Goal: Task Accomplishment & Management: Manage account settings

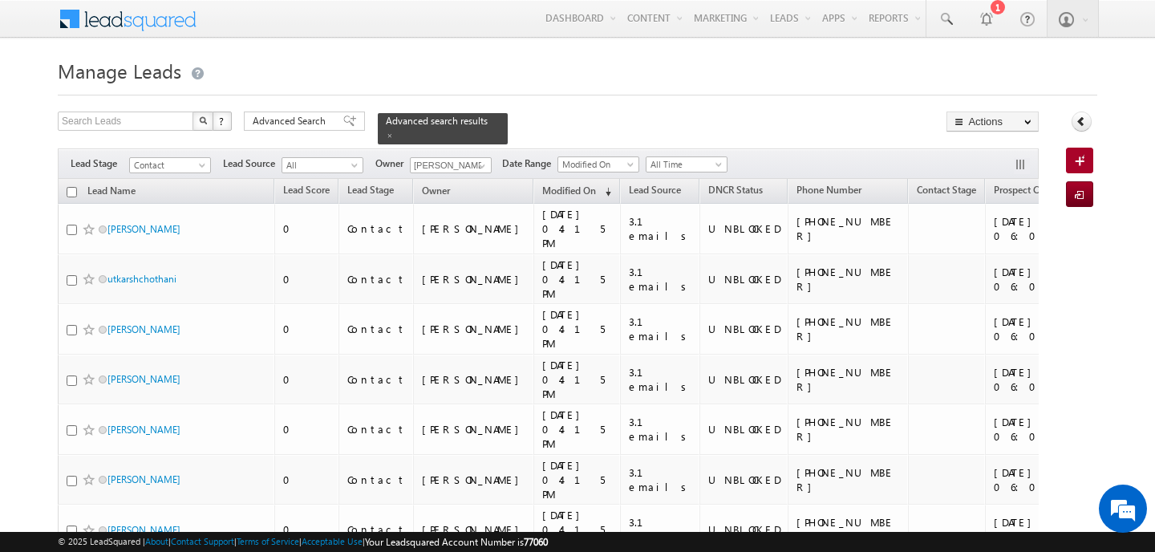
click at [320, 120] on span "Advanced Search" at bounding box center [292, 121] width 78 height 14
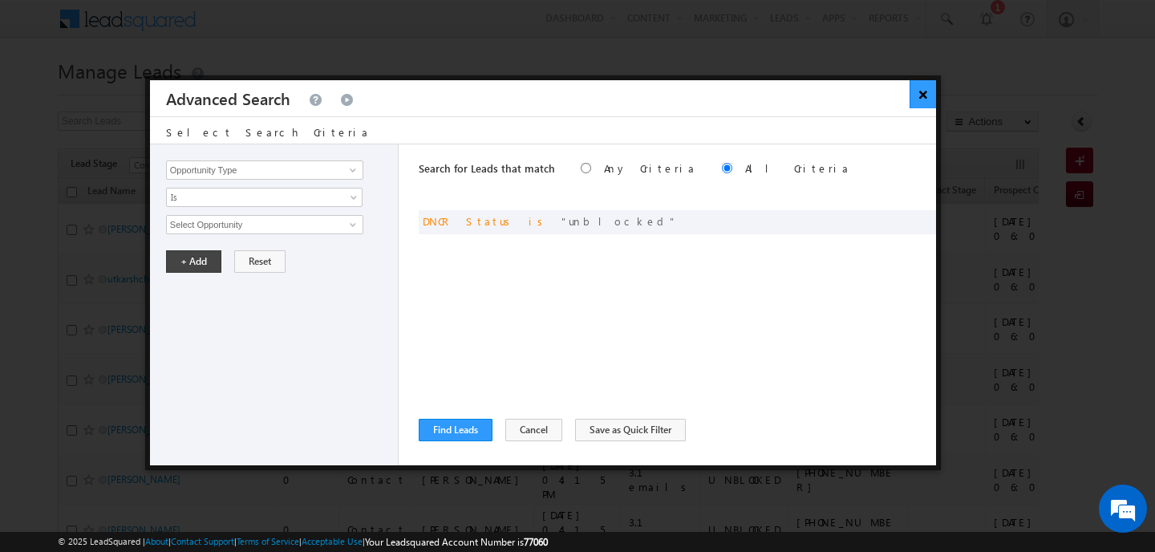
click at [926, 85] on button "×" at bounding box center [923, 94] width 26 height 28
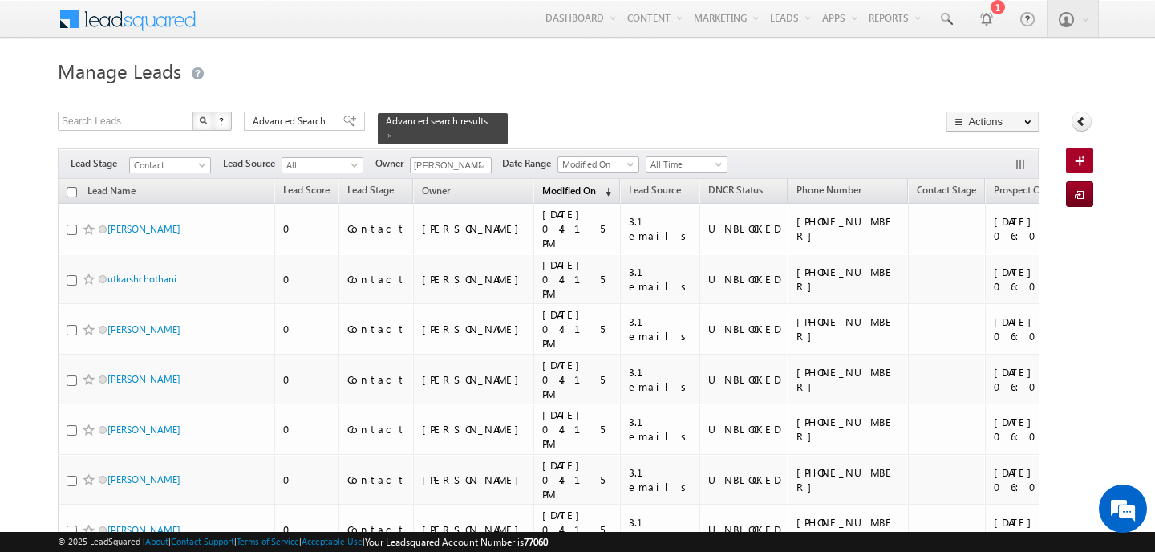
click at [542, 184] on span "Modified On" at bounding box center [569, 190] width 54 height 12
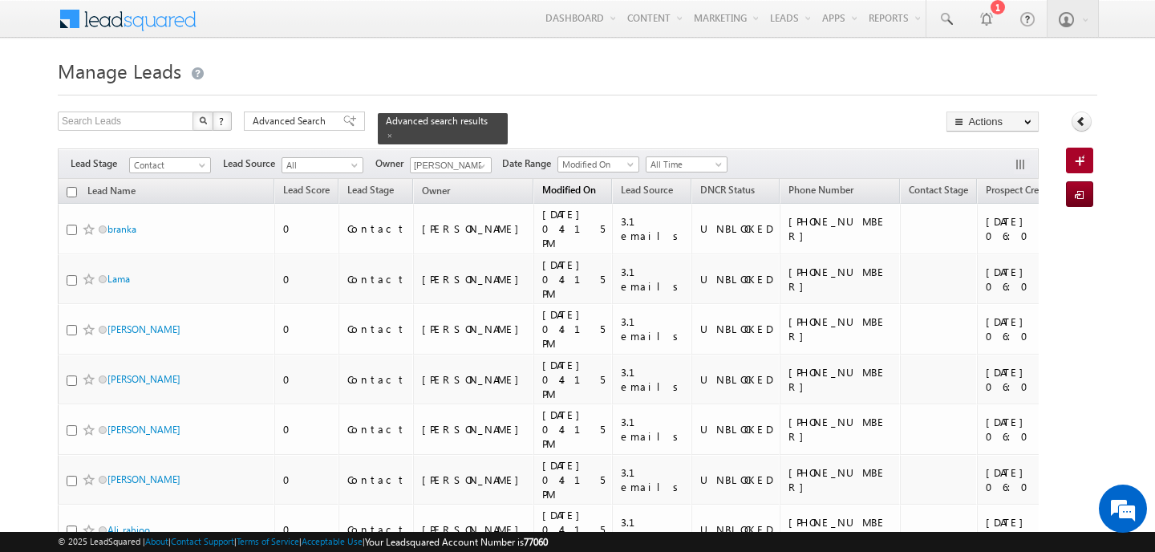
click at [542, 184] on span "Modified On" at bounding box center [569, 190] width 54 height 12
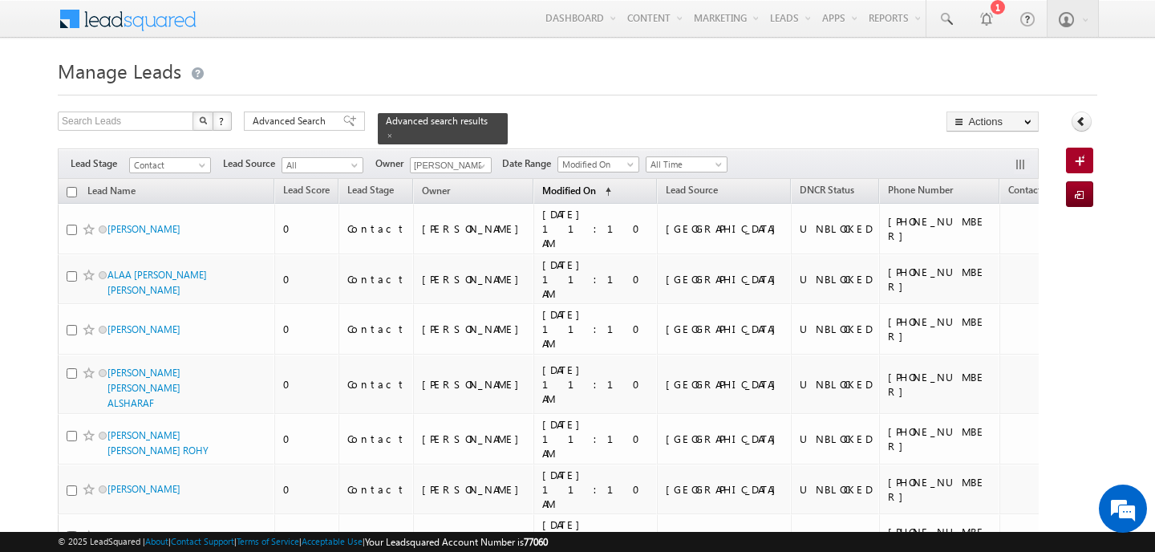
click at [542, 184] on span "Modified On" at bounding box center [569, 190] width 54 height 12
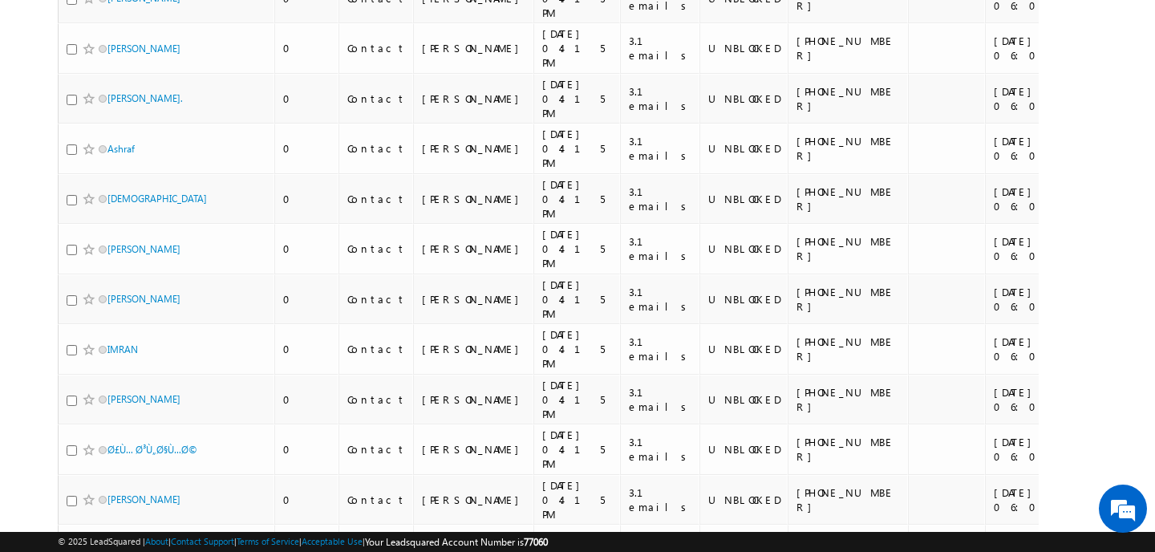
scroll to position [8534, 0]
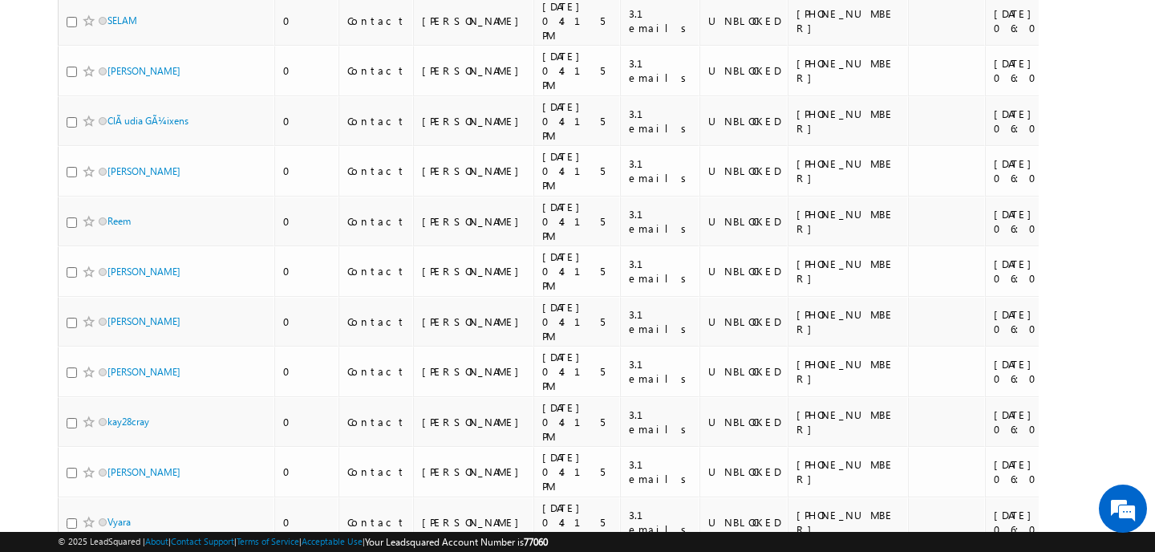
scroll to position [8088, 0]
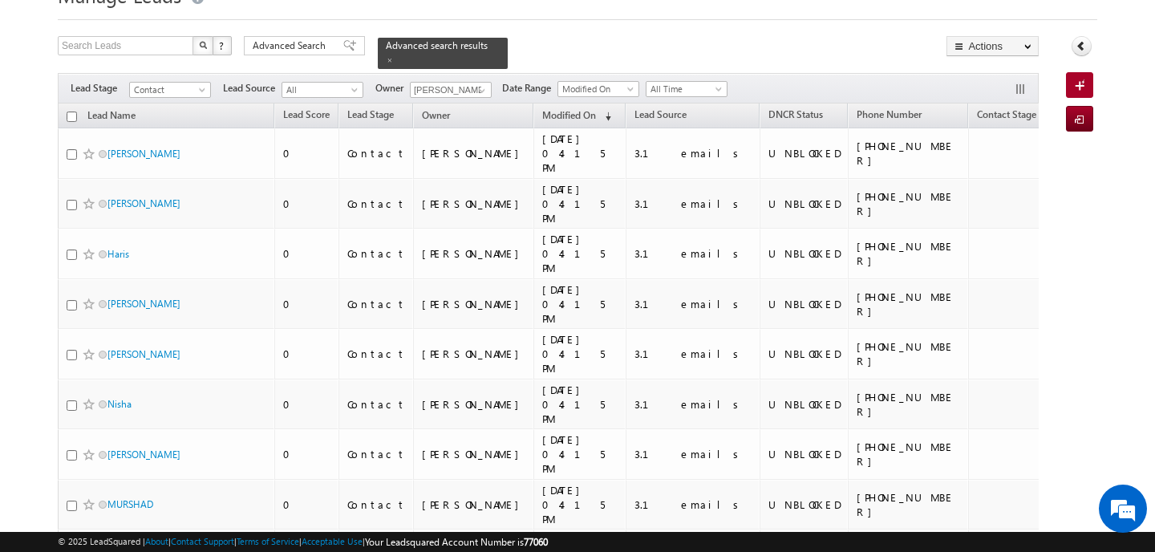
scroll to position [0, 0]
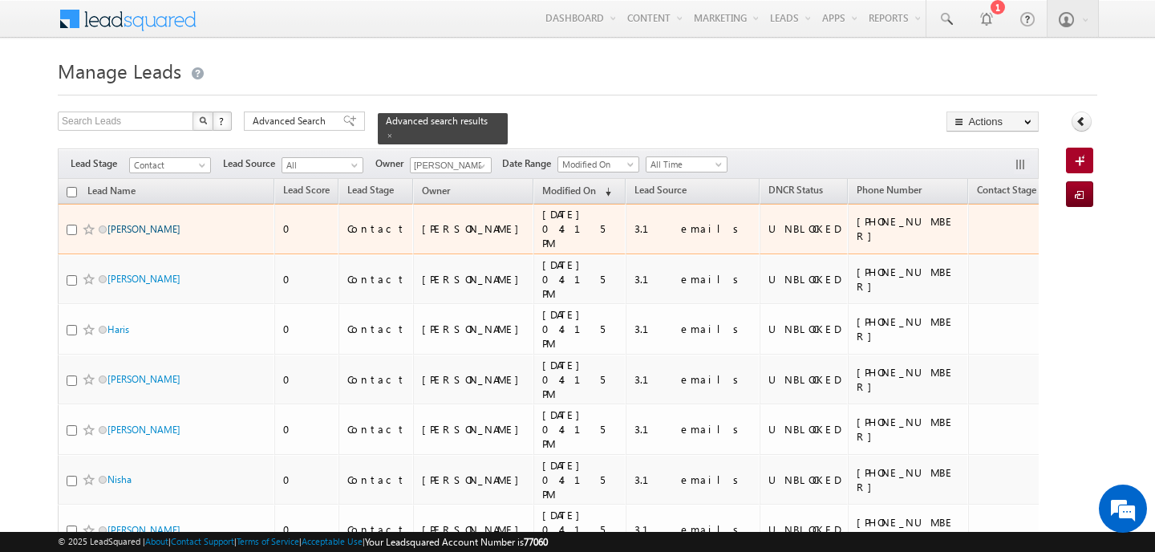
click at [180, 223] on link "JEAN-LUC SCHERER" at bounding box center [143, 229] width 73 height 12
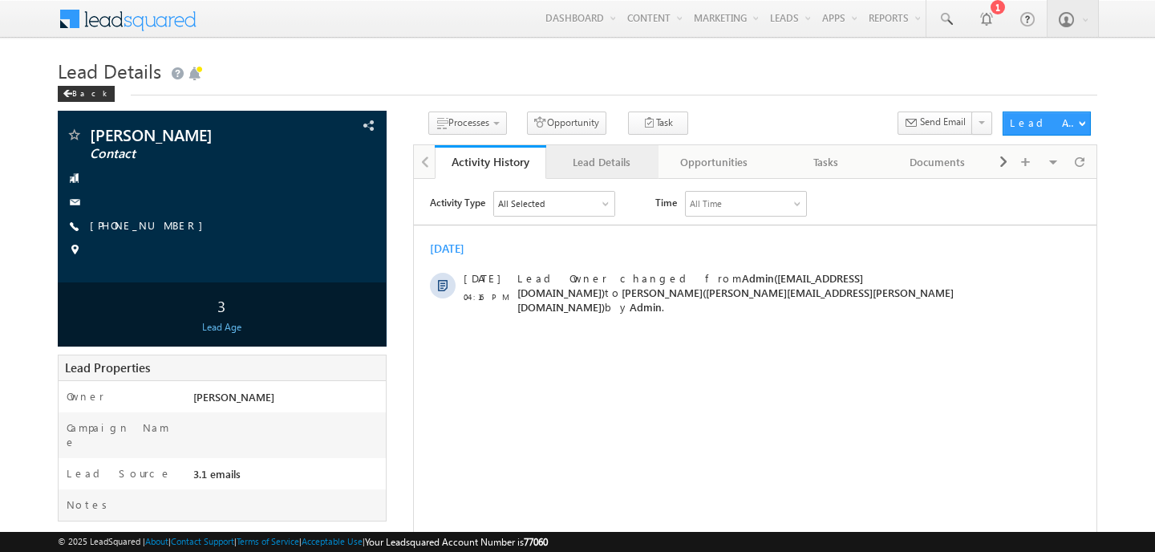
click at [610, 174] on link "Lead Details" at bounding box center [602, 162] width 112 height 34
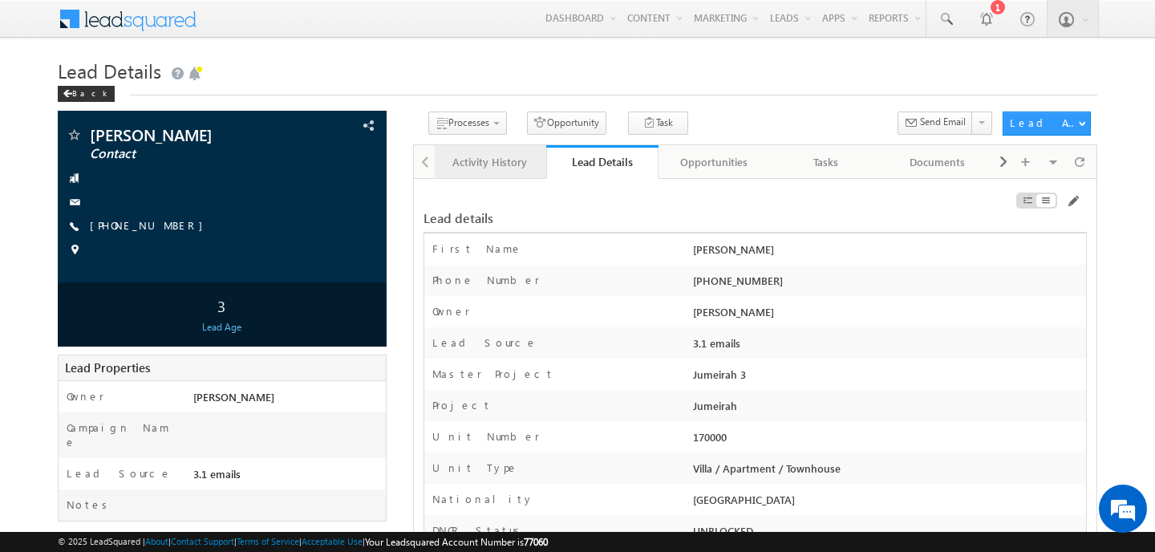
click at [482, 170] on div "Activity History" at bounding box center [490, 161] width 85 height 19
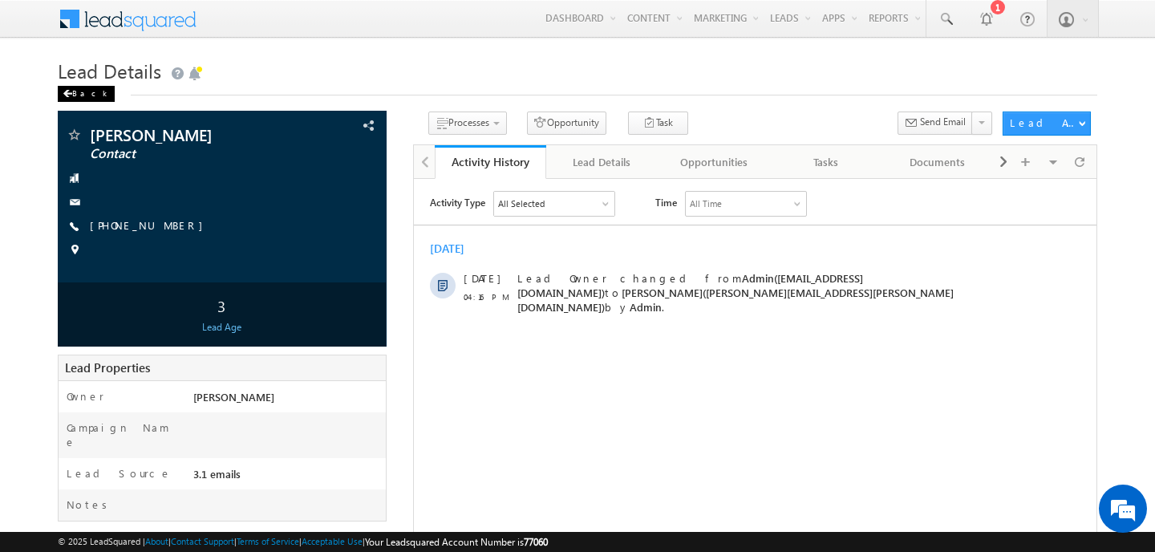
click at [75, 91] on div "Back" at bounding box center [86, 94] width 57 height 16
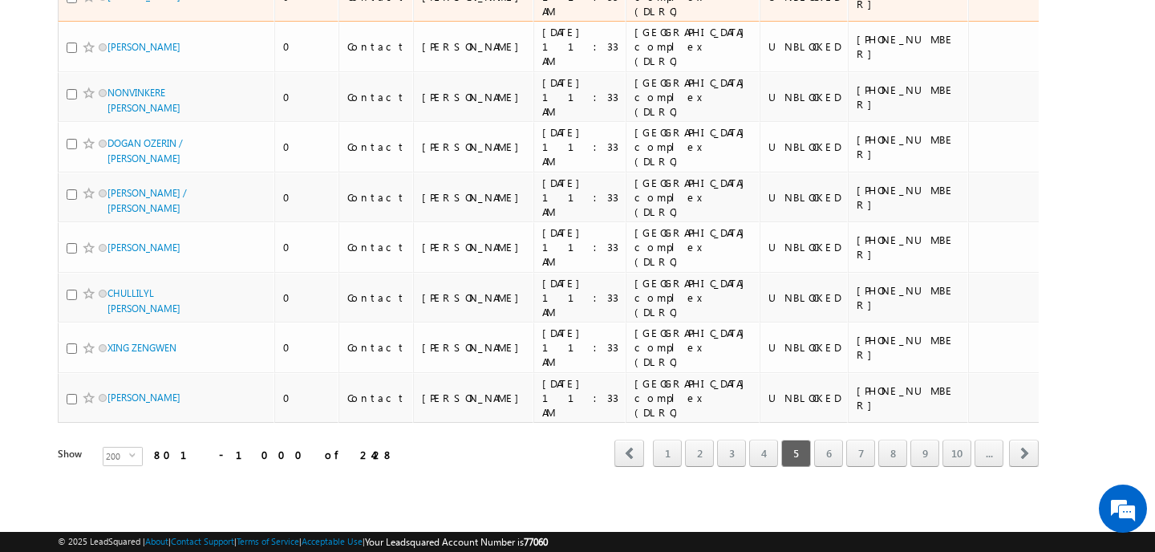
scroll to position [10570, 0]
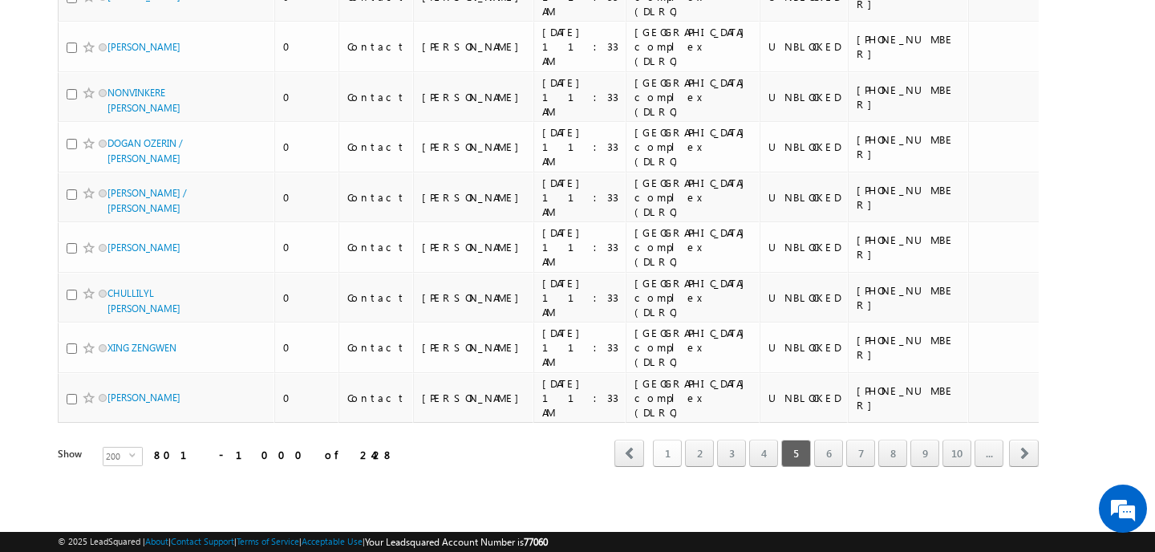
click at [673, 449] on link "1" at bounding box center [667, 453] width 29 height 27
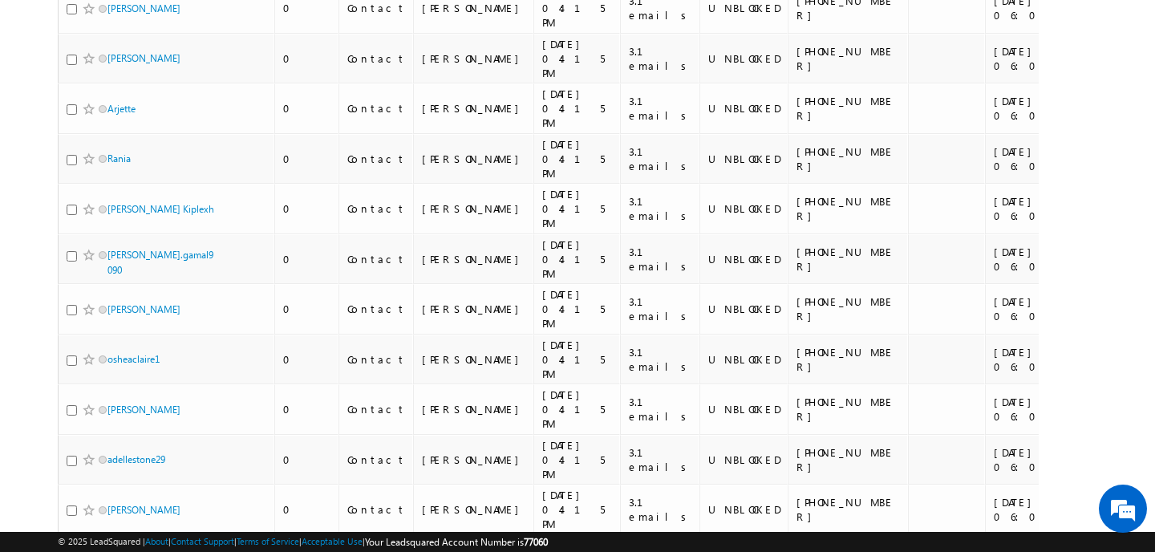
scroll to position [0, 0]
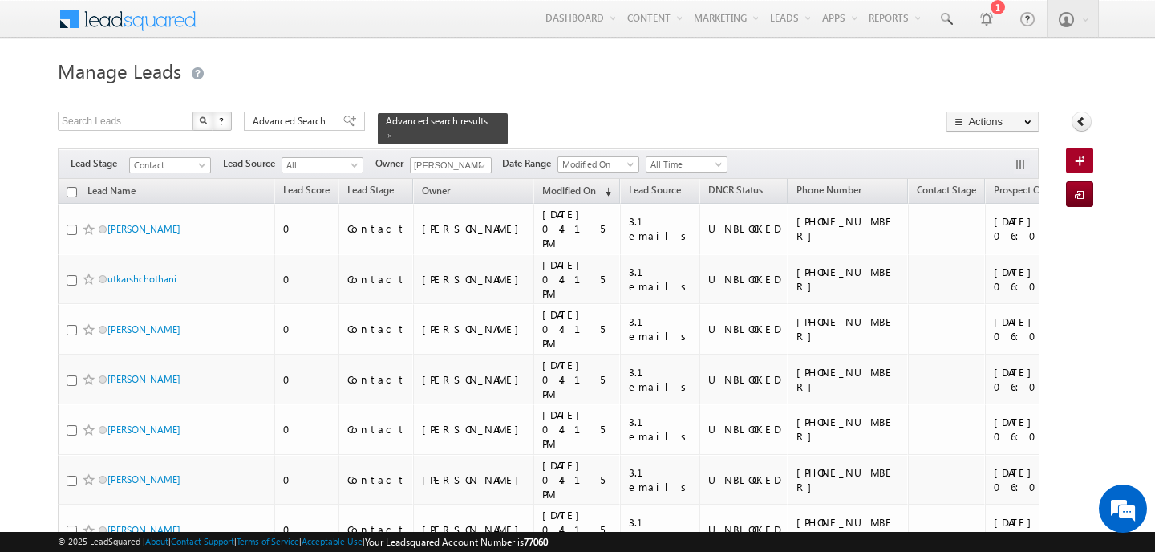
click at [73, 187] on input "checkbox" at bounding box center [72, 192] width 10 height 10
checkbox input "true"
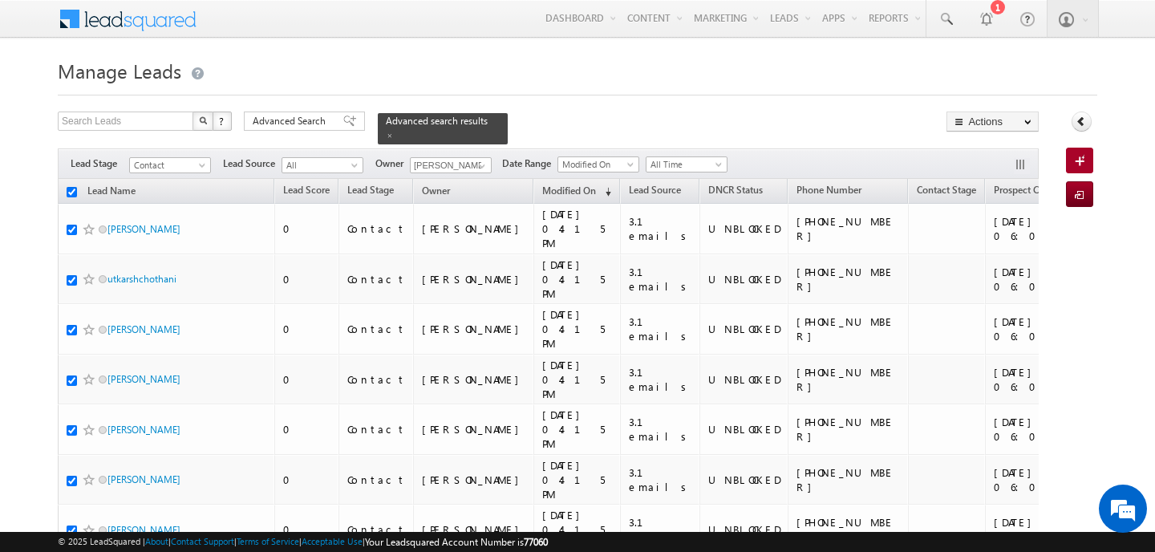
checkbox input "true"
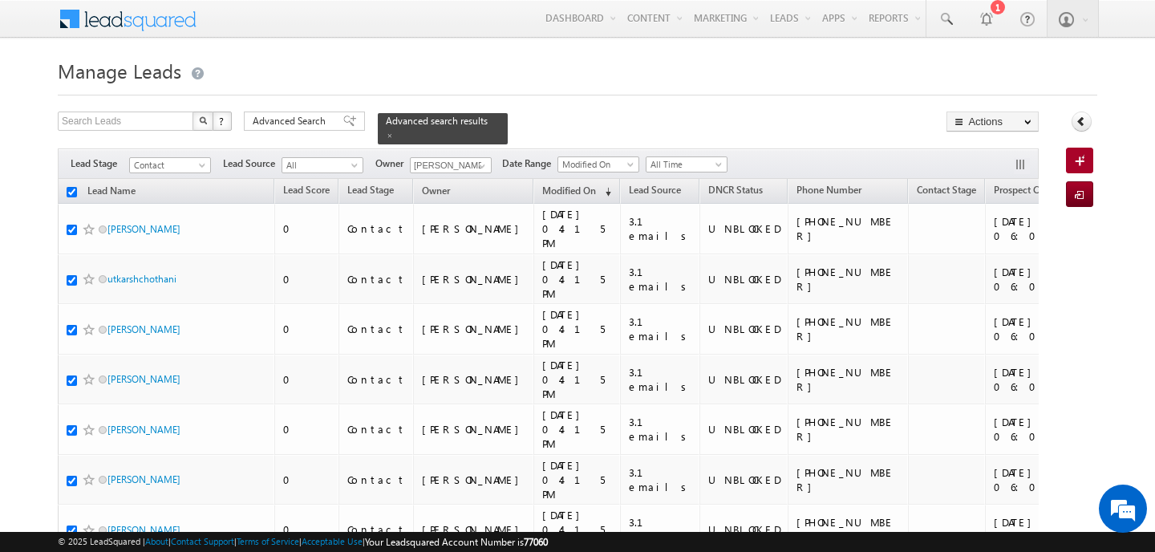
checkbox input "true"
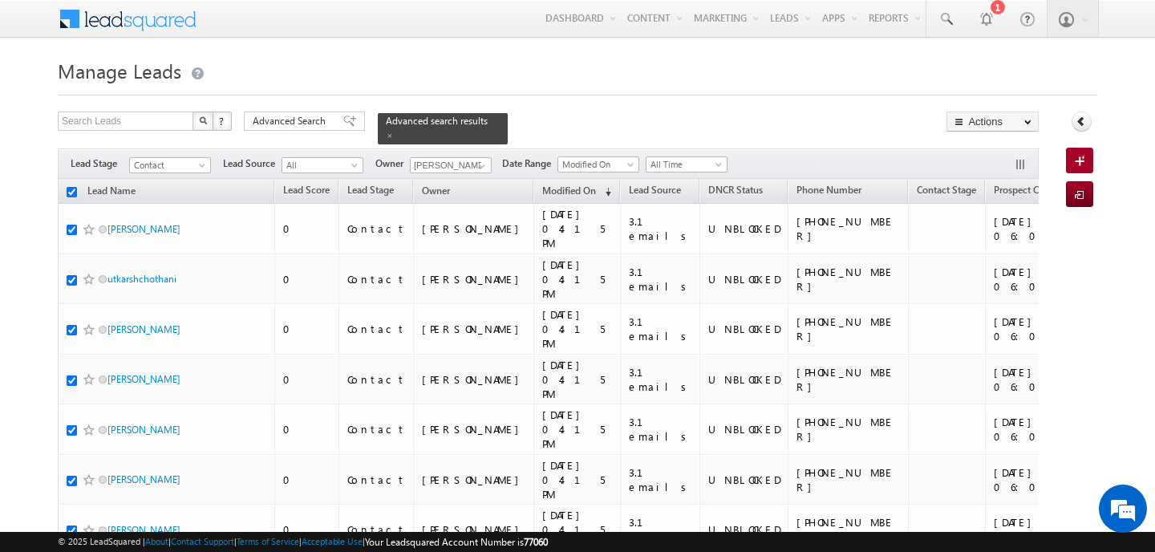
checkbox input "true"
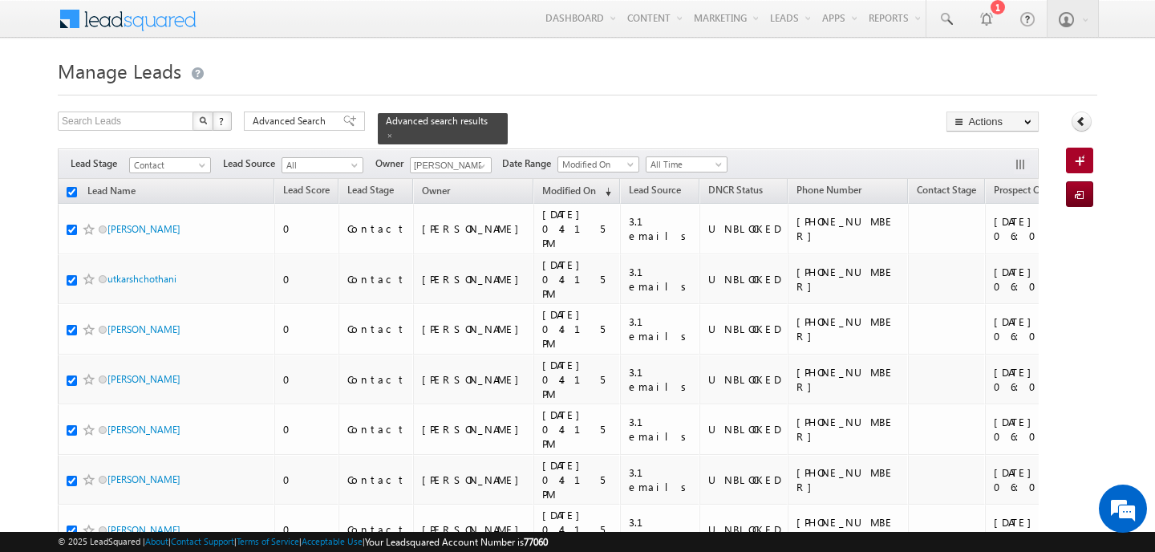
checkbox input "true"
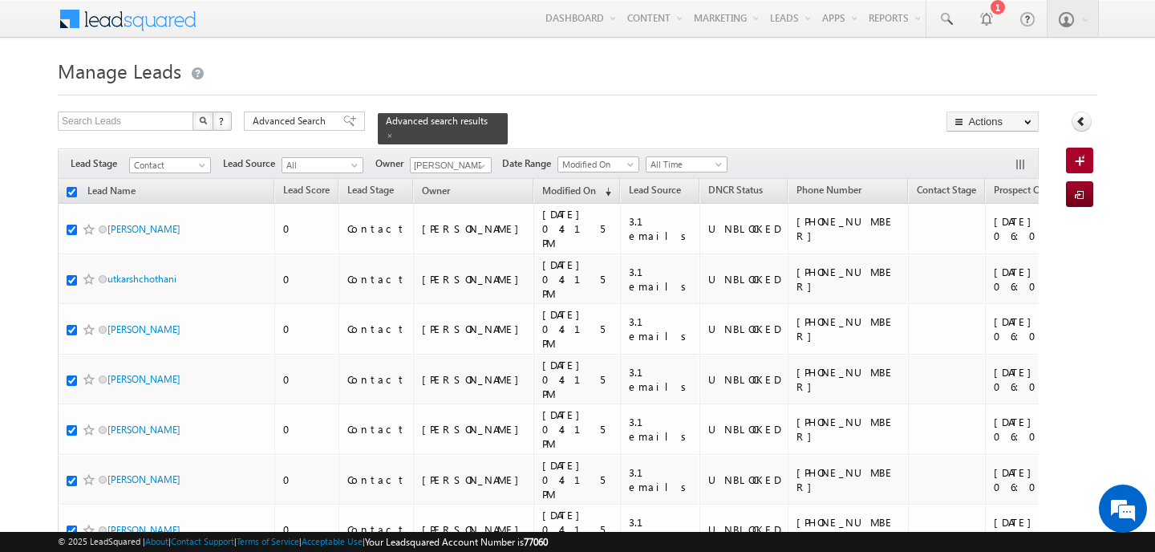
checkbox input "true"
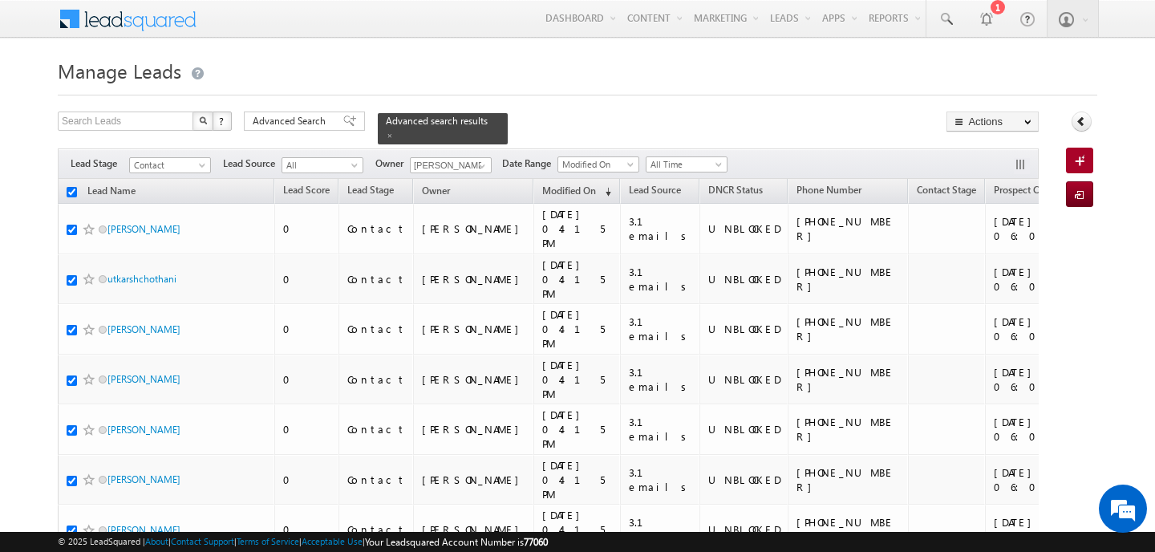
checkbox input "true"
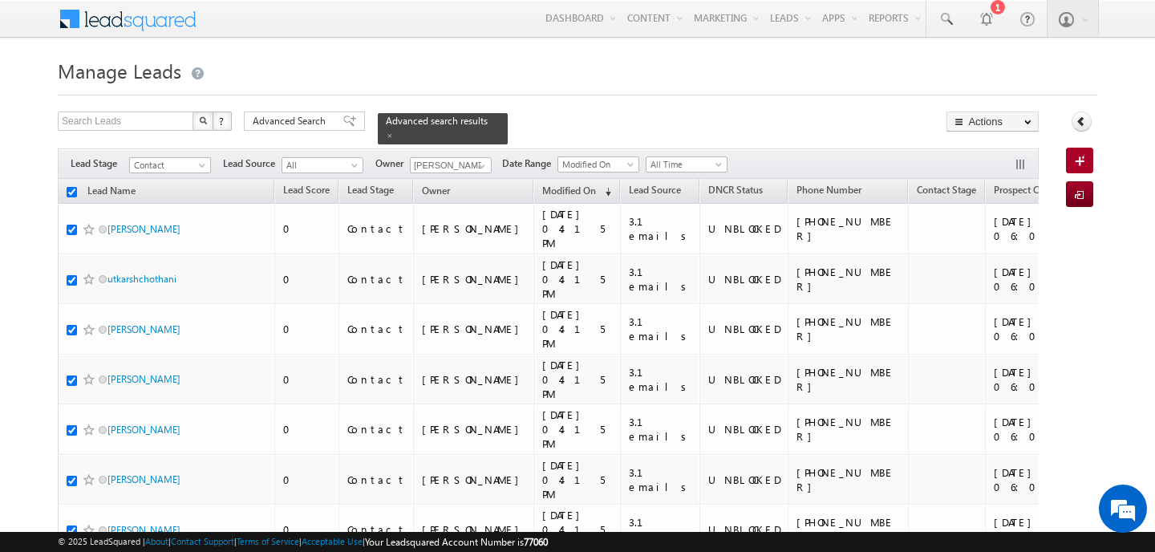
checkbox input "true"
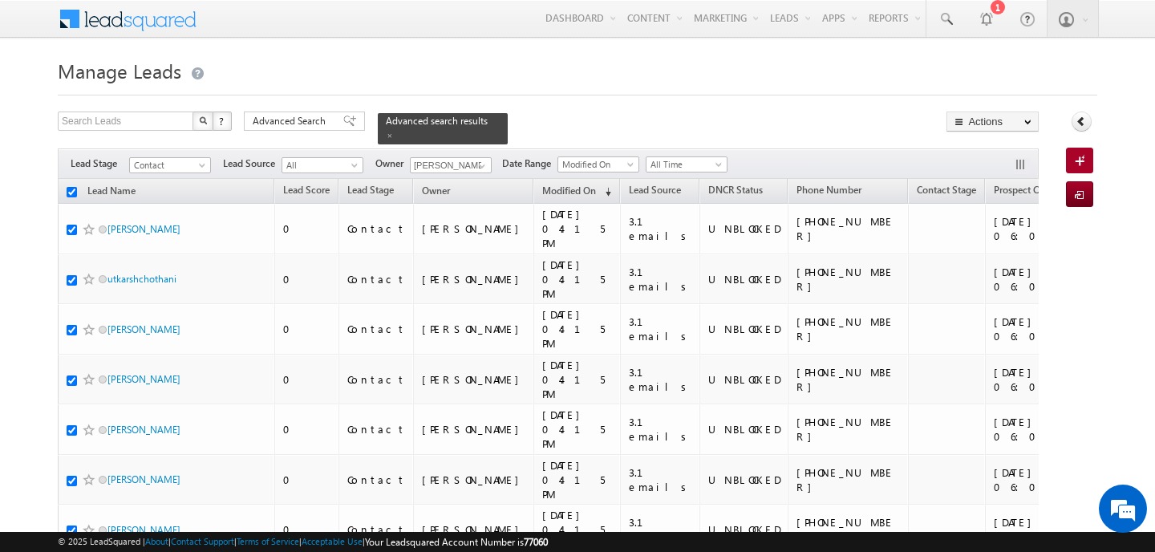
checkbox input "true"
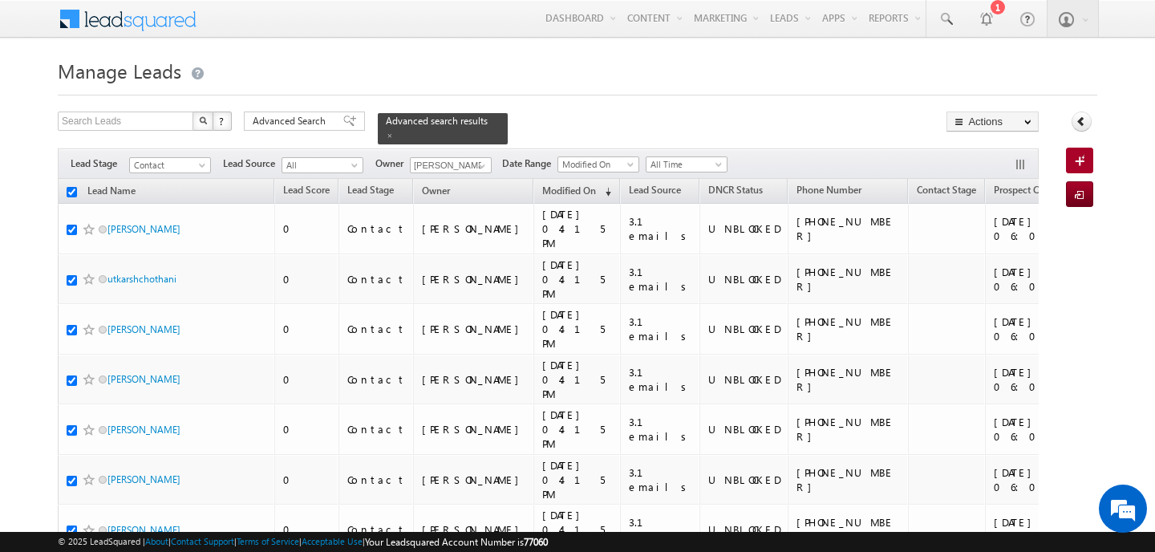
checkbox input "true"
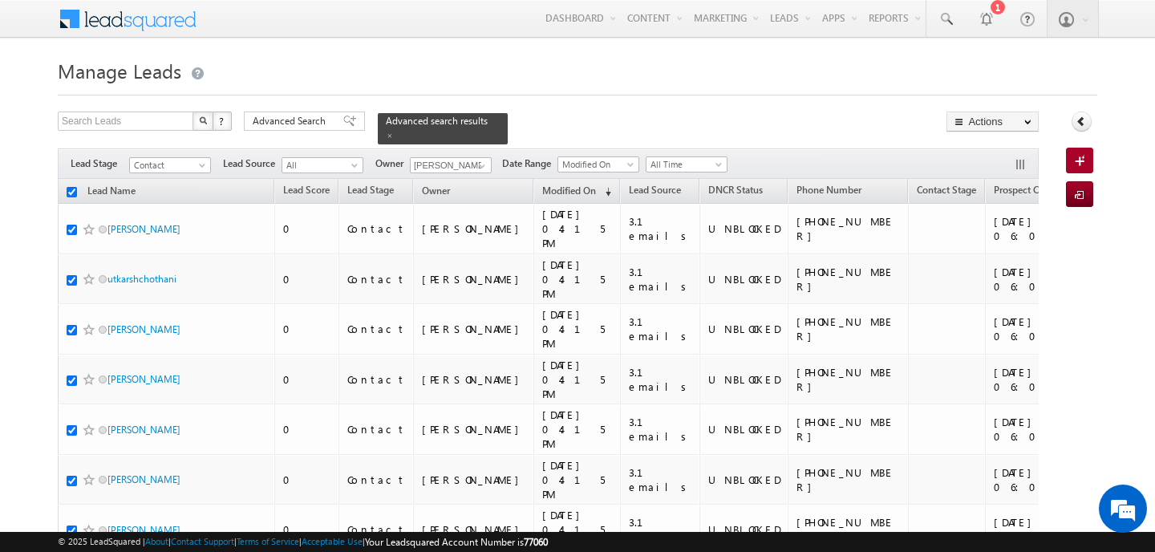
checkbox input "true"
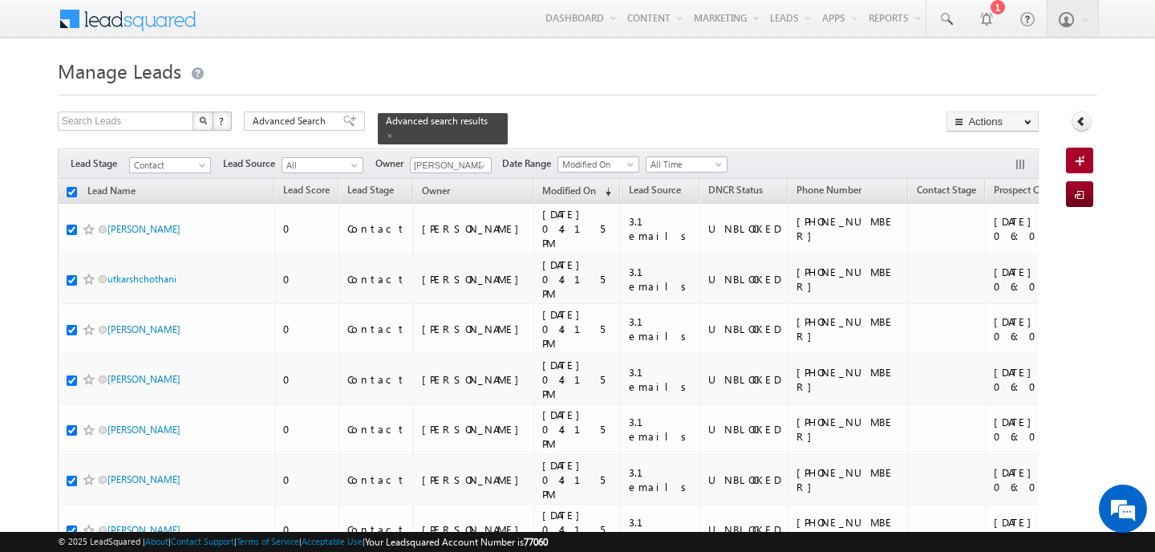
checkbox input "true"
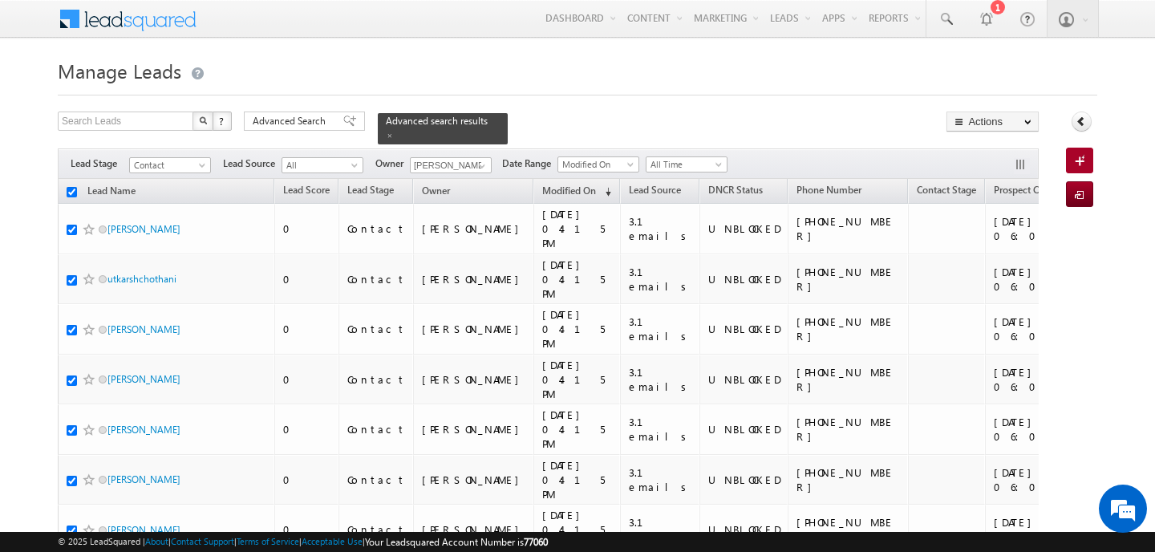
checkbox input "true"
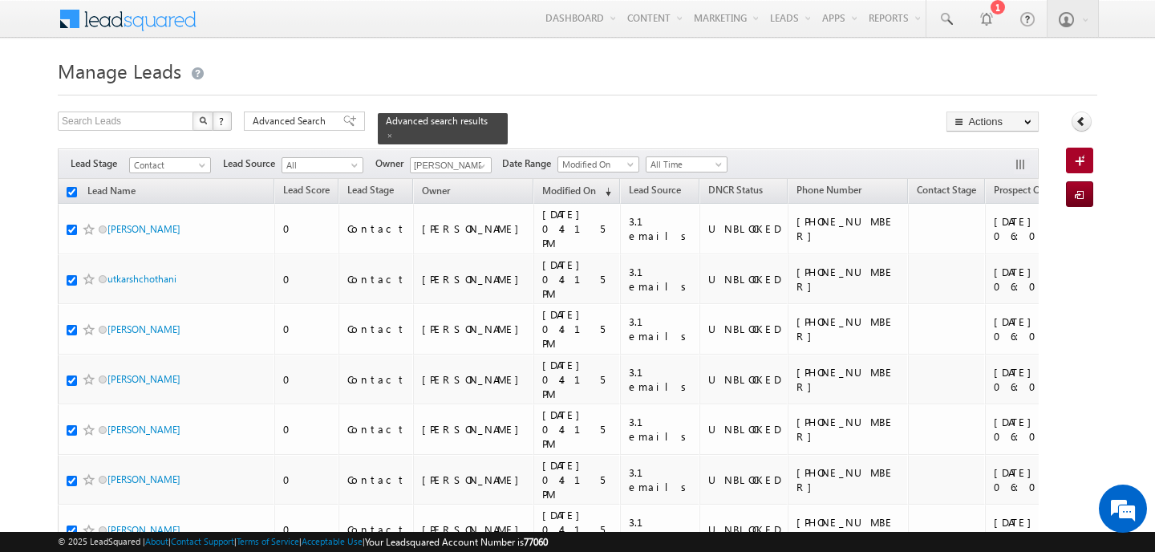
checkbox input "true"
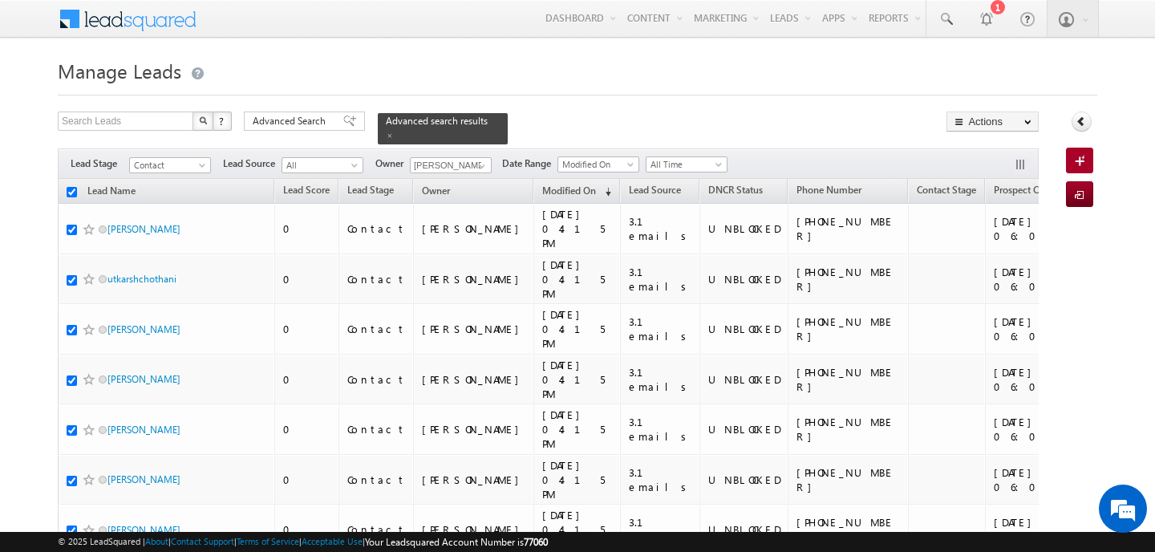
checkbox input "true"
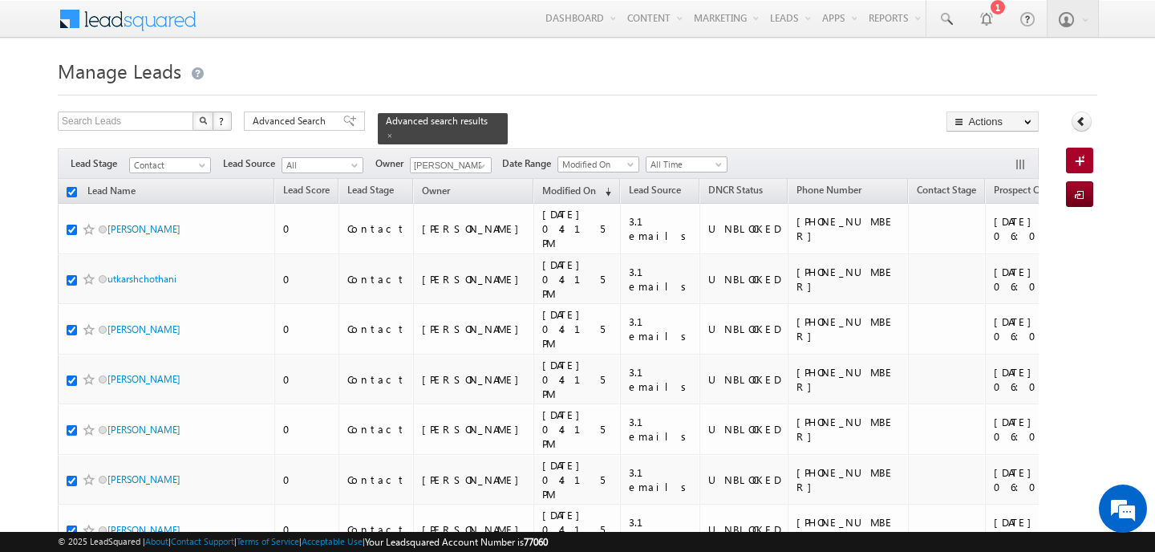
checkbox input "true"
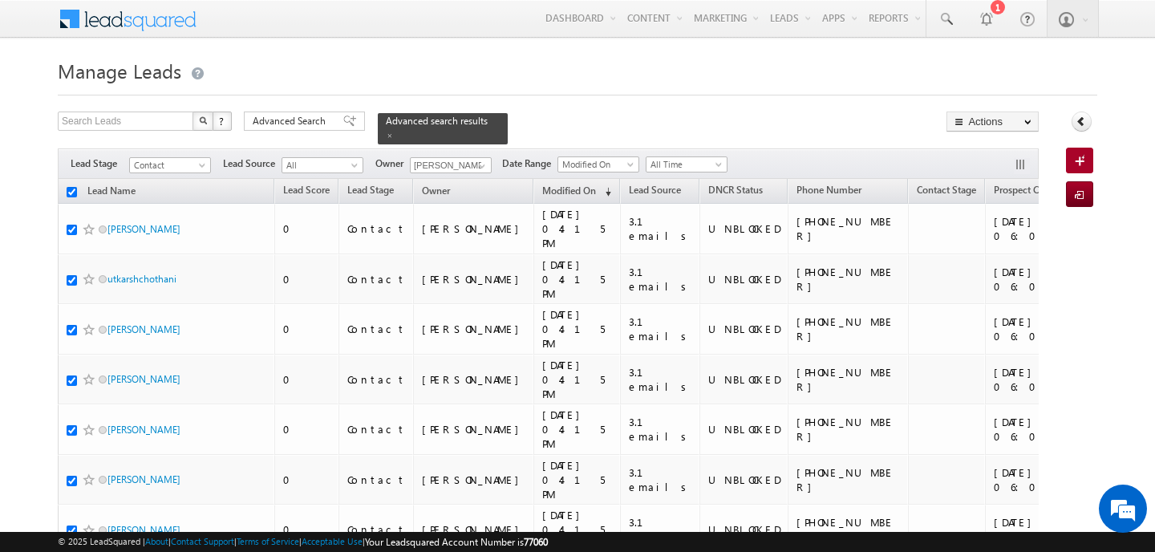
checkbox input "true"
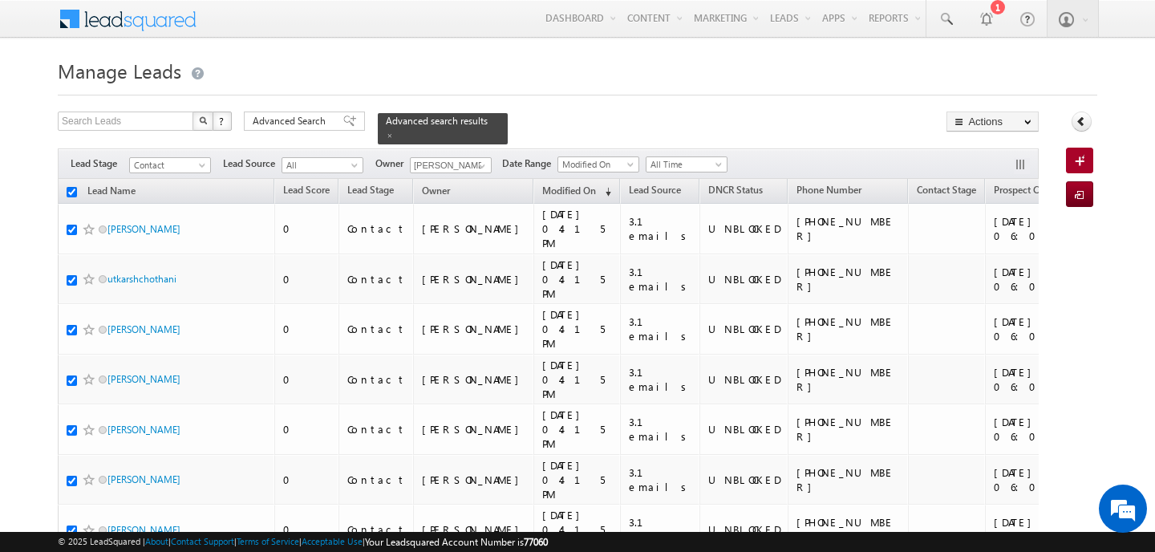
checkbox input "true"
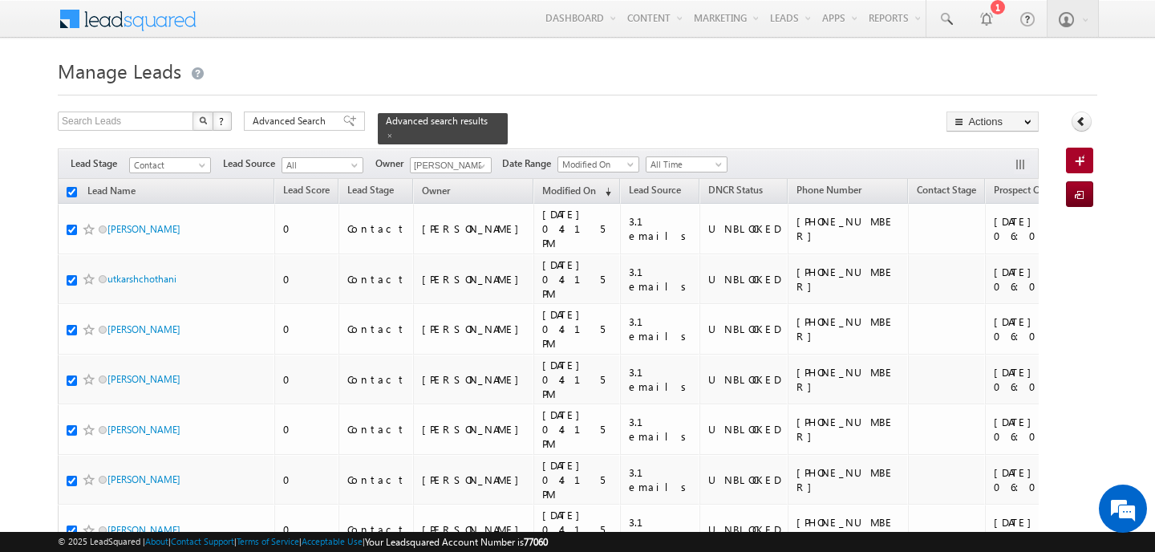
checkbox input "true"
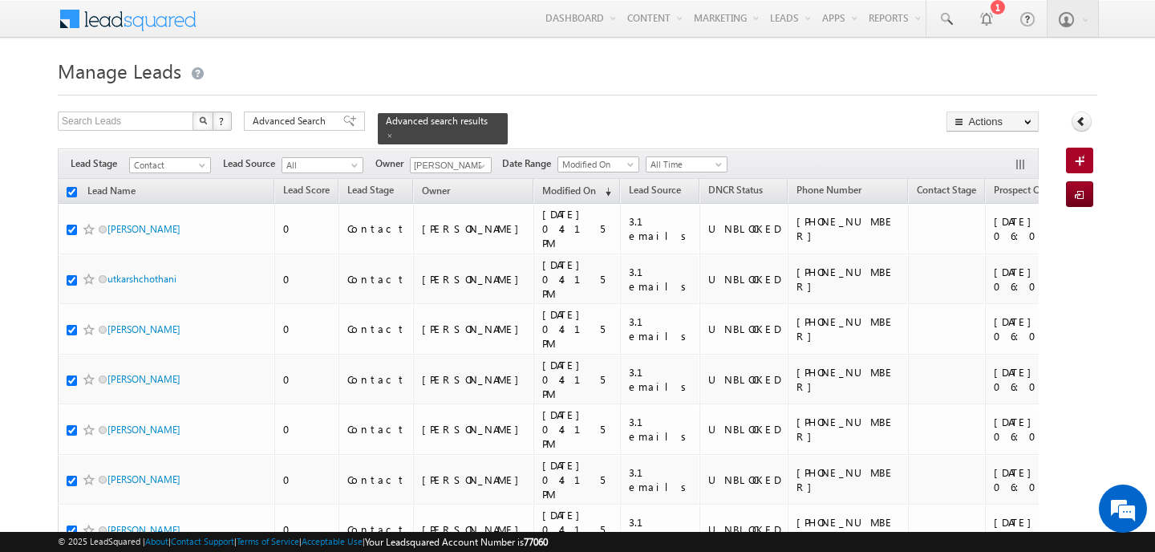
checkbox input "true"
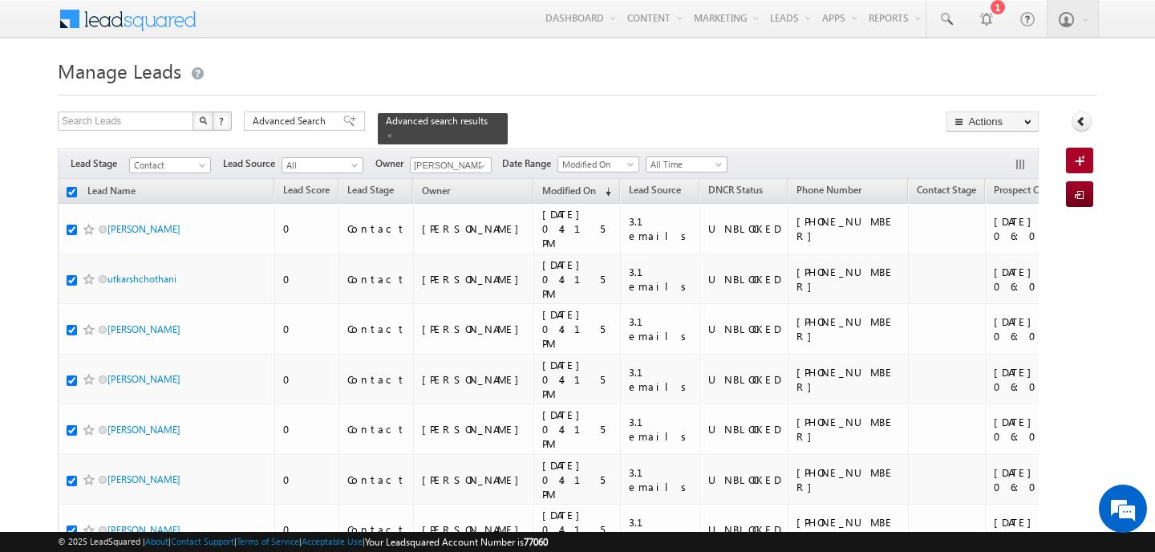
checkbox input "true"
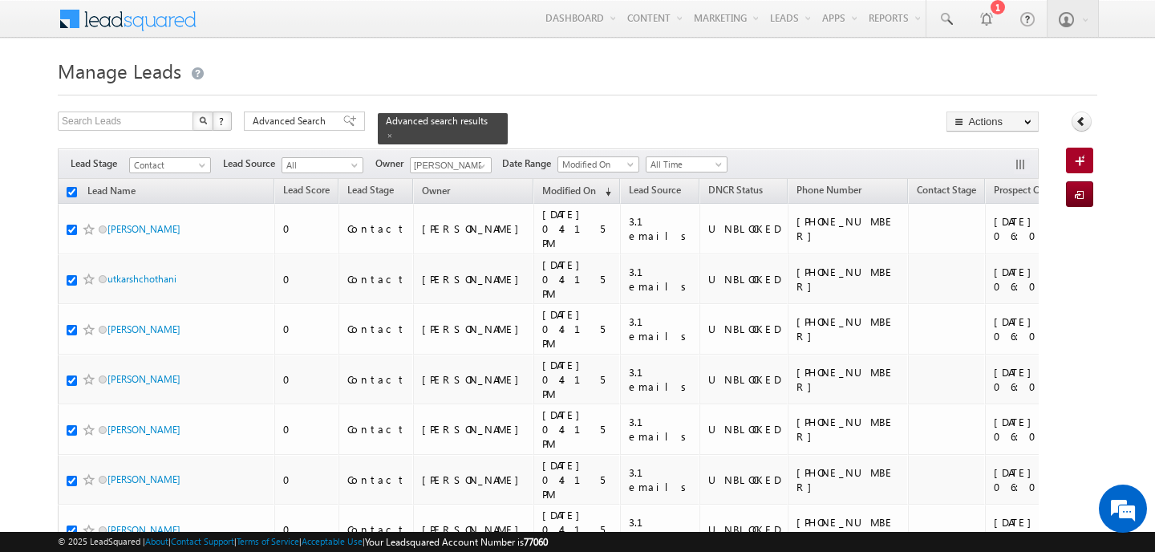
checkbox input "true"
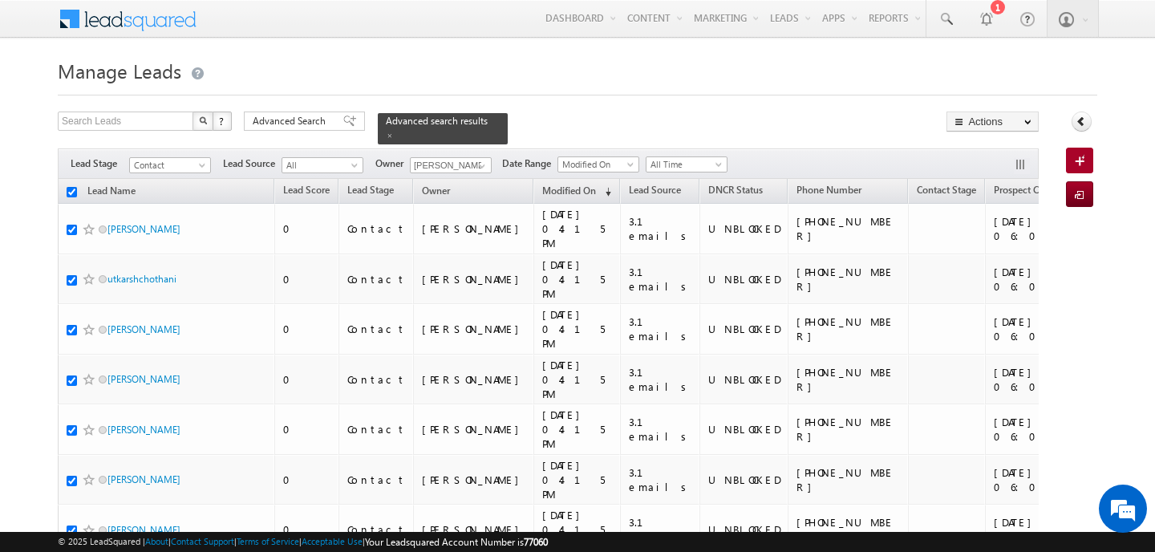
checkbox input "true"
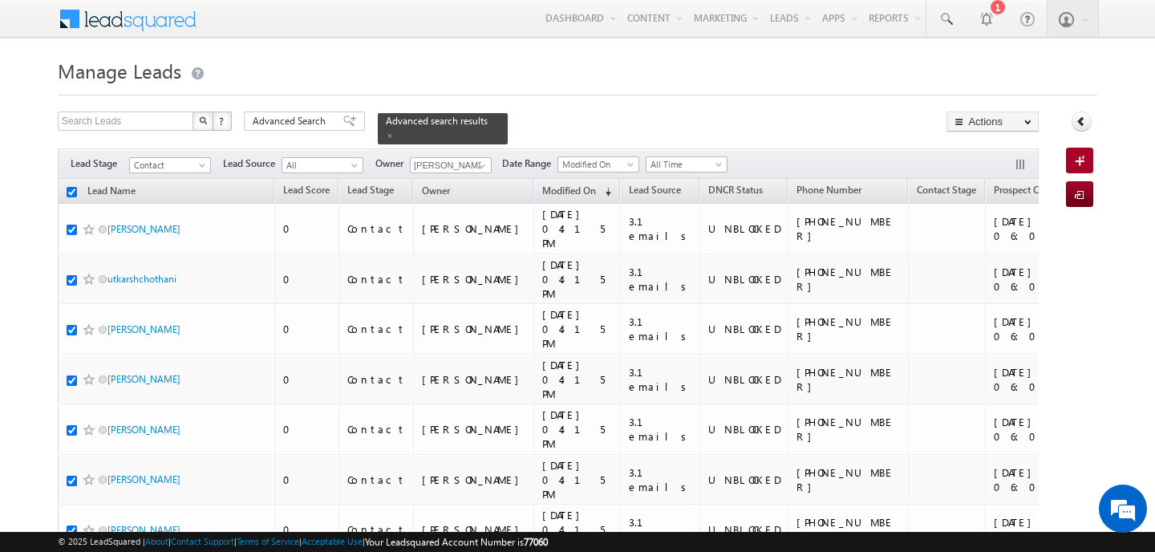
checkbox input "true"
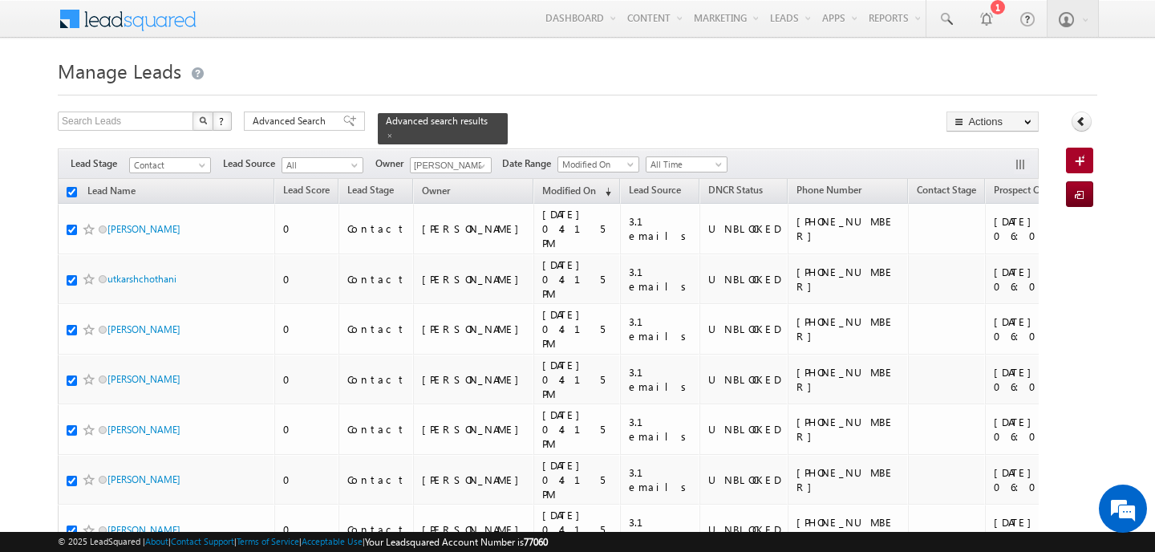
checkbox input "true"
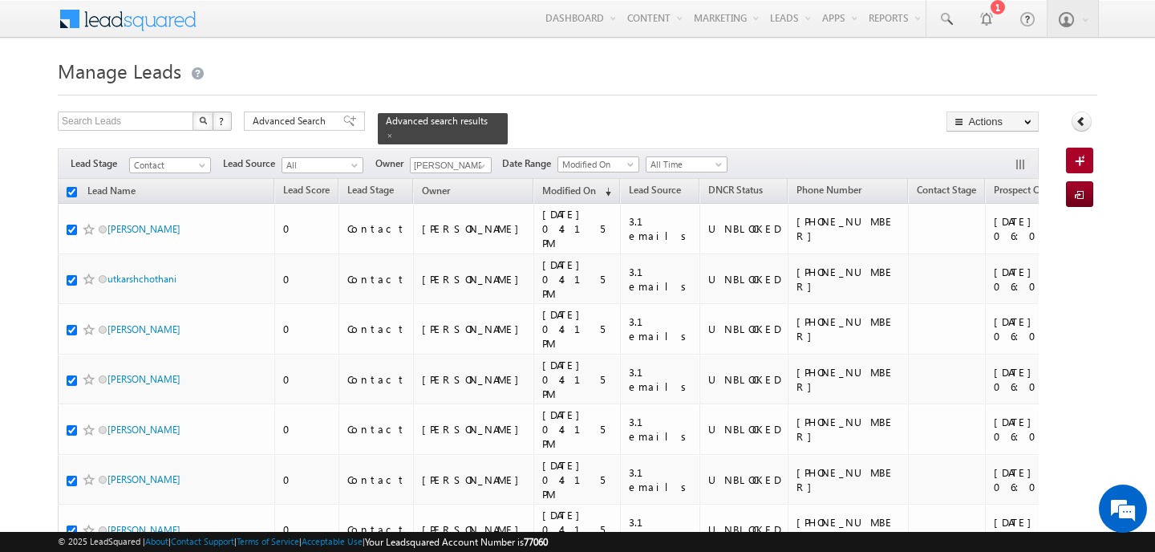
checkbox input "true"
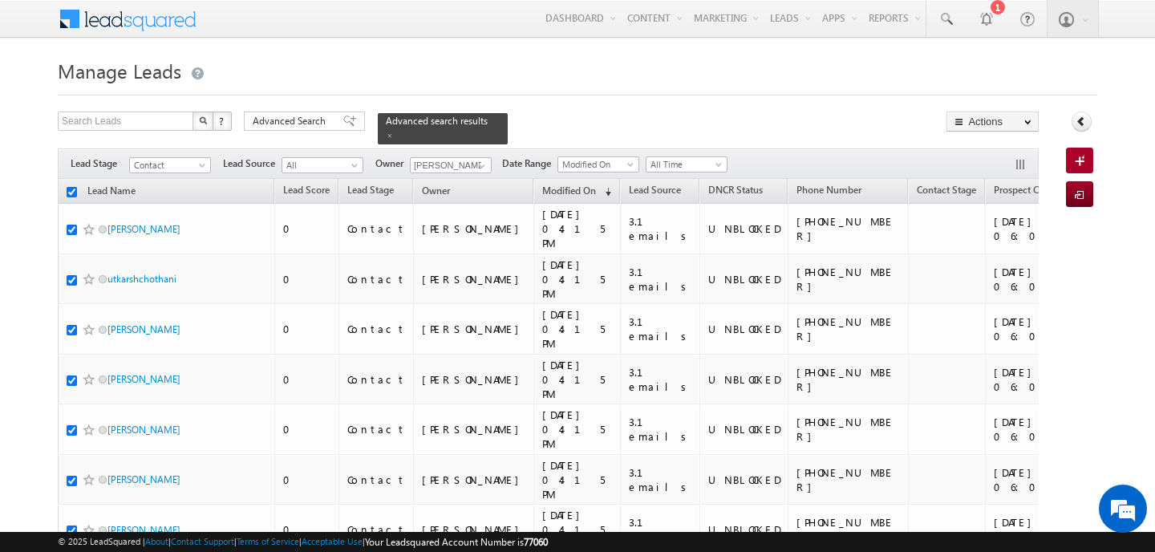
checkbox input "true"
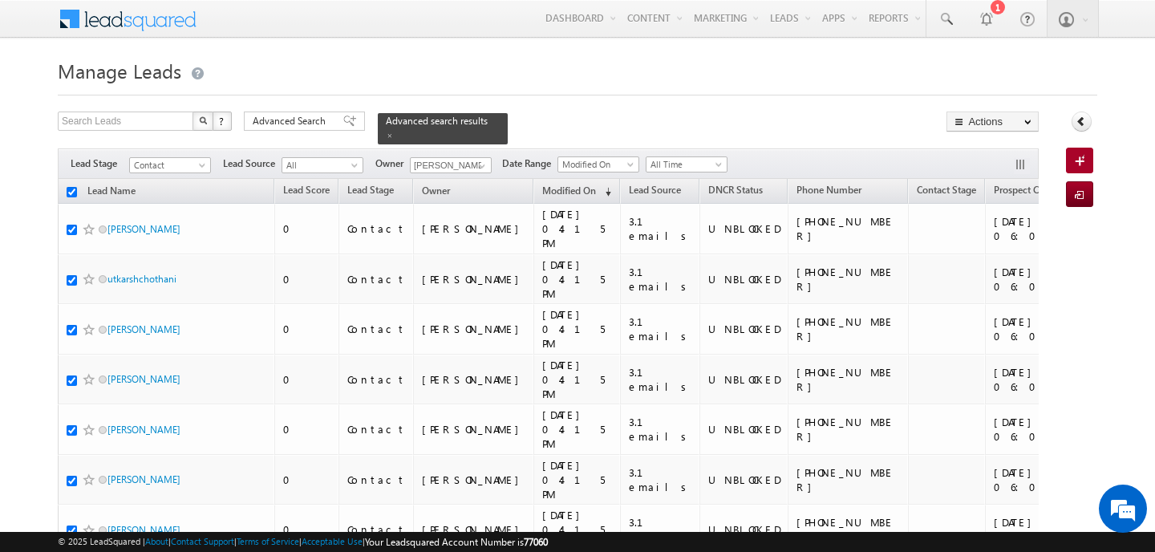
checkbox input "true"
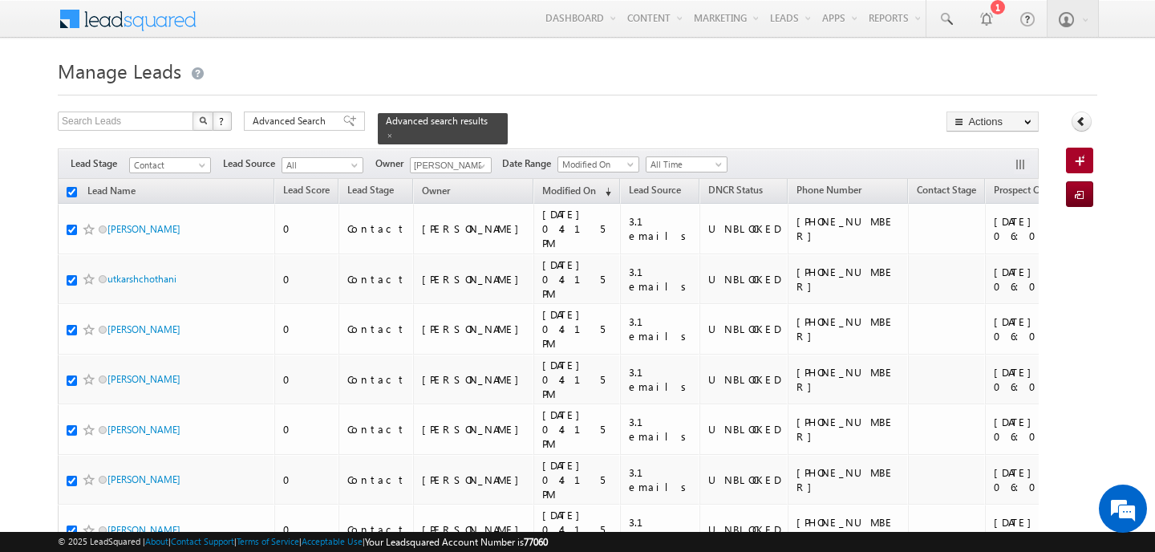
checkbox input "true"
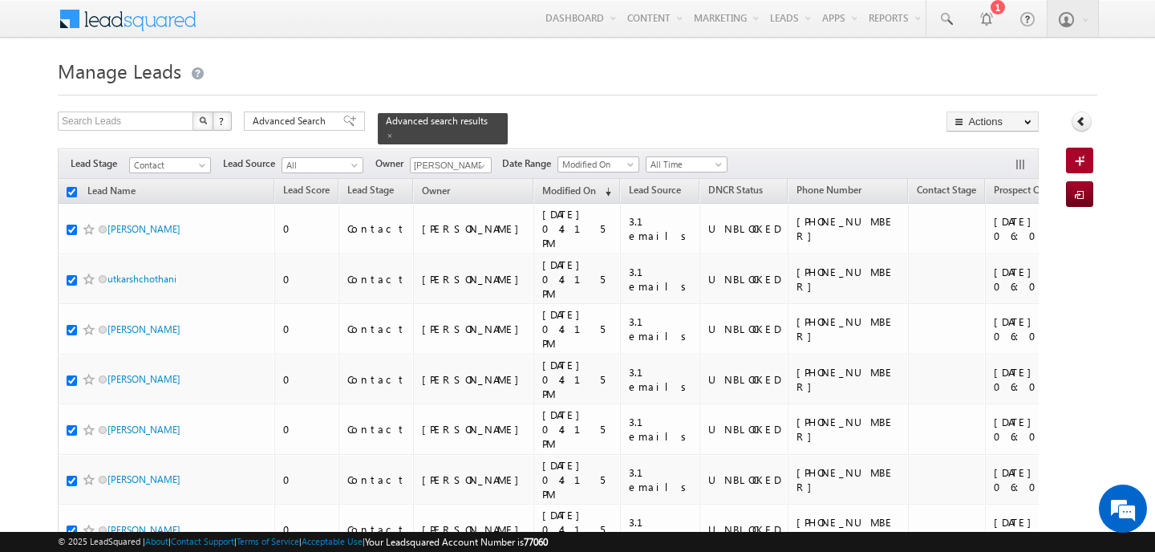
checkbox input "true"
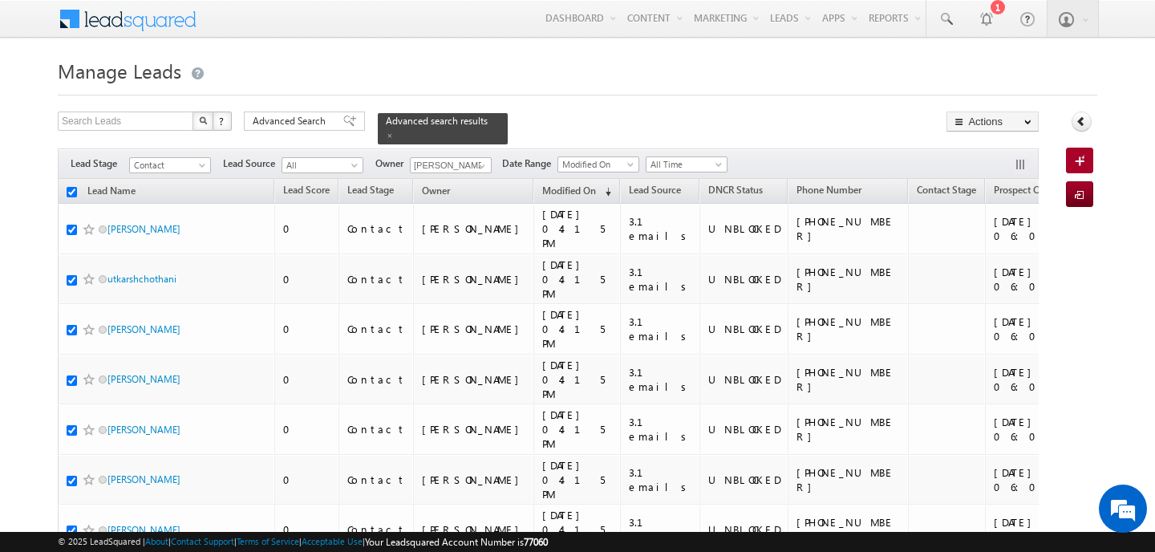
checkbox input "true"
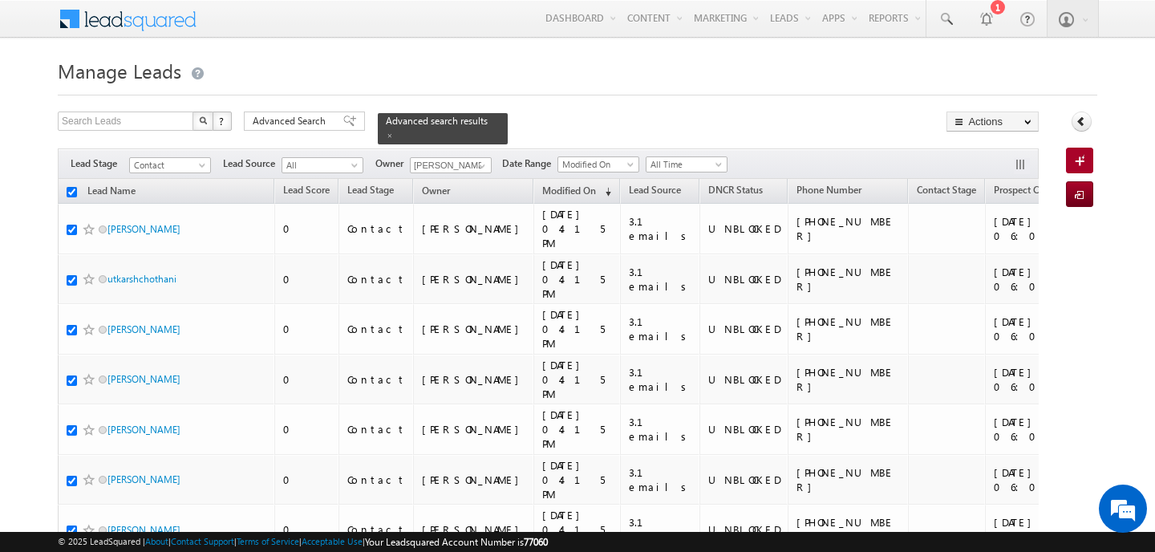
checkbox input "true"
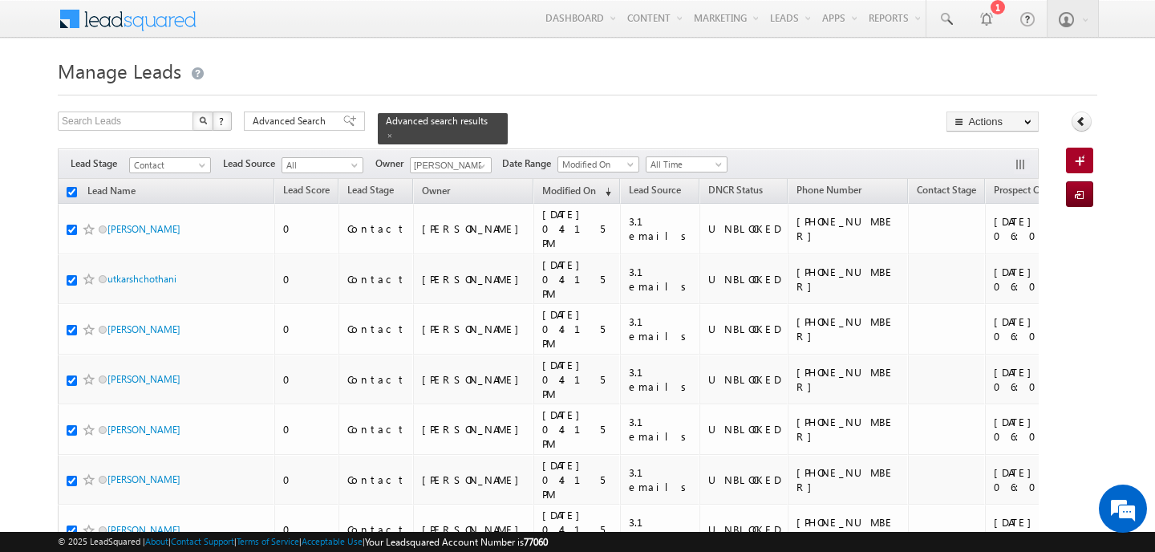
checkbox input "true"
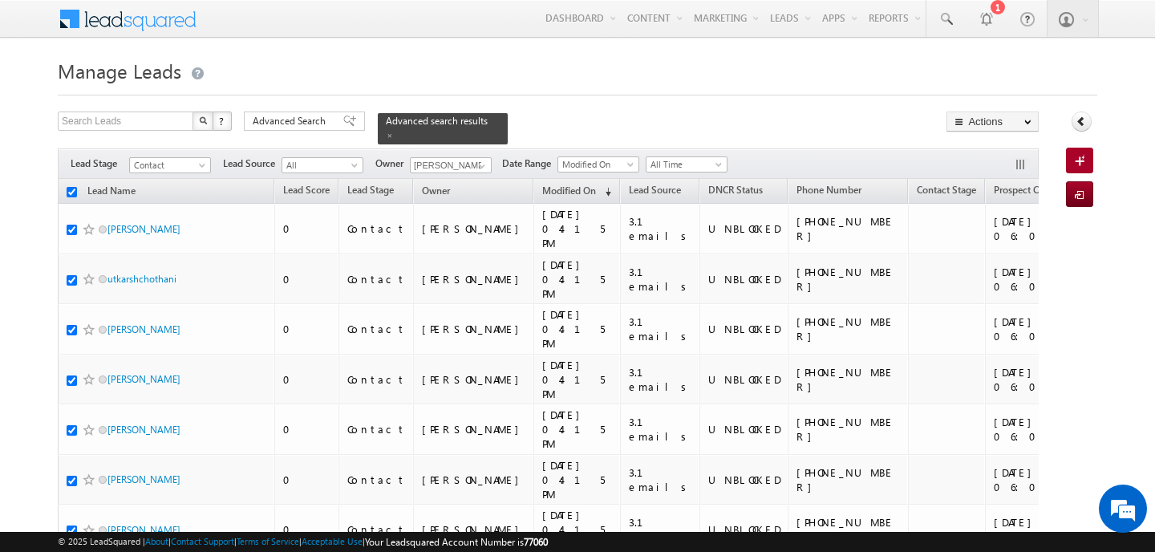
checkbox input "true"
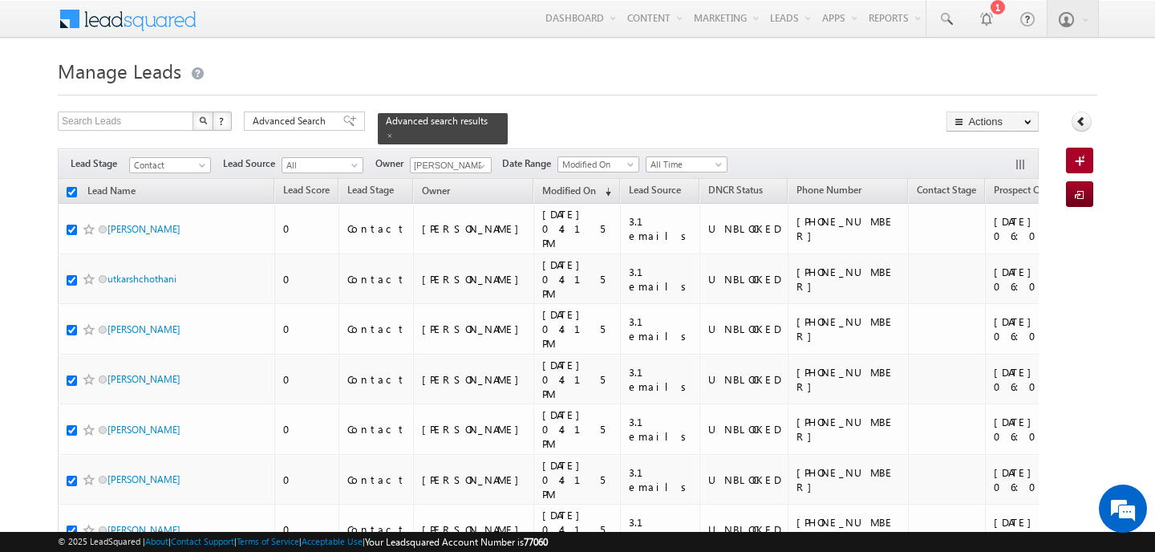
checkbox input "true"
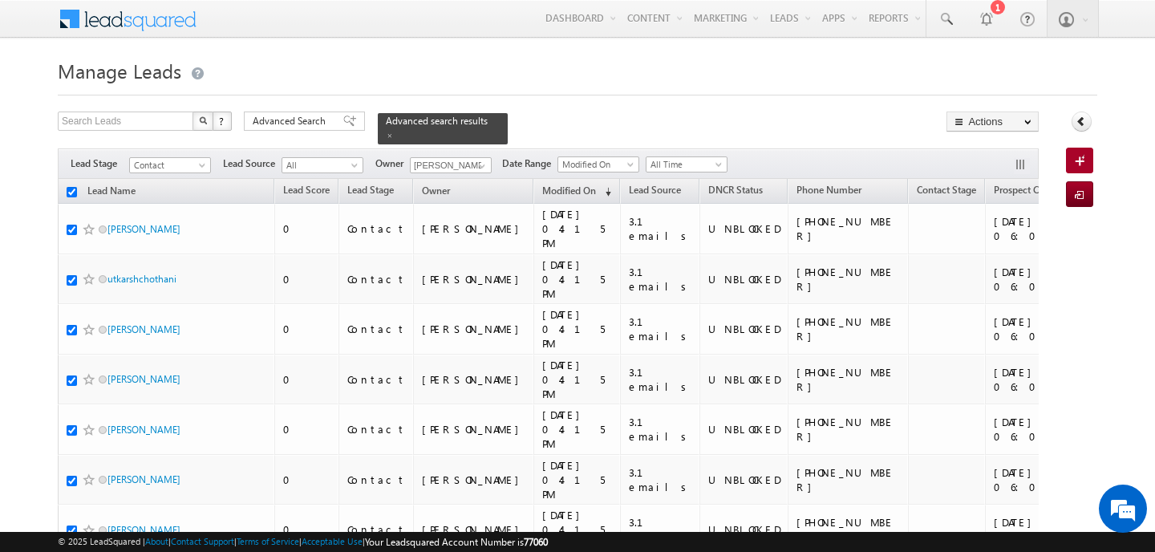
checkbox input "true"
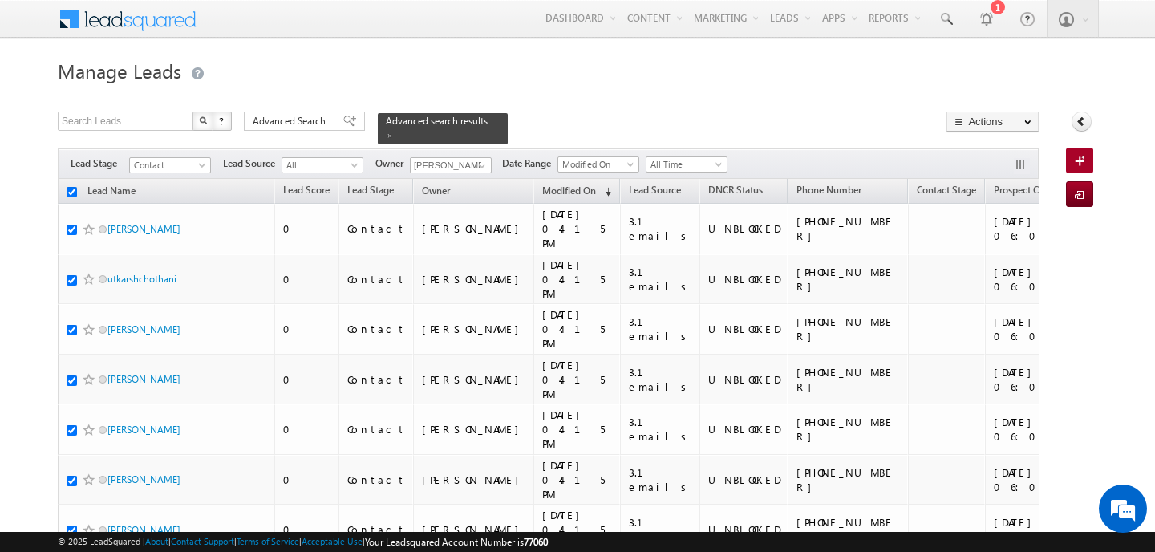
checkbox input "true"
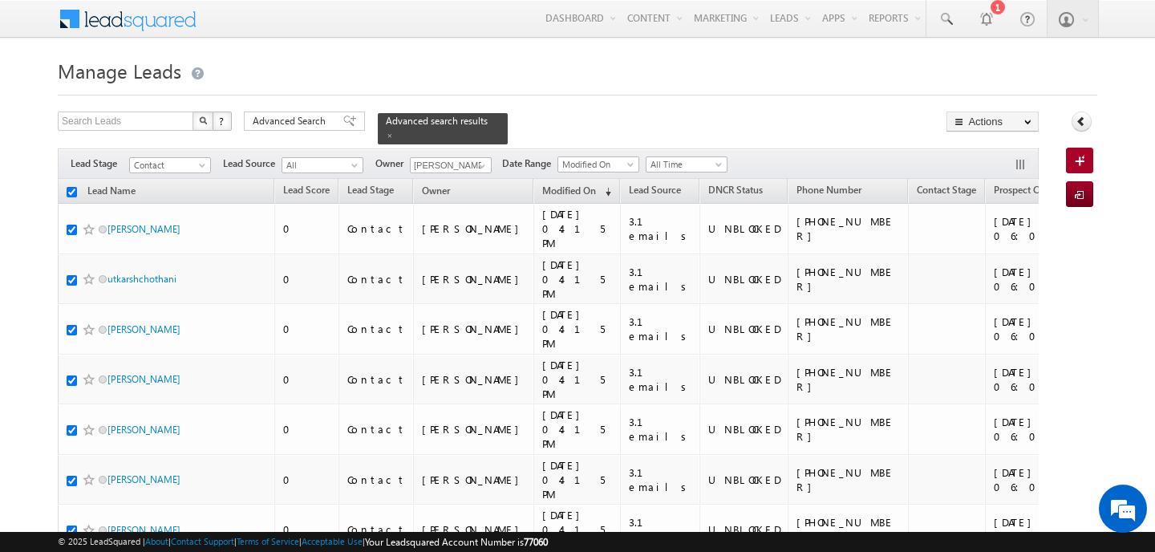
checkbox input "true"
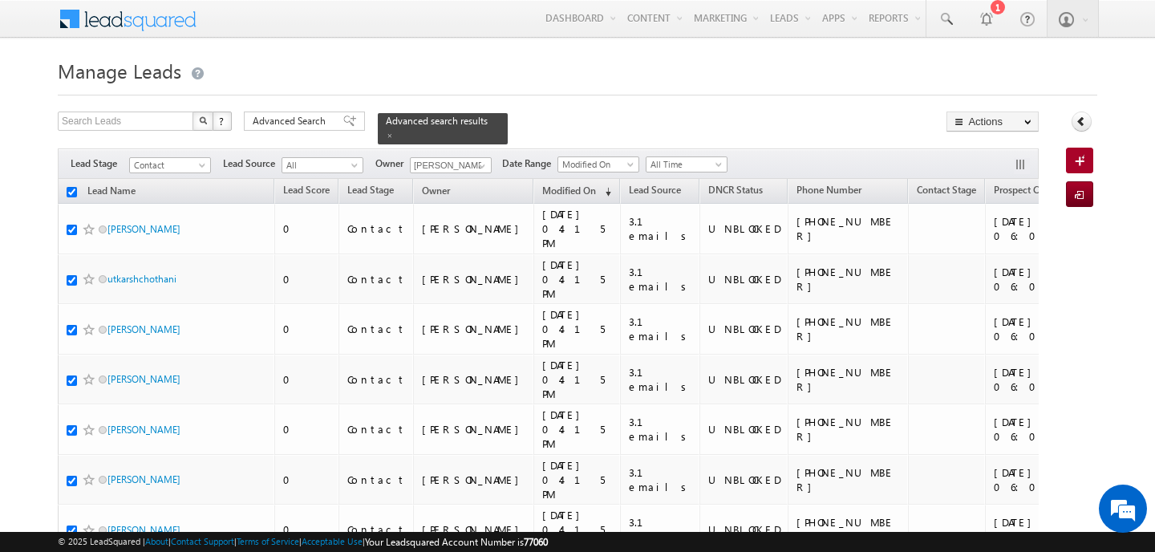
checkbox input "true"
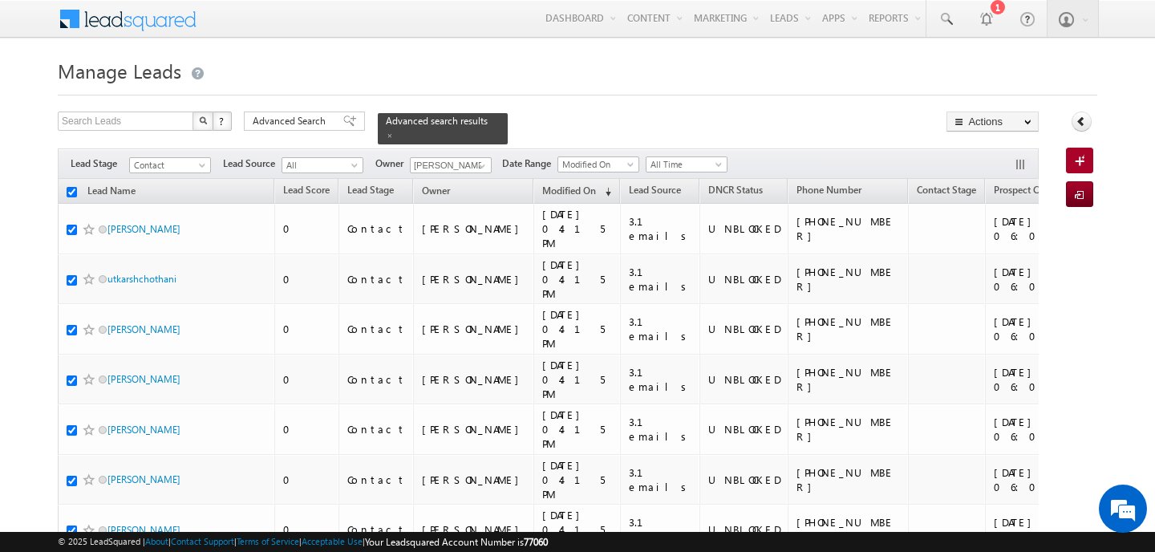
checkbox input "true"
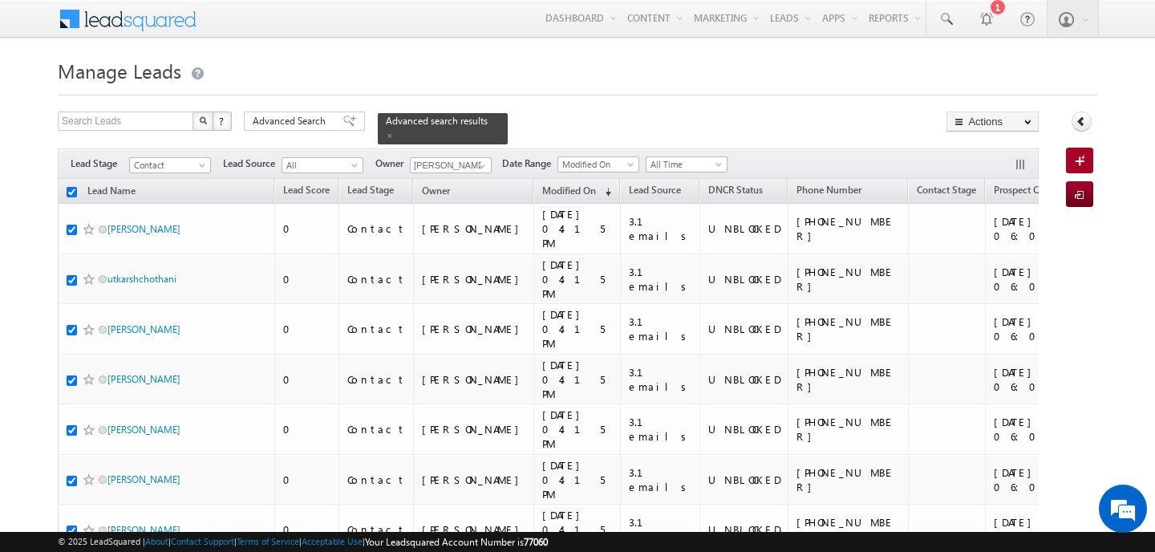
checkbox input "true"
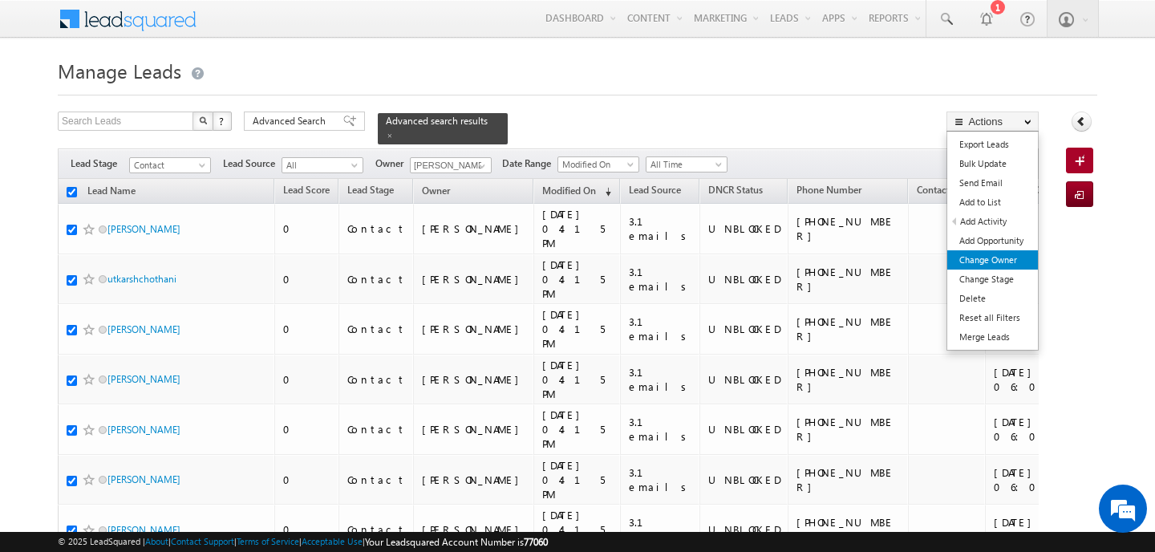
click at [999, 263] on link "Change Owner" at bounding box center [992, 259] width 91 height 19
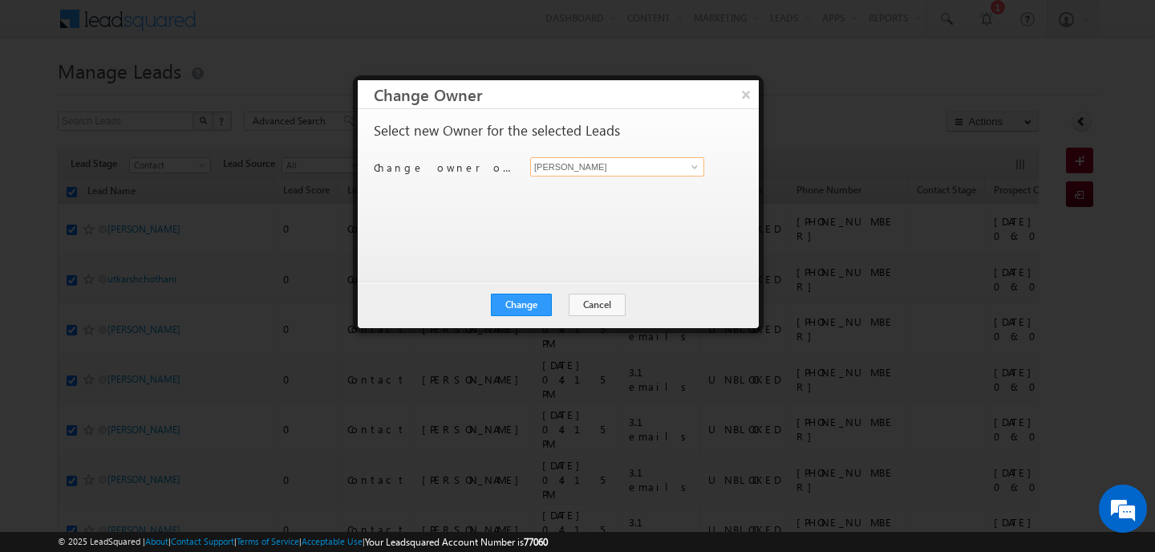
click at [595, 171] on input "[PERSON_NAME]" at bounding box center [617, 166] width 174 height 19
click at [594, 199] on span "swarup.chandradas@indglobal.ae" at bounding box center [609, 198] width 144 height 12
click at [543, 306] on button "Change" at bounding box center [521, 305] width 61 height 22
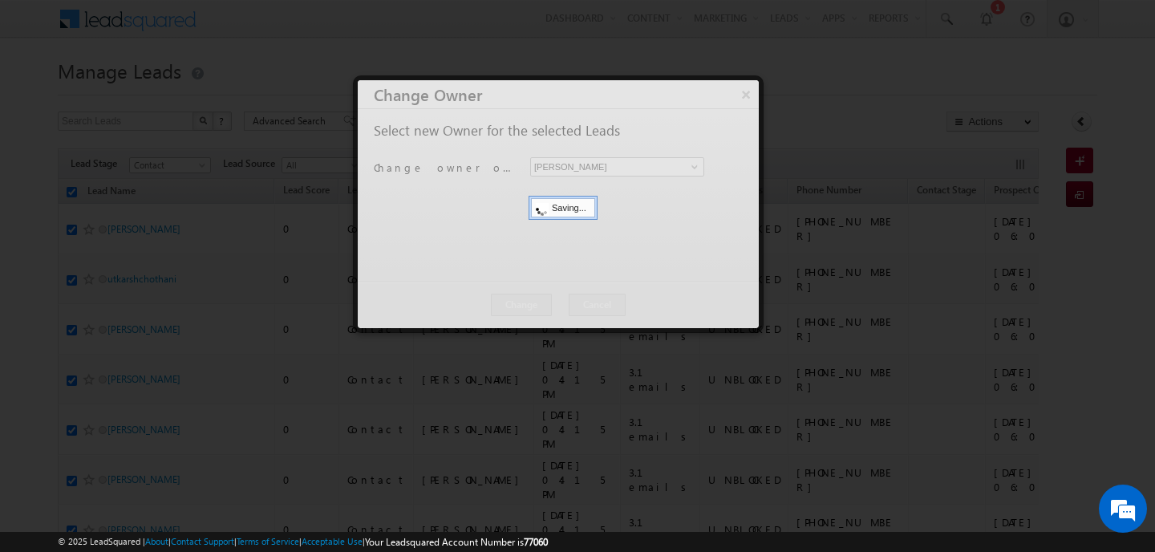
click at [554, 302] on div at bounding box center [558, 204] width 401 height 248
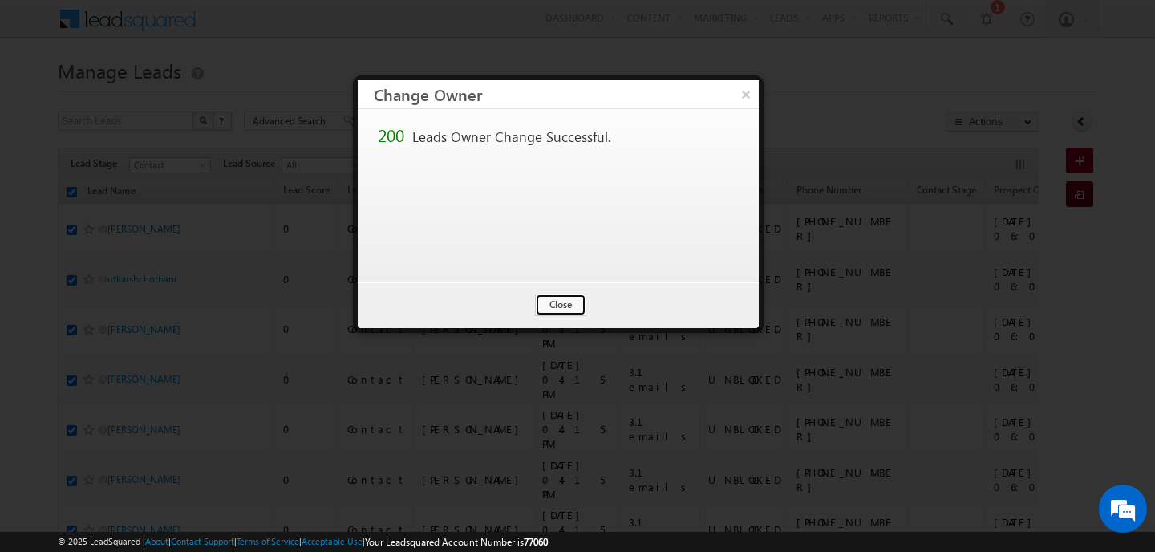
click at [554, 302] on button "Close" at bounding box center [560, 305] width 51 height 22
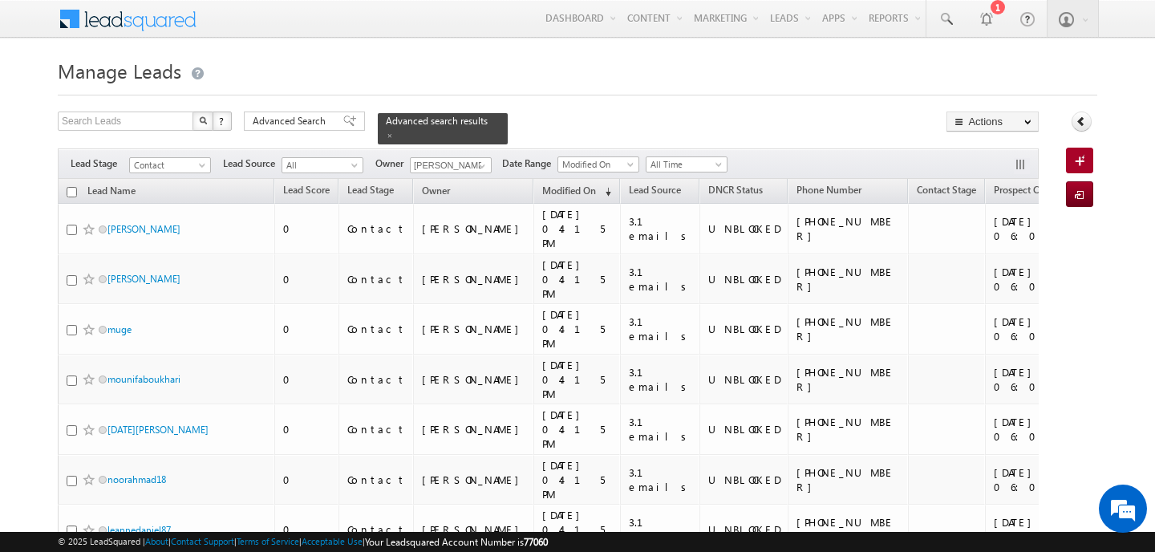
click at [72, 187] on input "checkbox" at bounding box center [72, 192] width 10 height 10
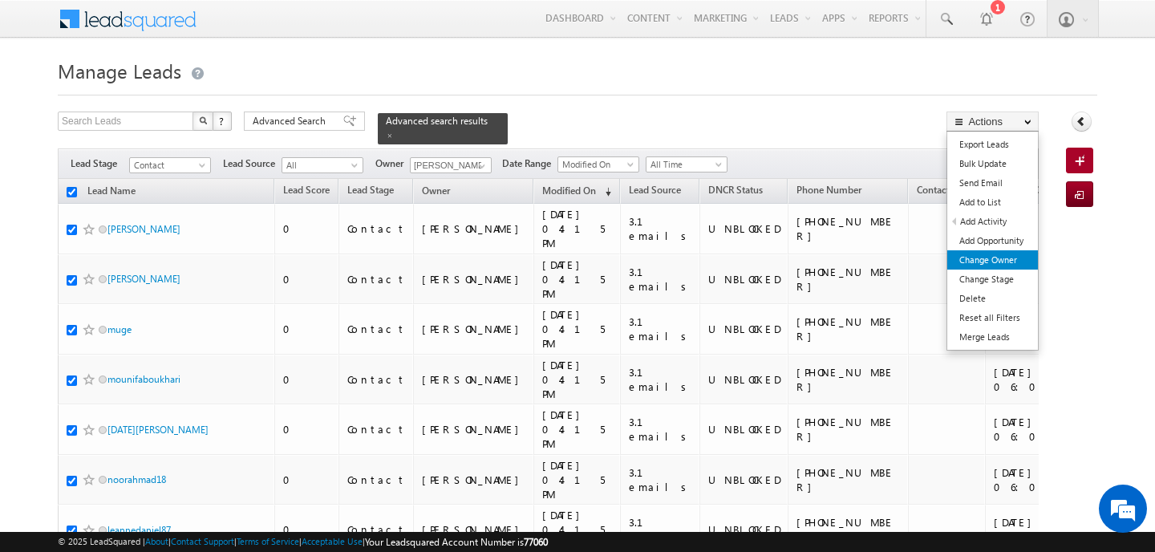
click at [991, 261] on link "Change Owner" at bounding box center [992, 259] width 91 height 19
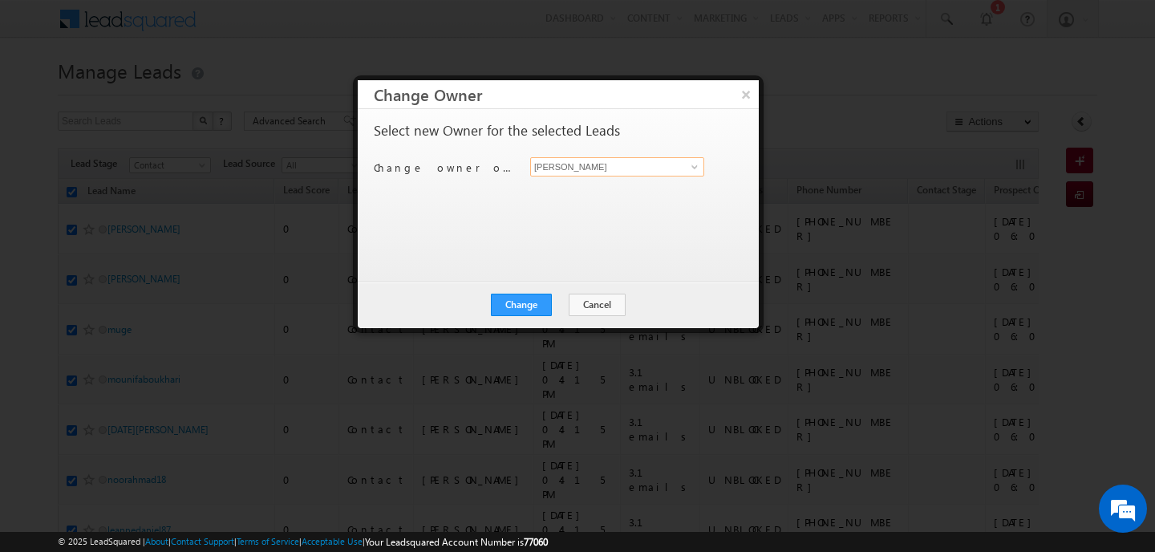
click at [630, 174] on input "[PERSON_NAME]" at bounding box center [617, 166] width 174 height 19
click at [595, 188] on link "Subham Modak subham.modak@indglobal.ae" at bounding box center [617, 191] width 174 height 30
click at [536, 309] on button "Change" at bounding box center [521, 305] width 61 height 22
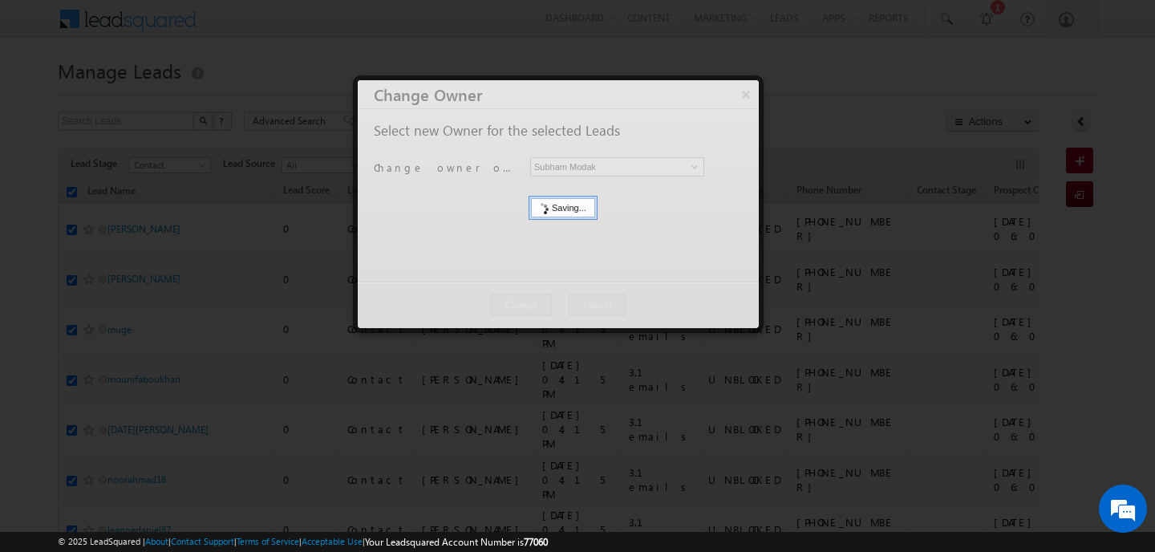
click at [536, 309] on div at bounding box center [558, 204] width 401 height 248
click at [562, 305] on div at bounding box center [558, 204] width 401 height 248
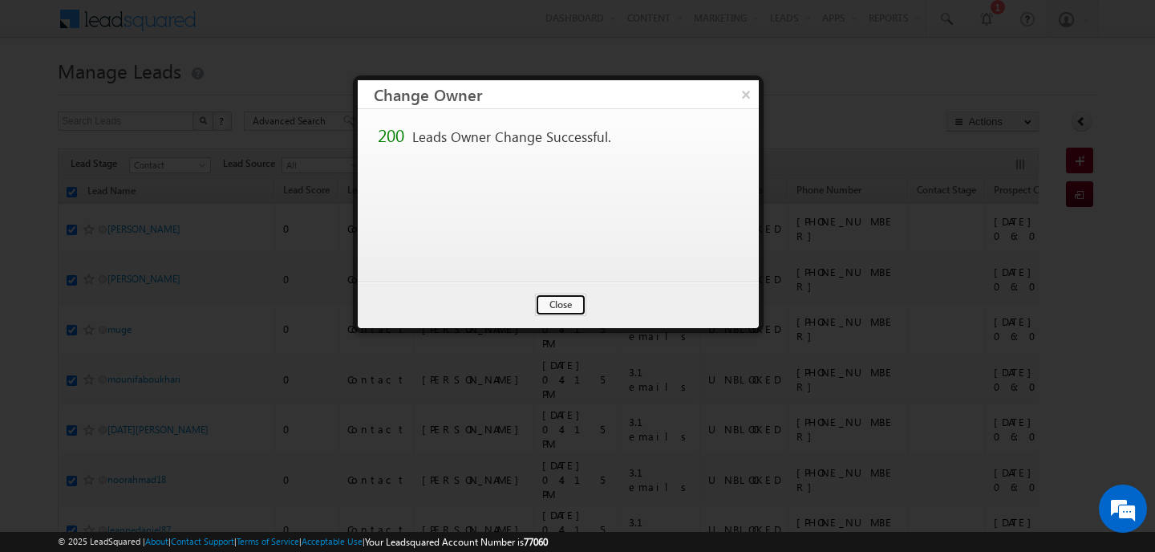
click at [562, 305] on button "Close" at bounding box center [560, 305] width 51 height 22
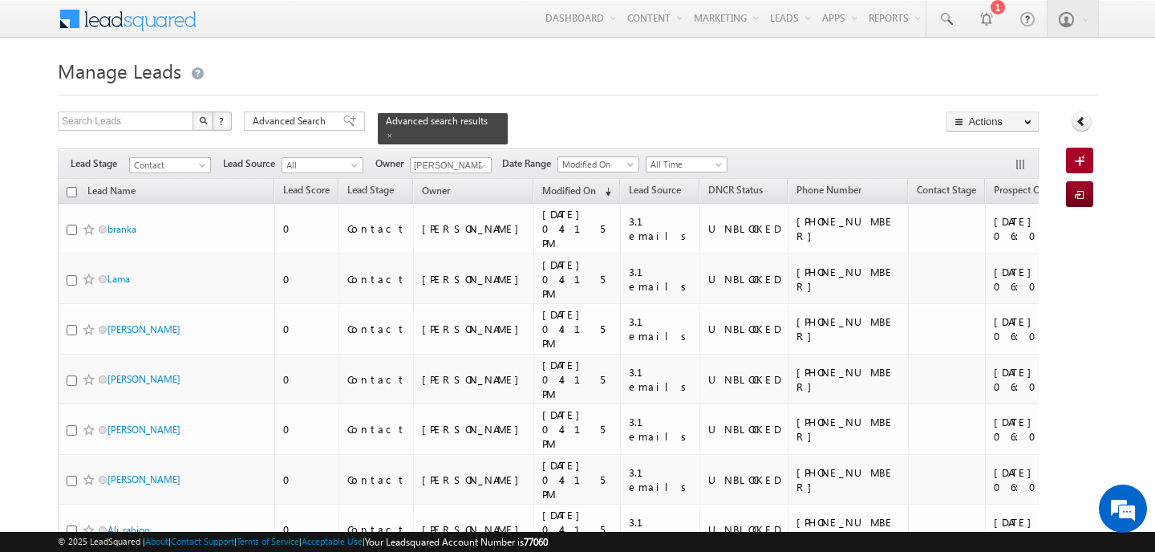
click at [72, 187] on input "checkbox" at bounding box center [72, 192] width 10 height 10
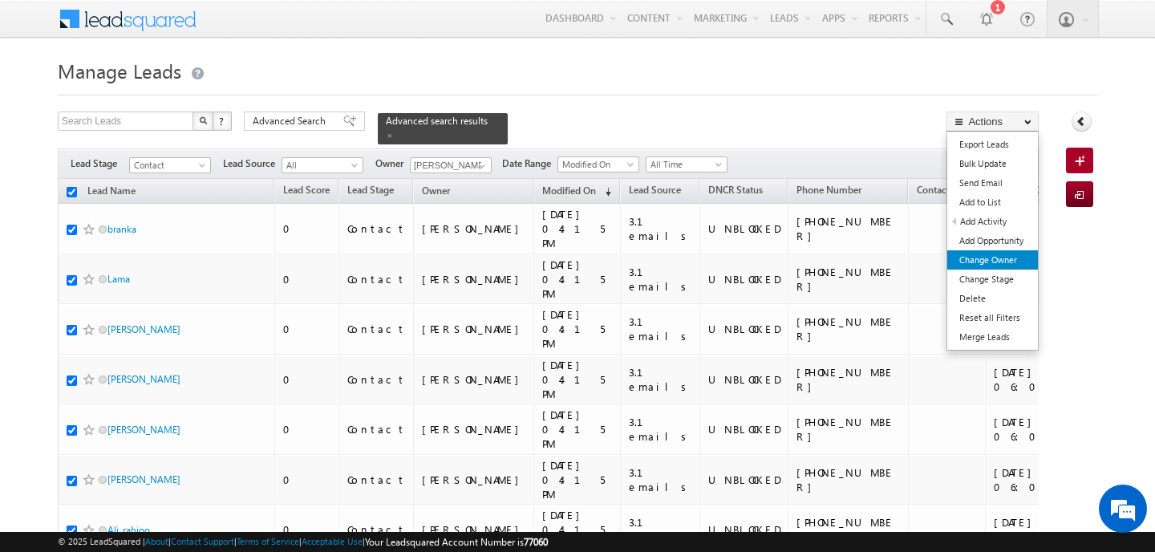
click at [1014, 261] on link "Change Owner" at bounding box center [992, 259] width 91 height 19
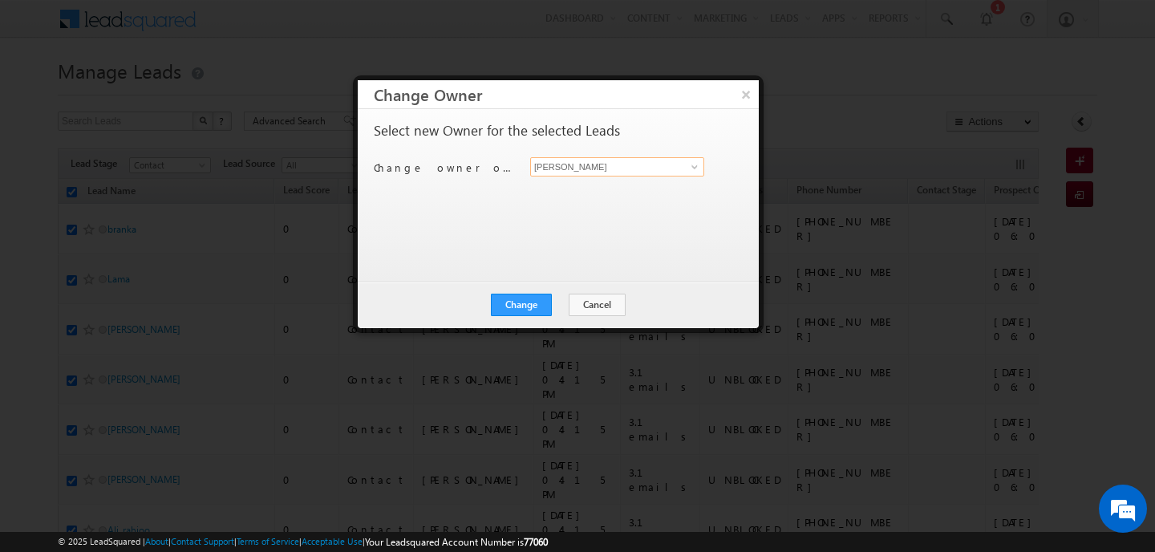
click at [561, 168] on input "[PERSON_NAME]" at bounding box center [617, 166] width 174 height 19
click at [574, 192] on span "manish.ahirwar@indglobal.ae" at bounding box center [609, 198] width 144 height 12
click at [541, 311] on button "Change" at bounding box center [521, 305] width 61 height 22
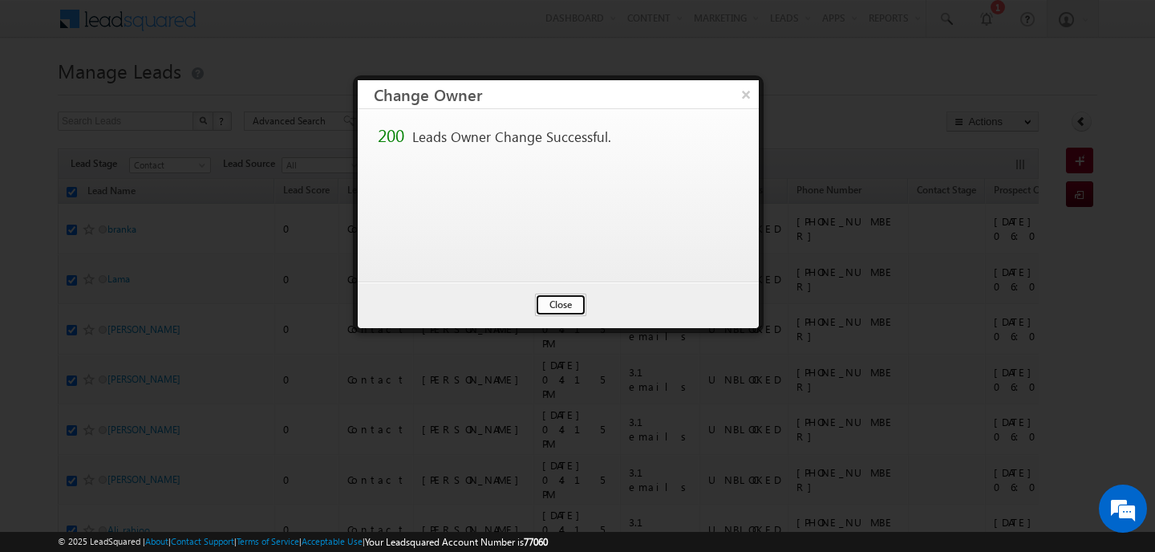
click at [543, 305] on button "Close" at bounding box center [560, 305] width 51 height 22
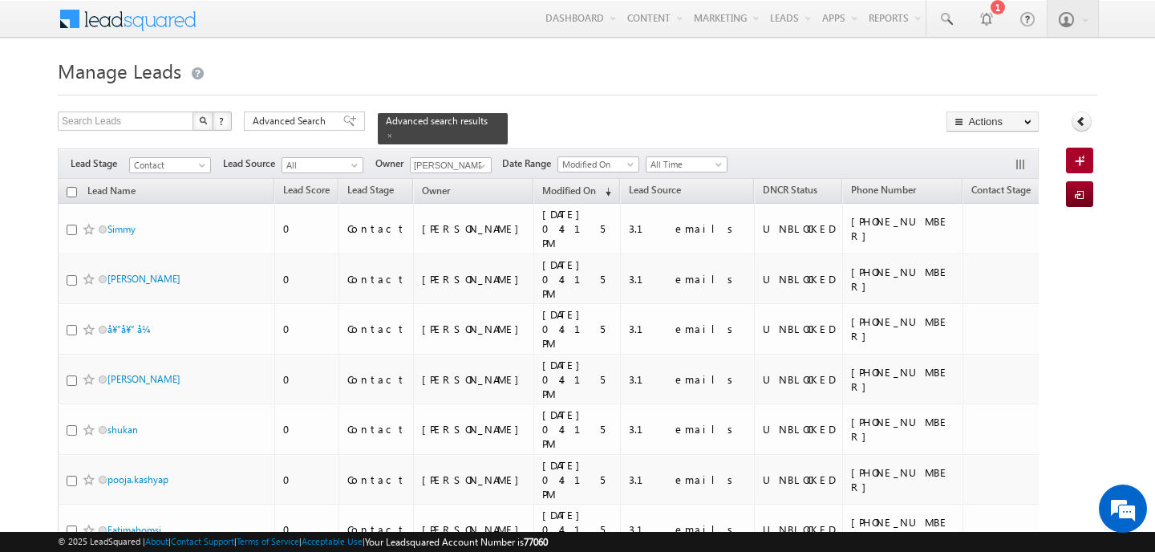
click at [73, 187] on input "checkbox" at bounding box center [72, 192] width 10 height 10
checkbox input "true"
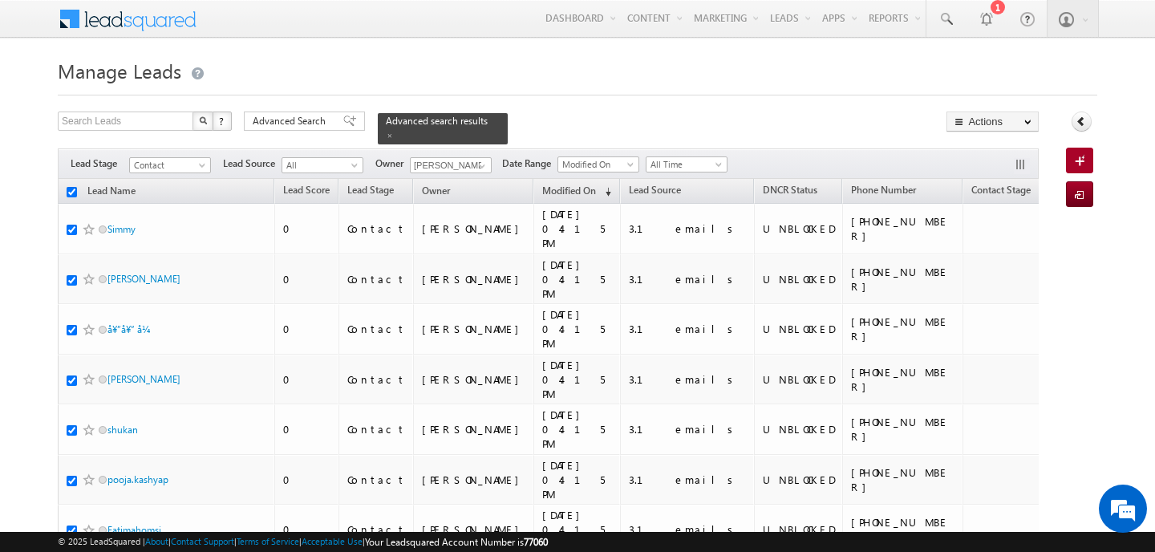
checkbox input "true"
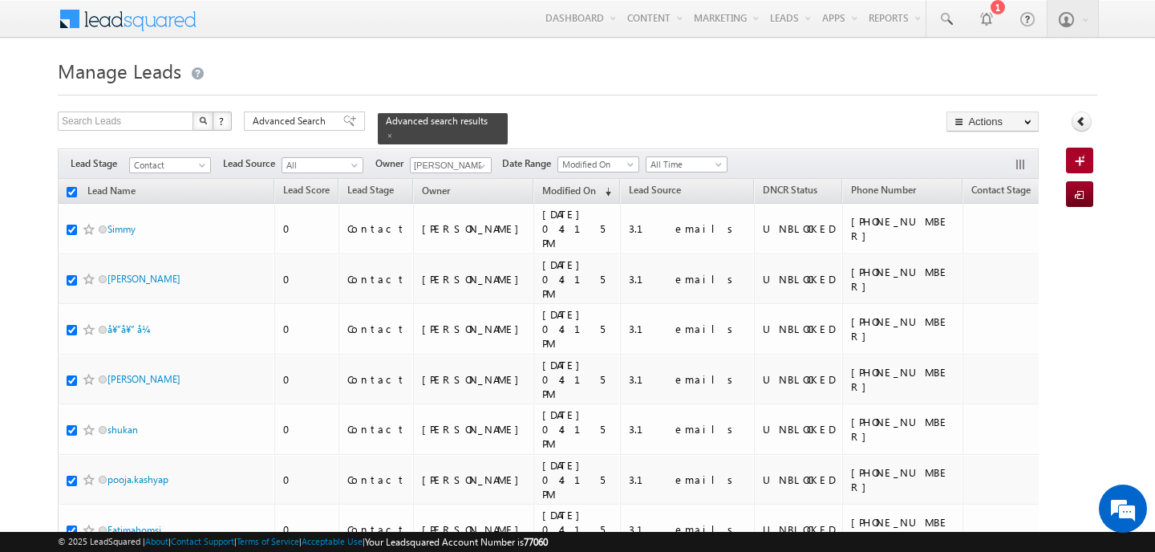
checkbox input "true"
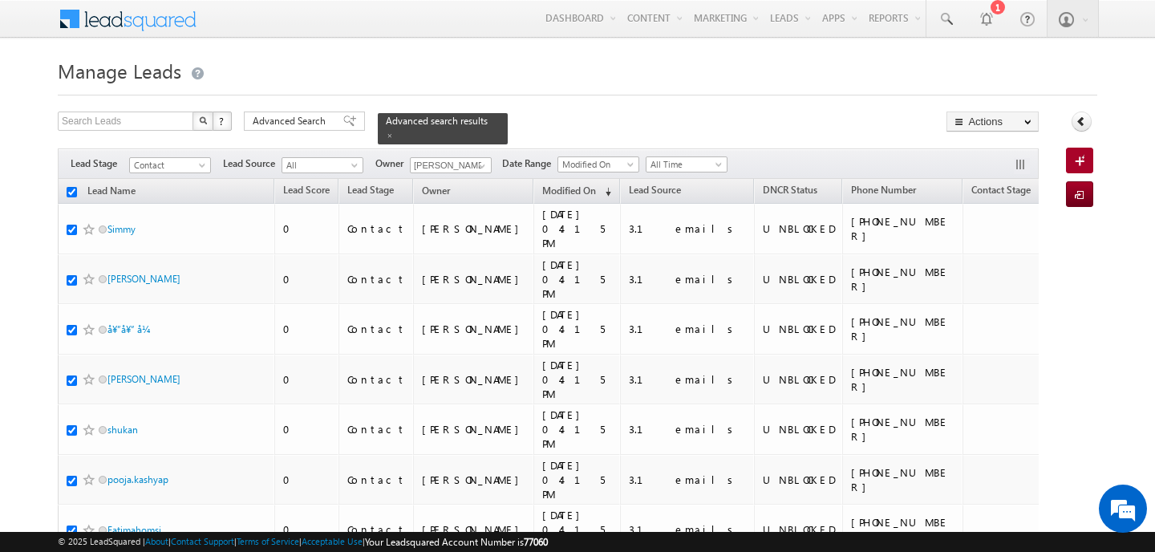
checkbox input "true"
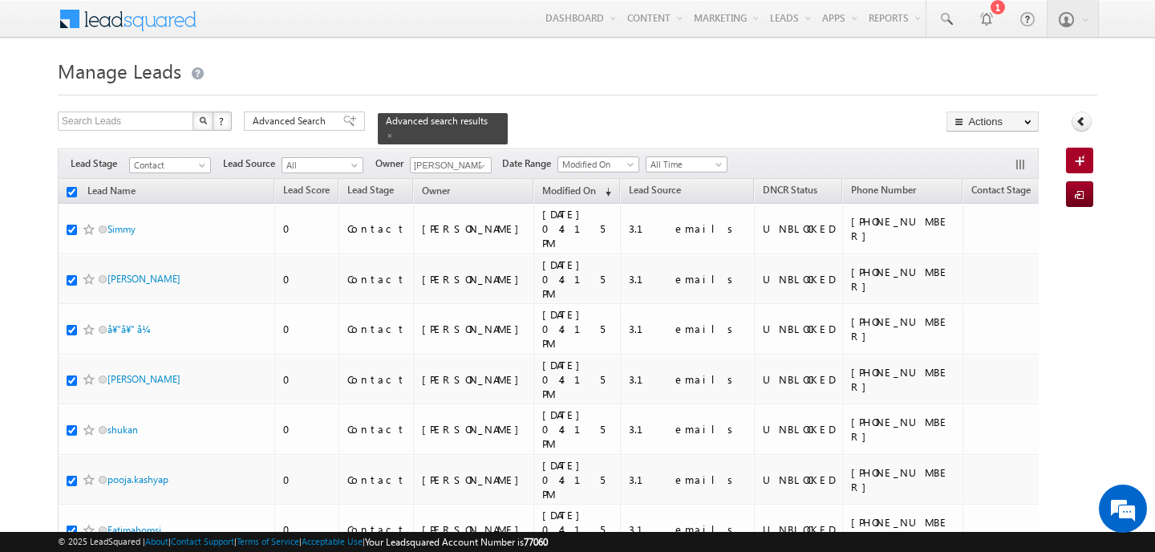
checkbox input "true"
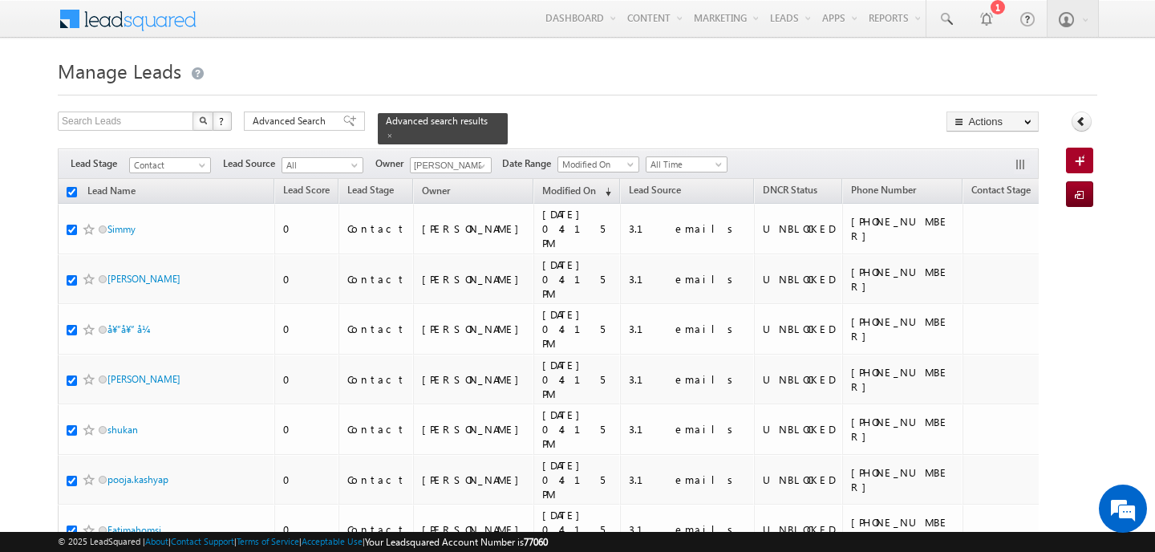
checkbox input "true"
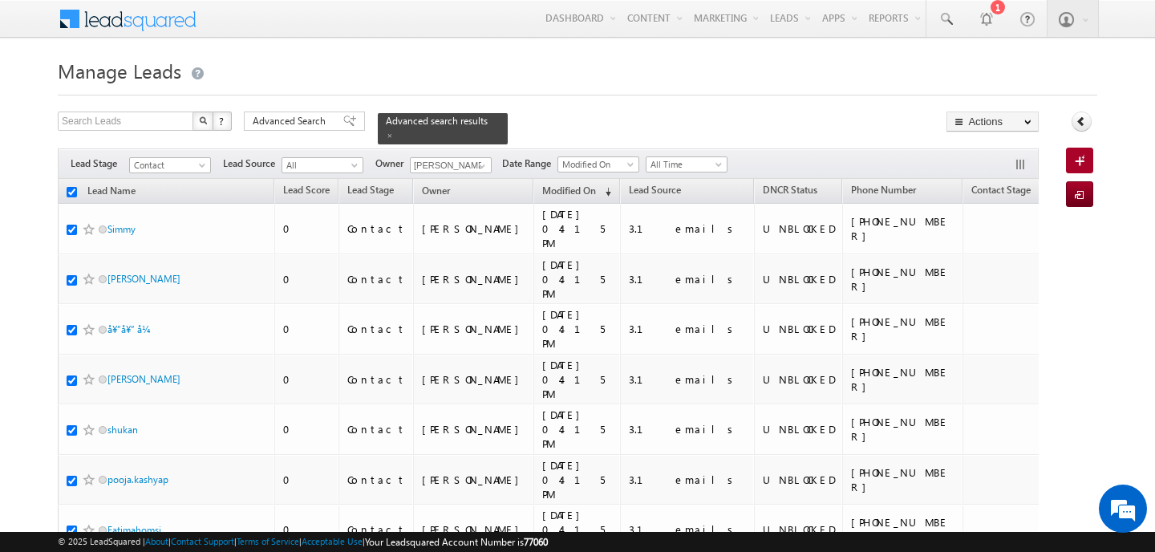
checkbox input "true"
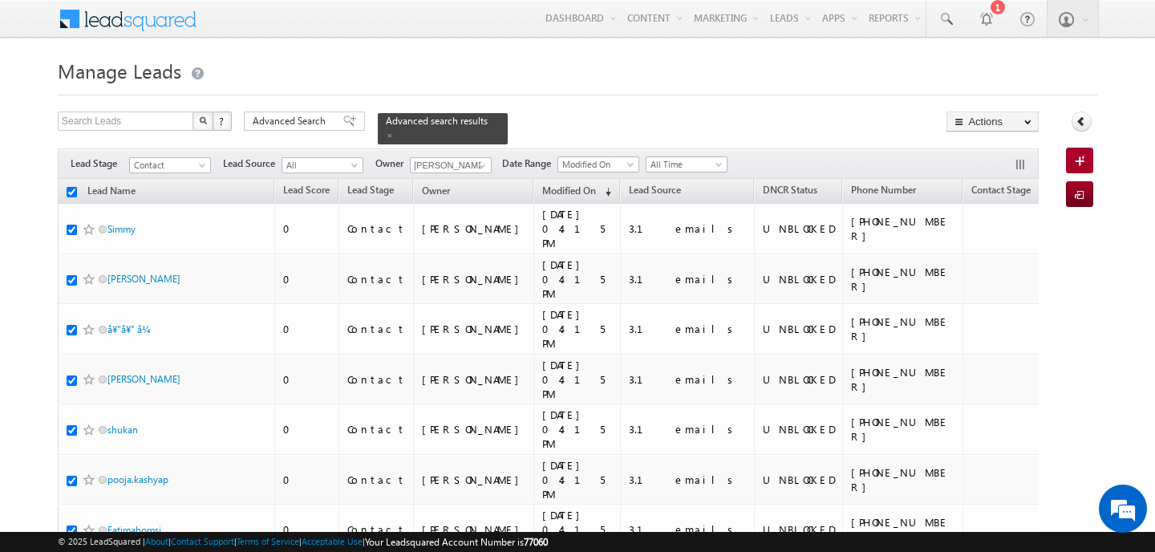
checkbox input "true"
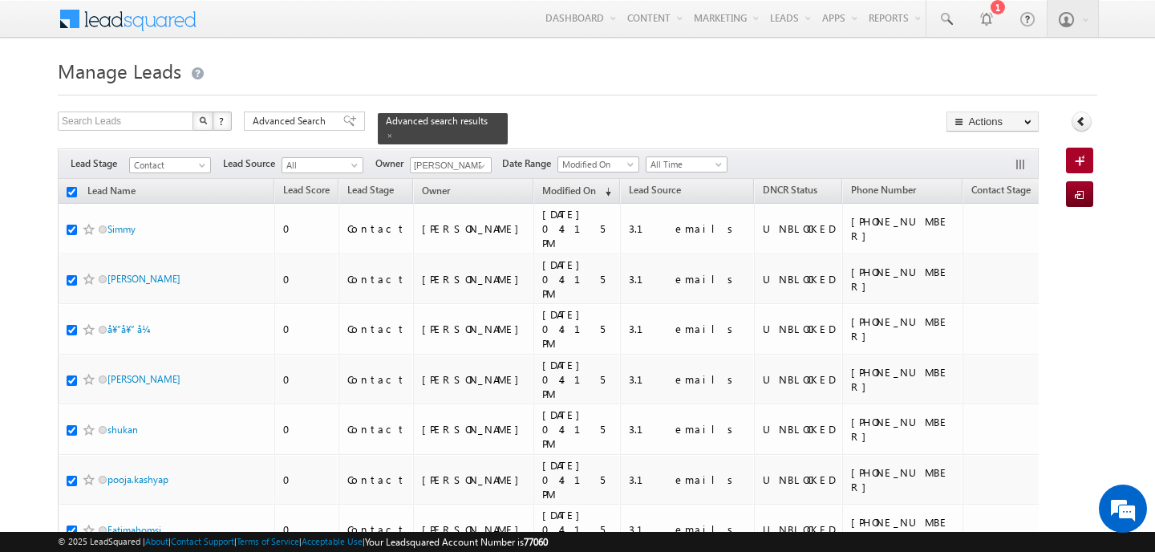
checkbox input "true"
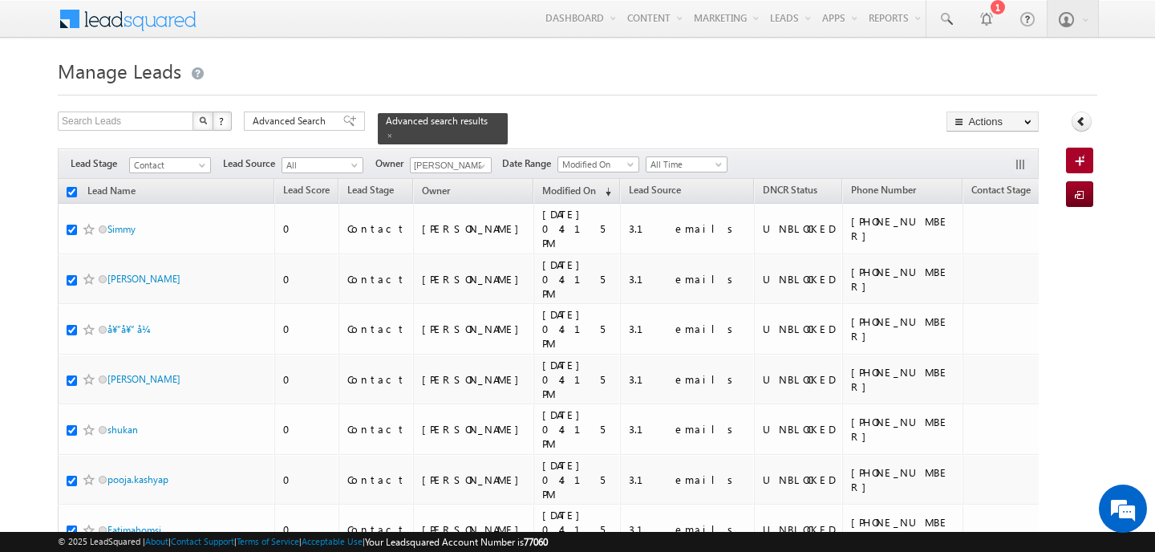
checkbox input "true"
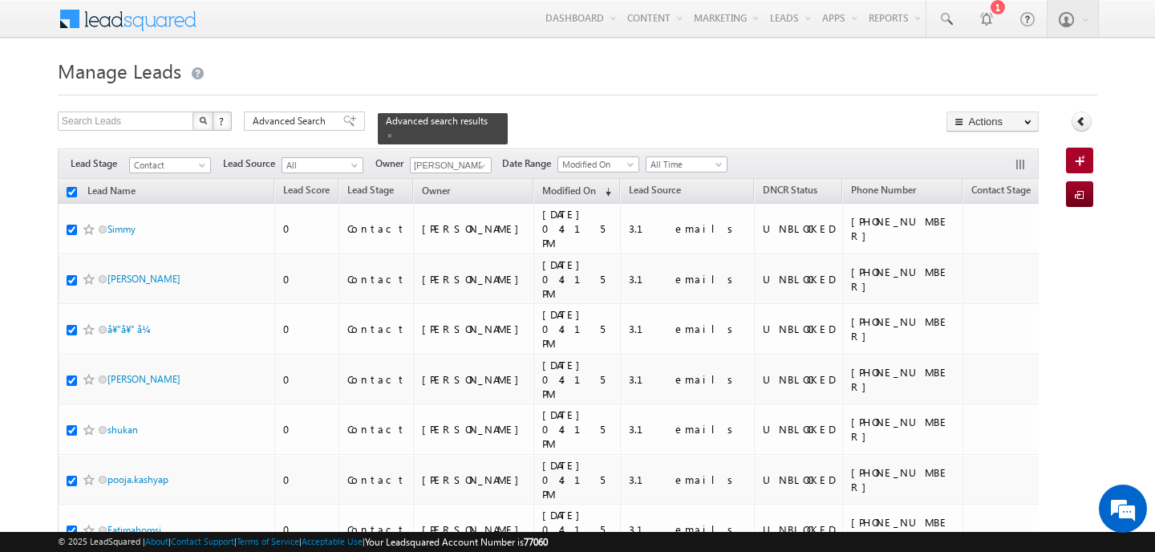
checkbox input "true"
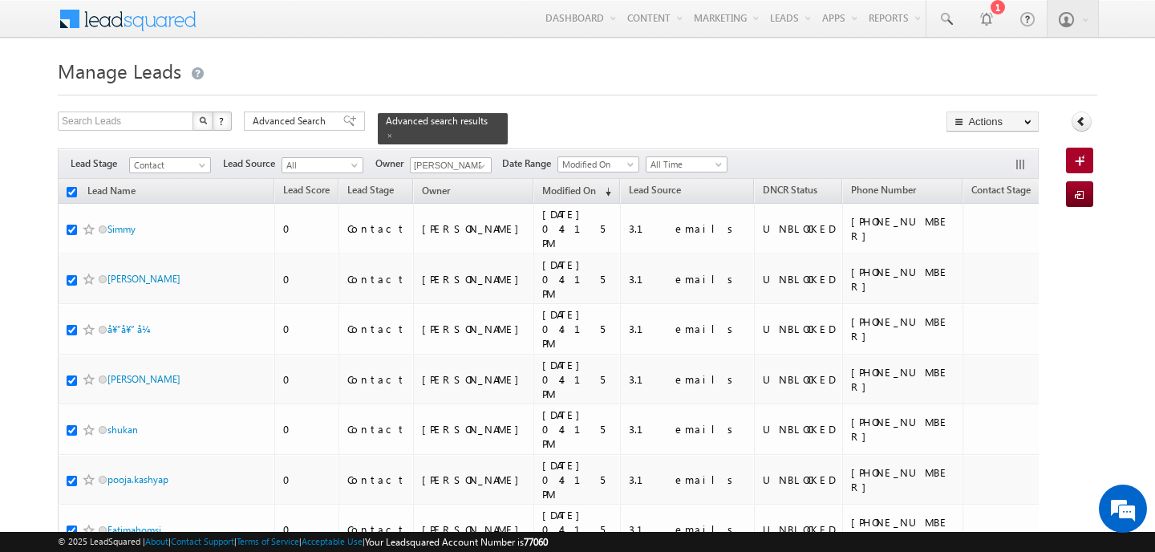
checkbox input "true"
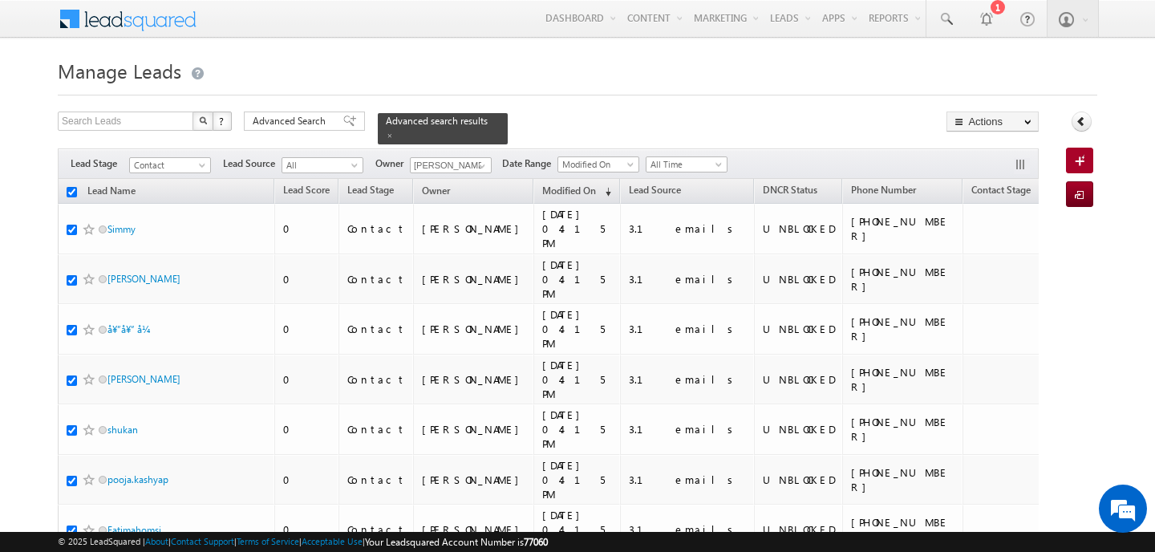
checkbox input "true"
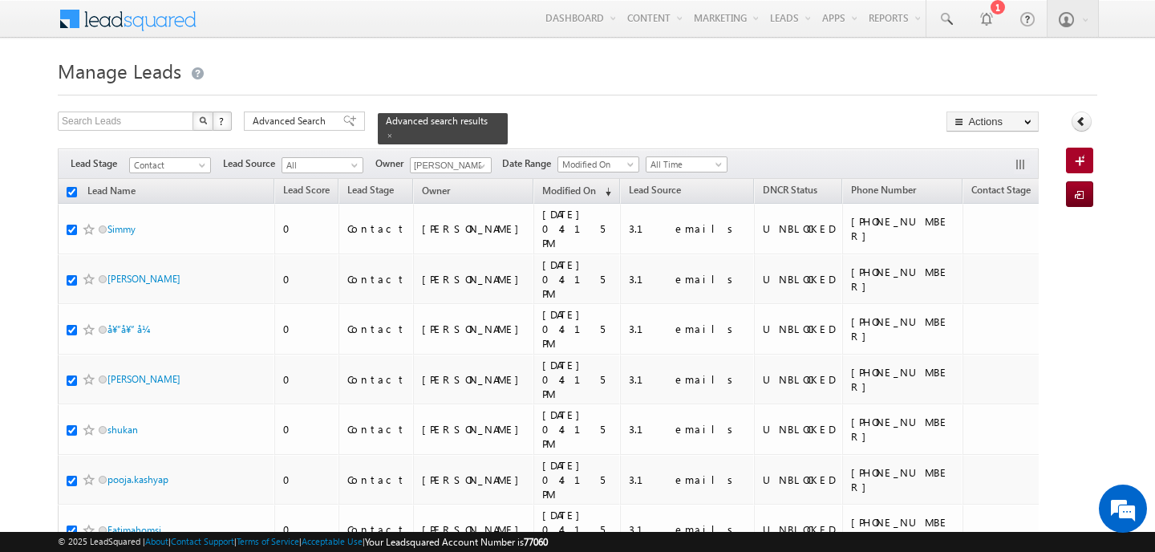
checkbox input "true"
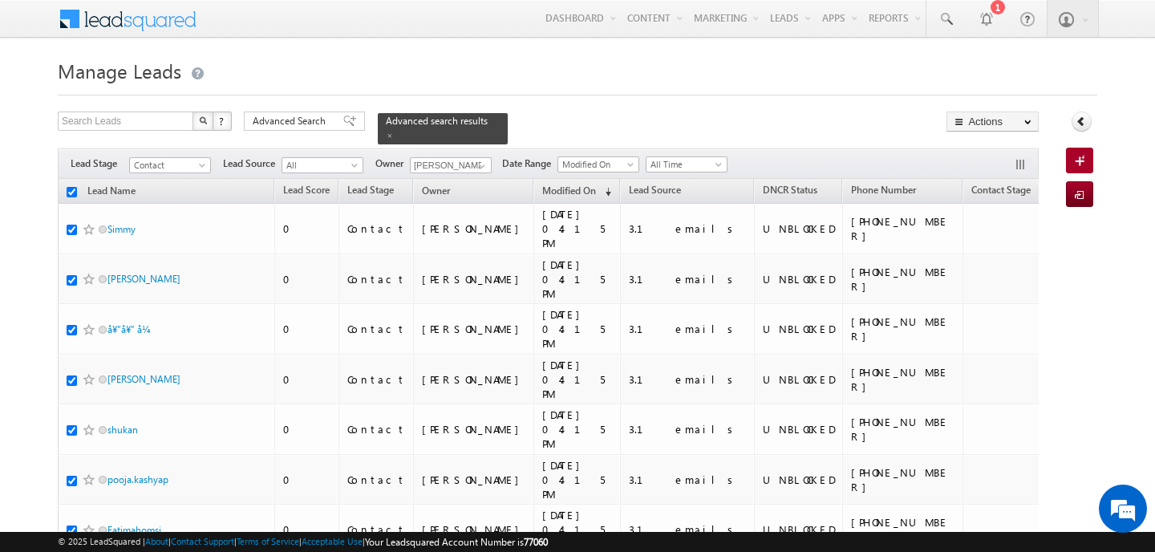
checkbox input "true"
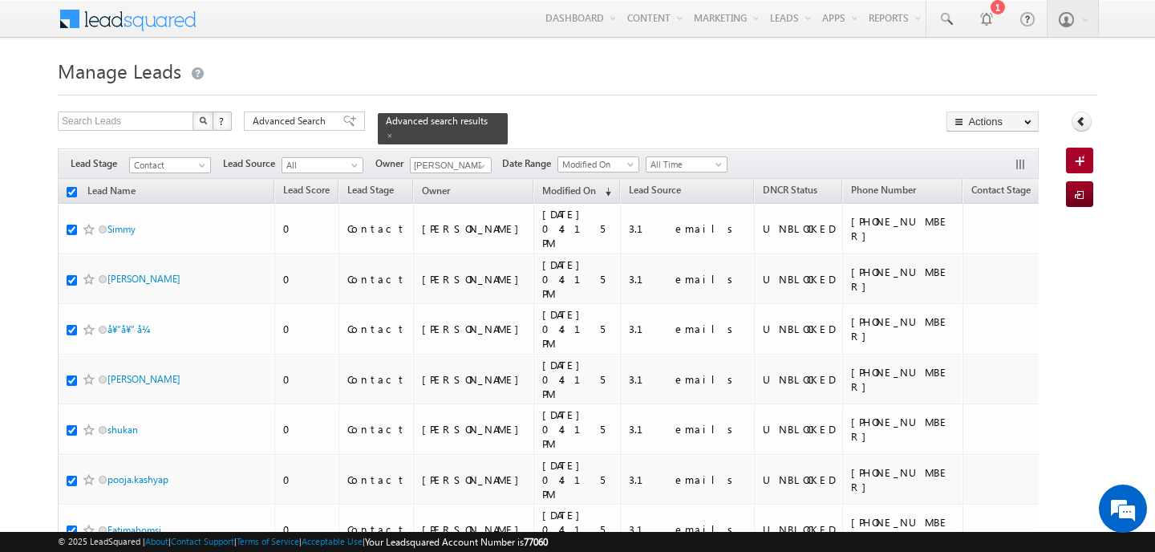
checkbox input "true"
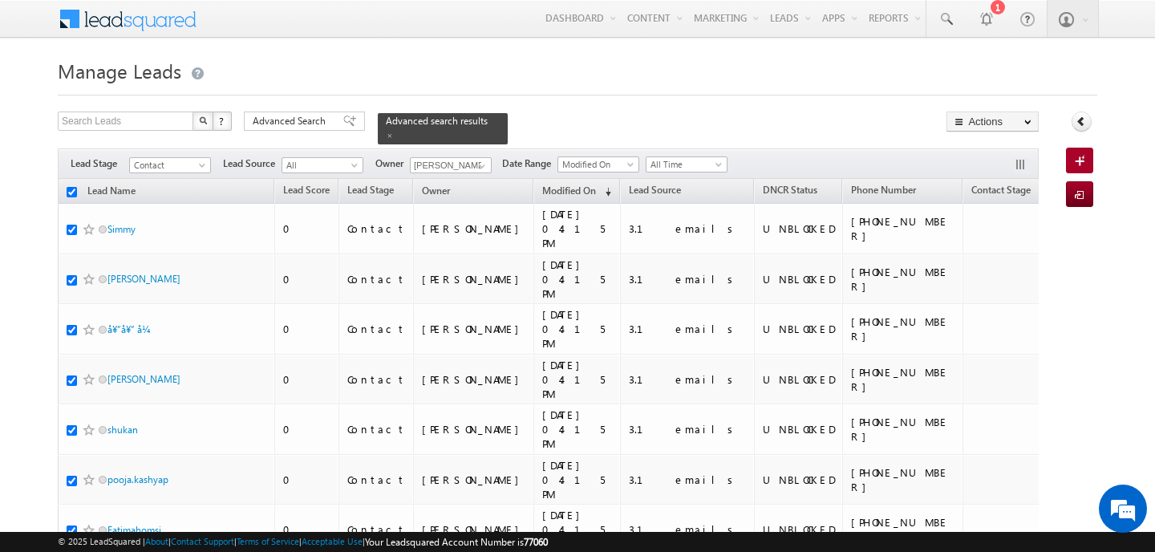
checkbox input "true"
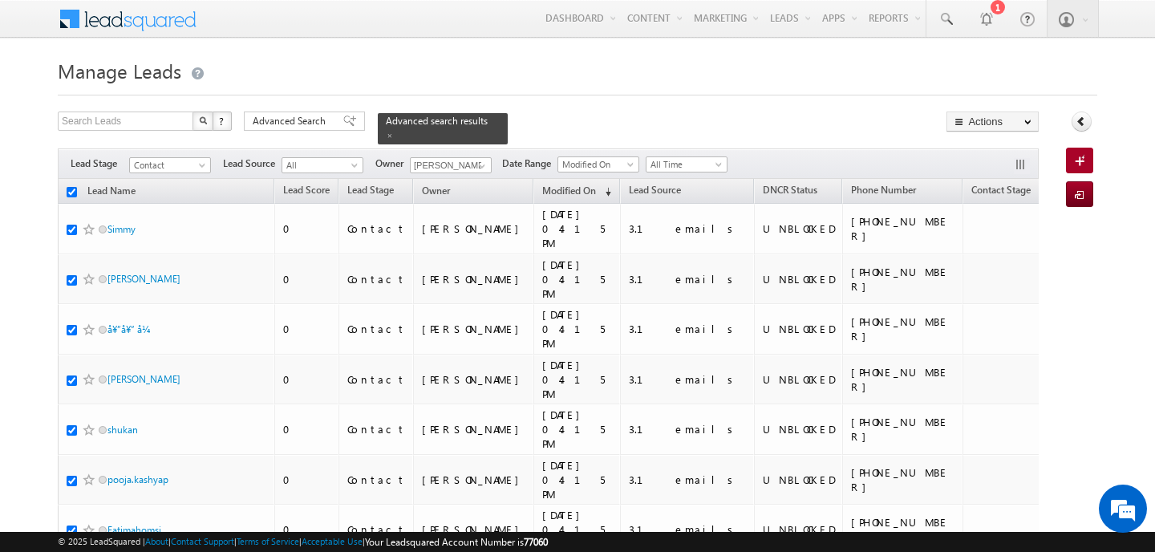
checkbox input "true"
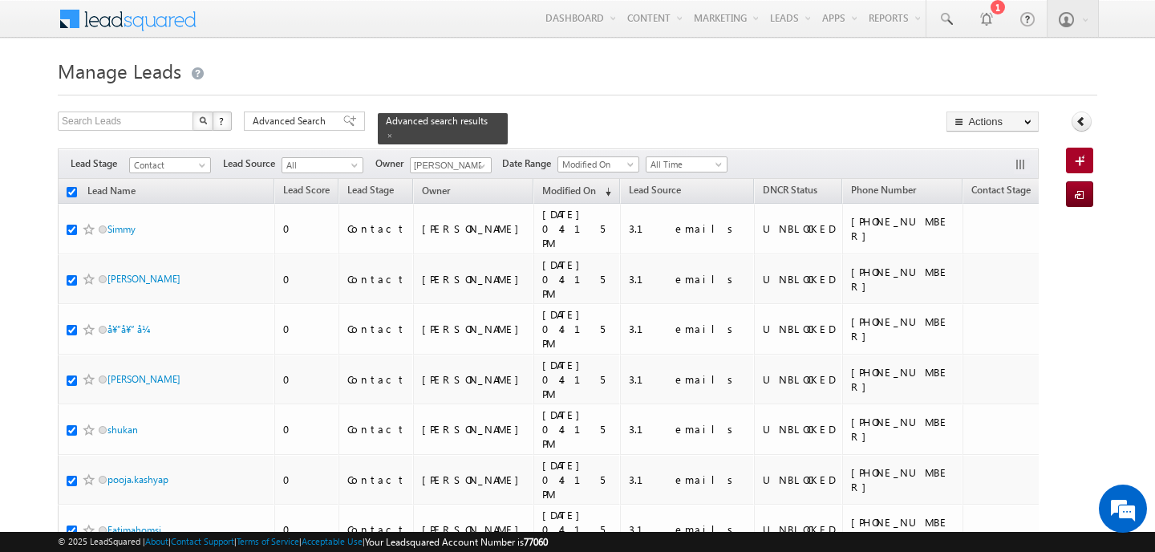
checkbox input "true"
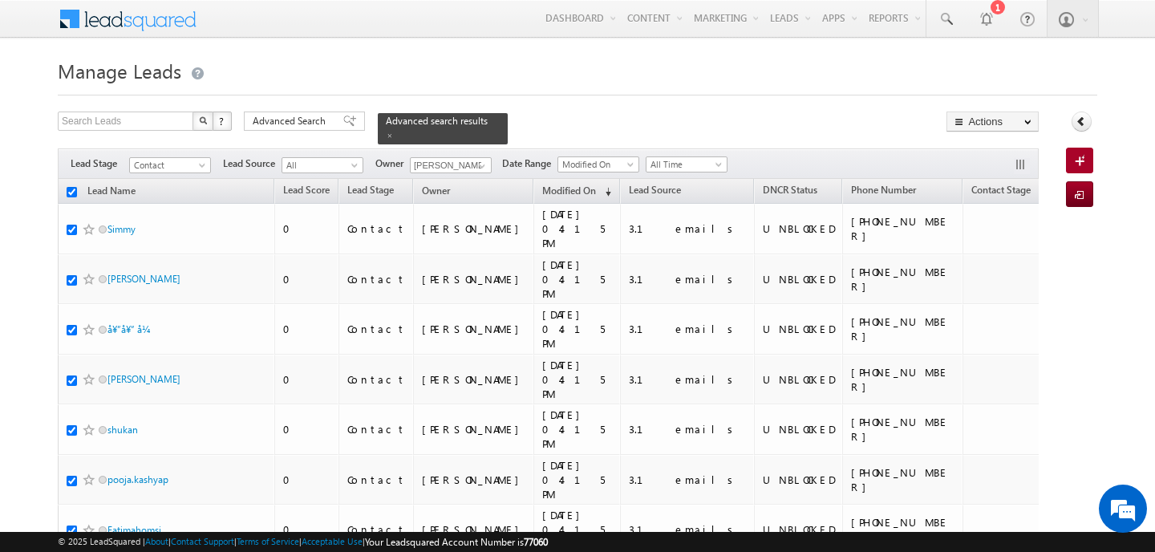
checkbox input "true"
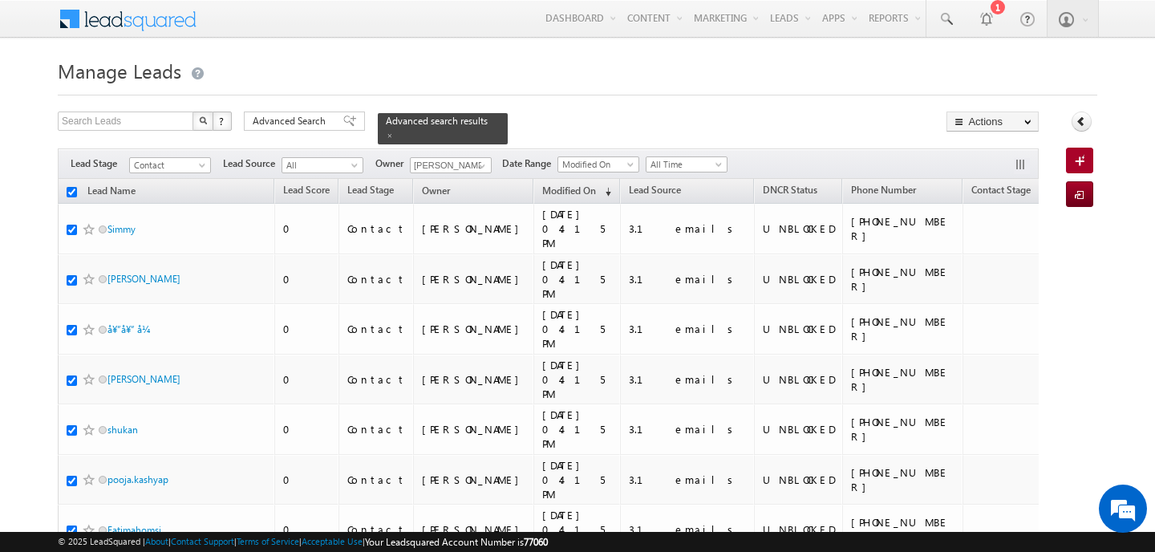
checkbox input "true"
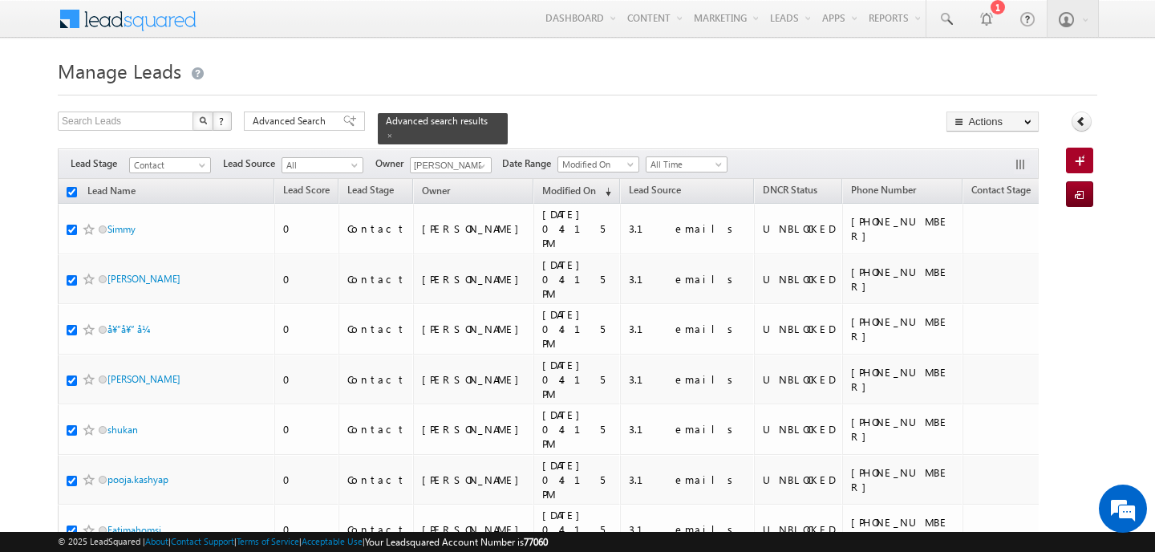
checkbox input "true"
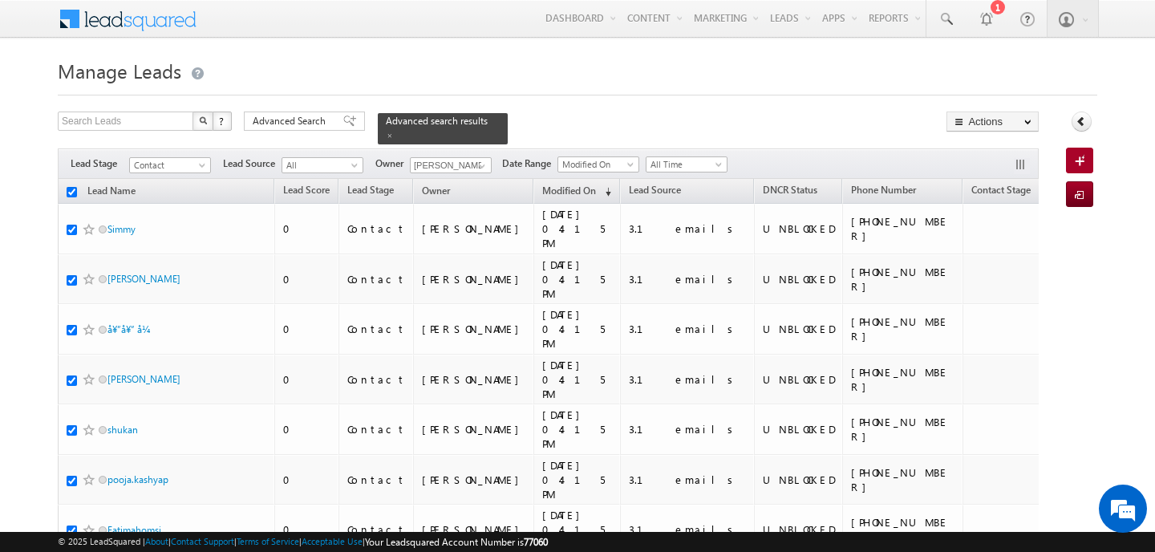
checkbox input "true"
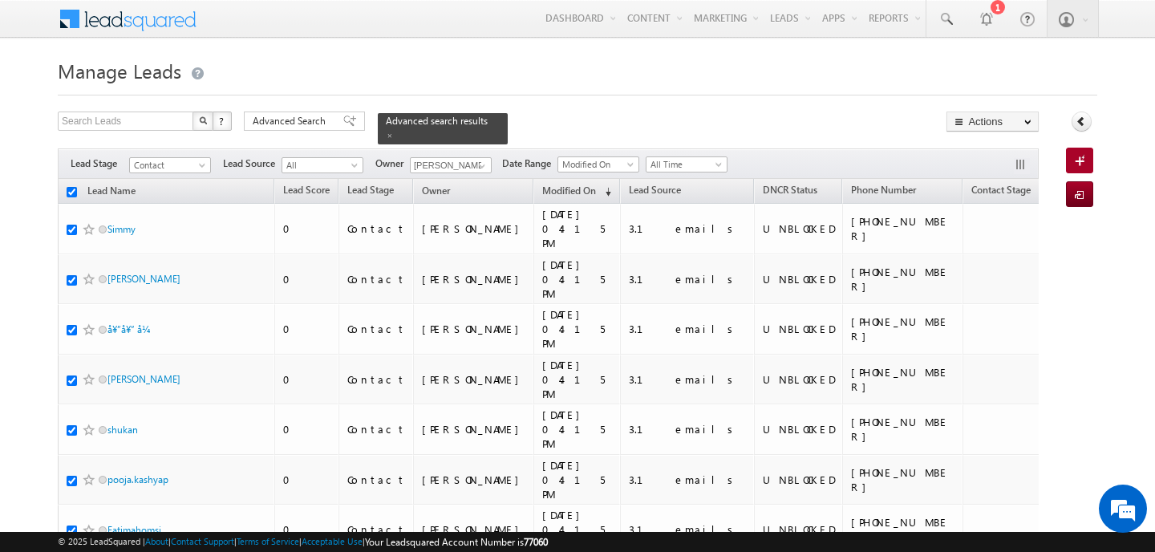
checkbox input "true"
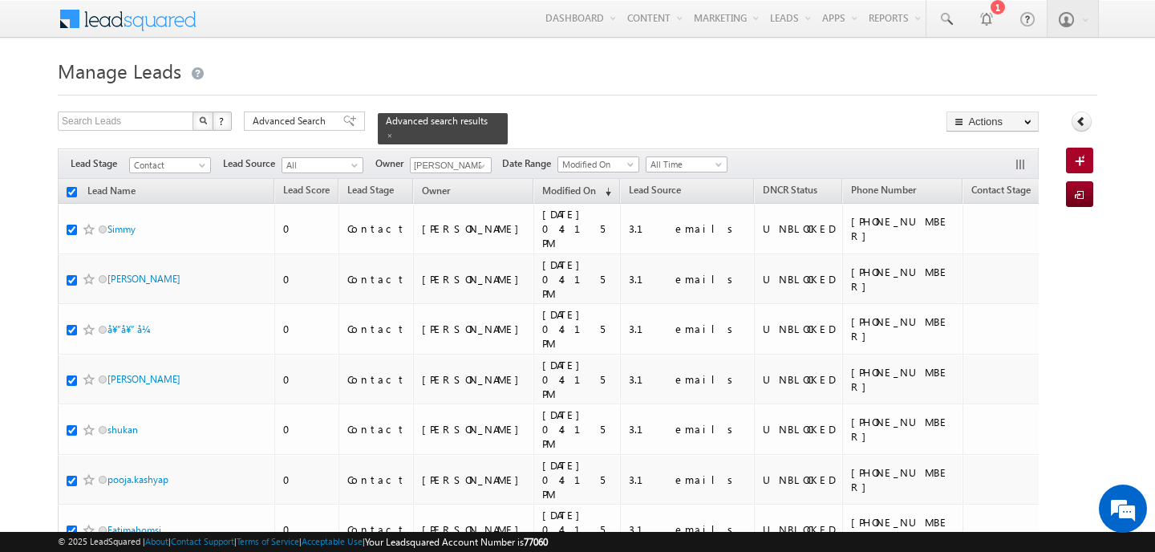
checkbox input "true"
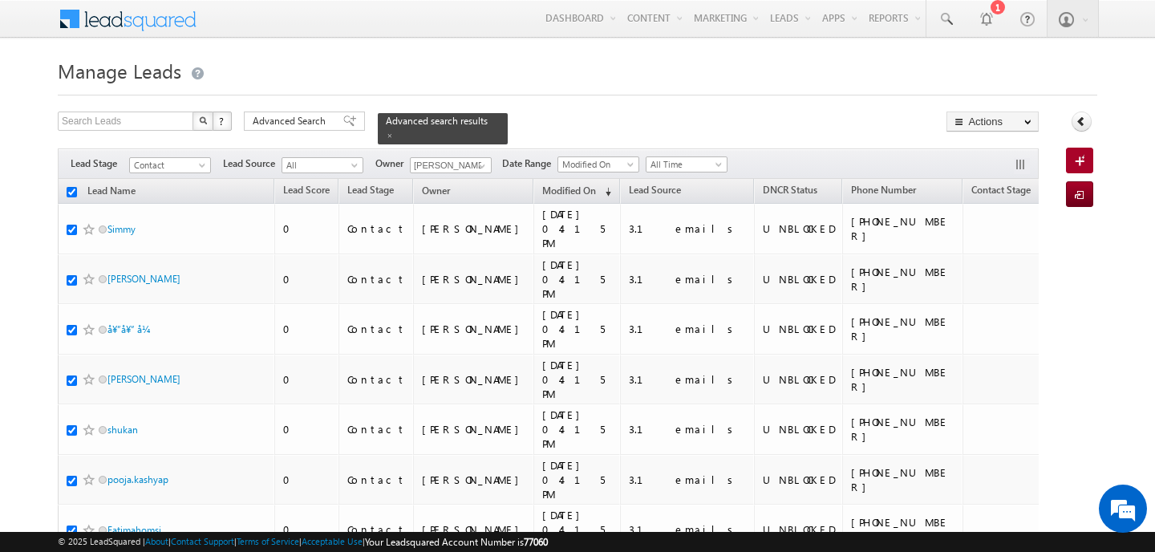
checkbox input "true"
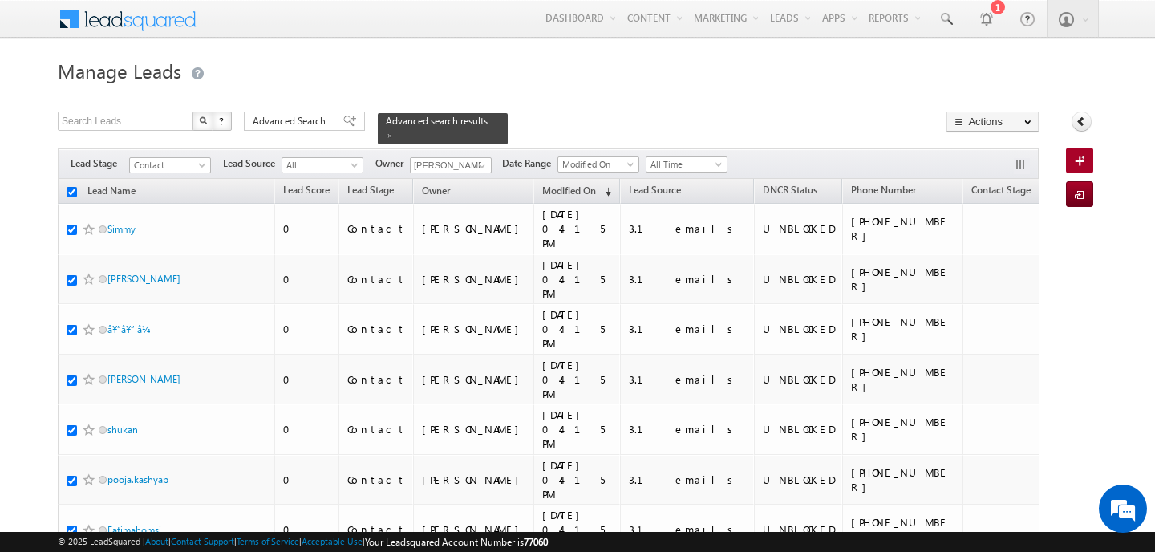
checkbox input "true"
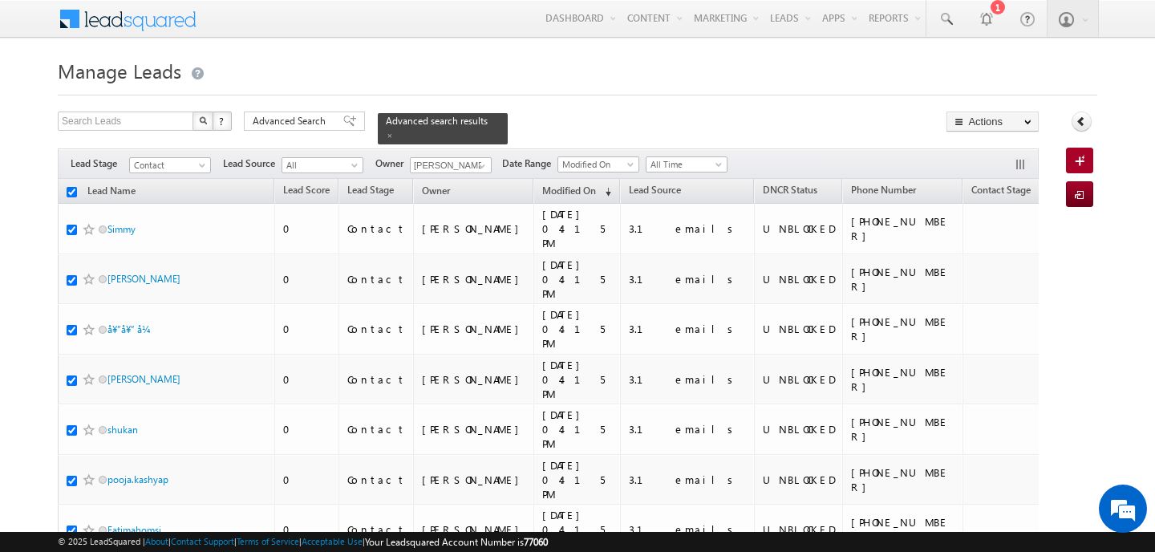
checkbox input "true"
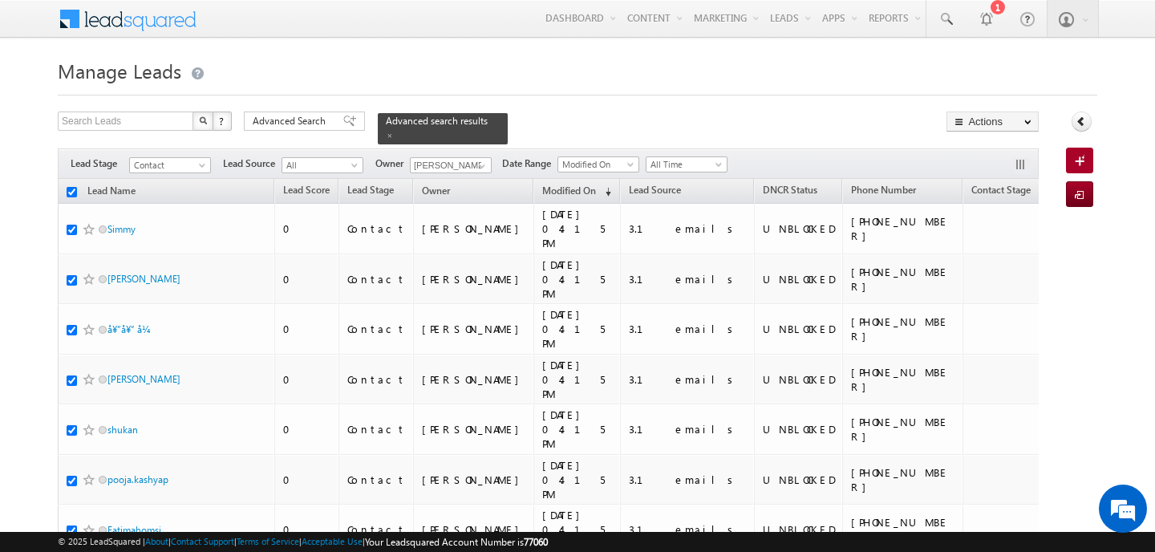
checkbox input "true"
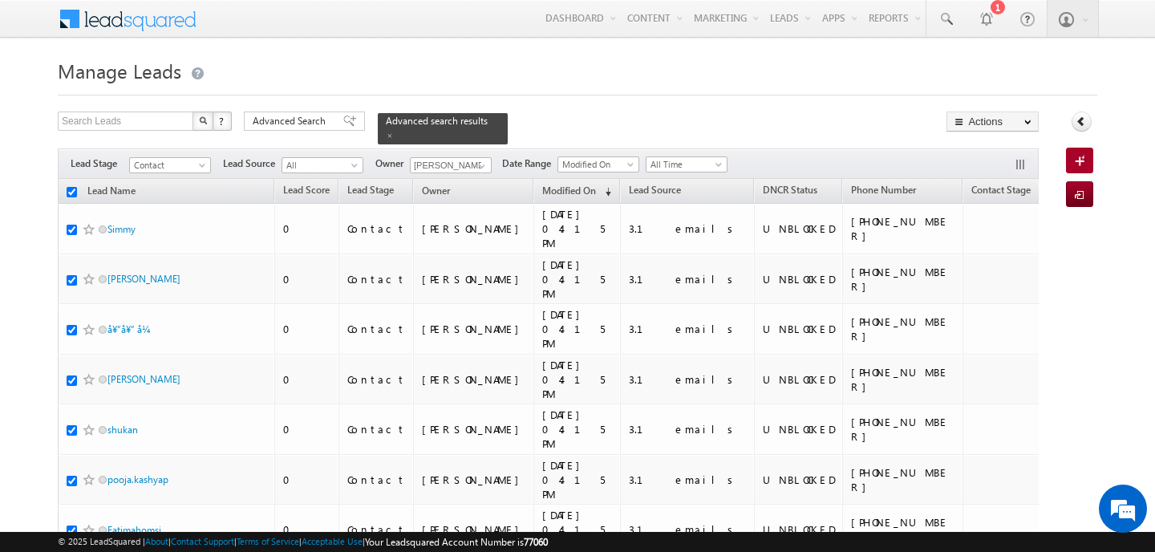
checkbox input "true"
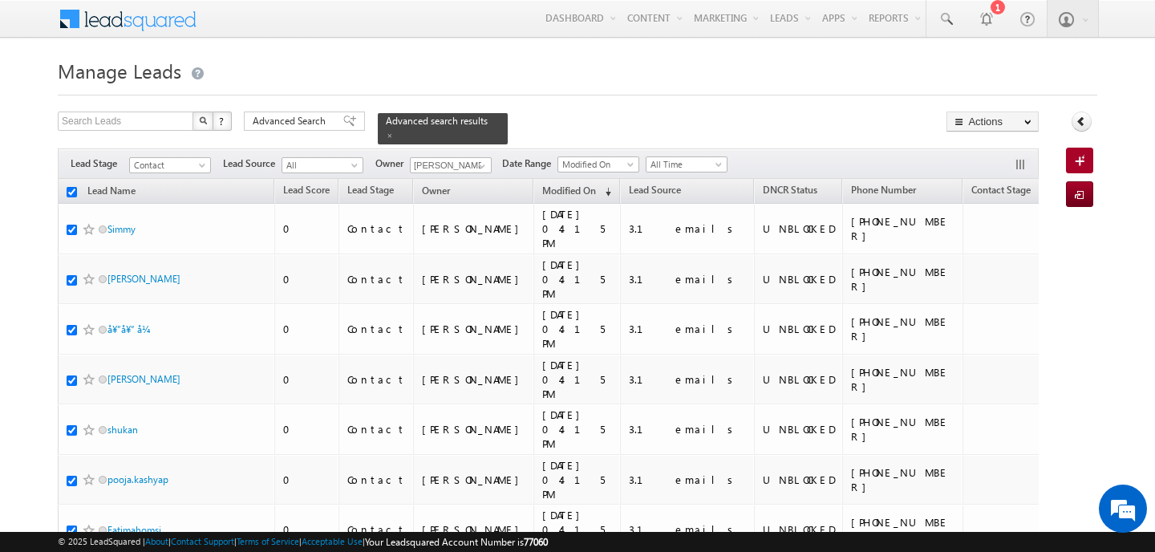
checkbox input "true"
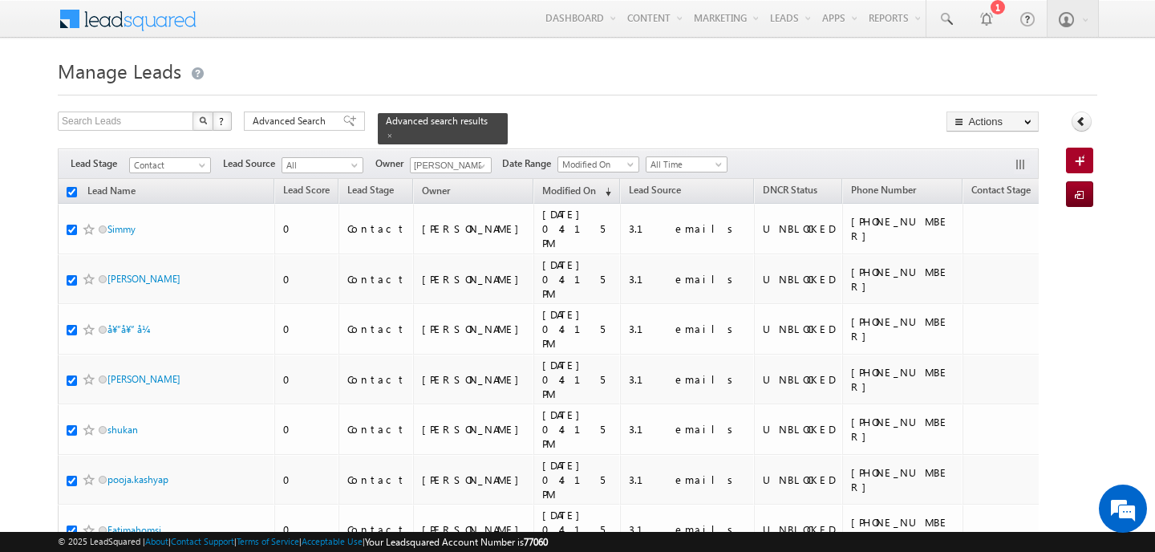
checkbox input "true"
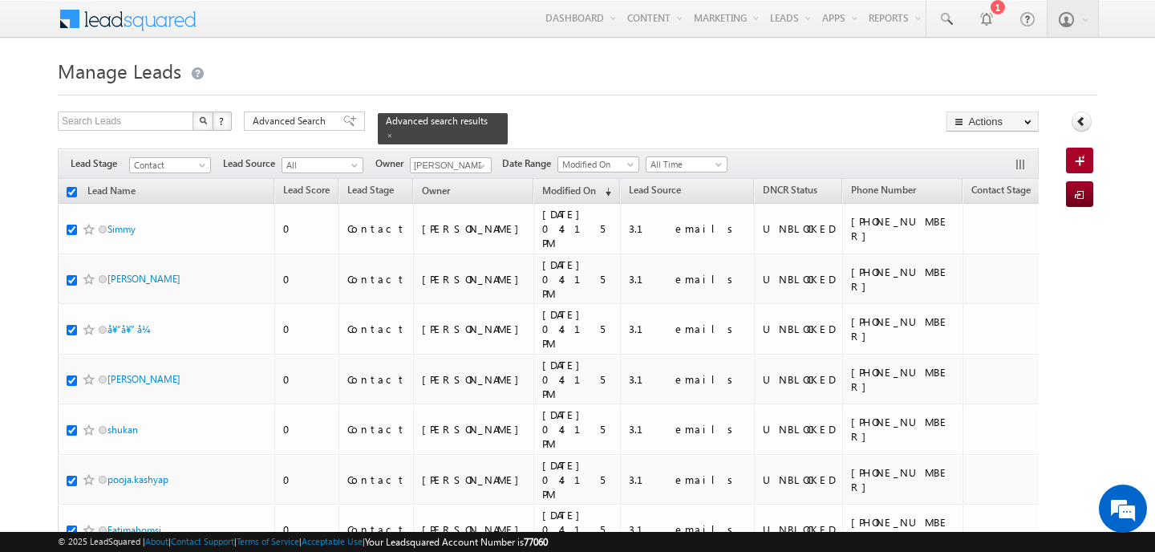
checkbox input "true"
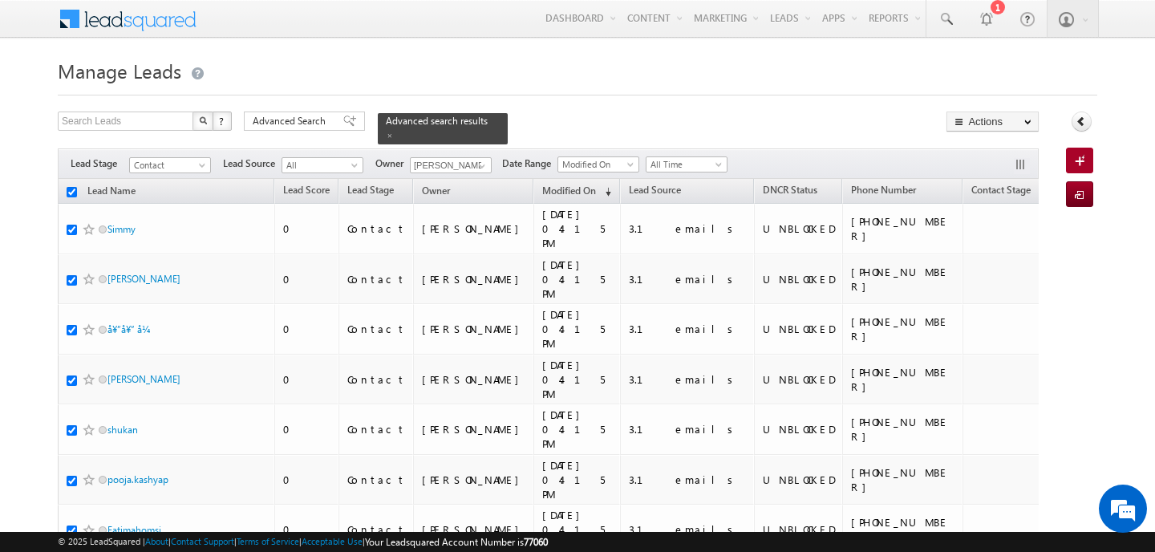
checkbox input "true"
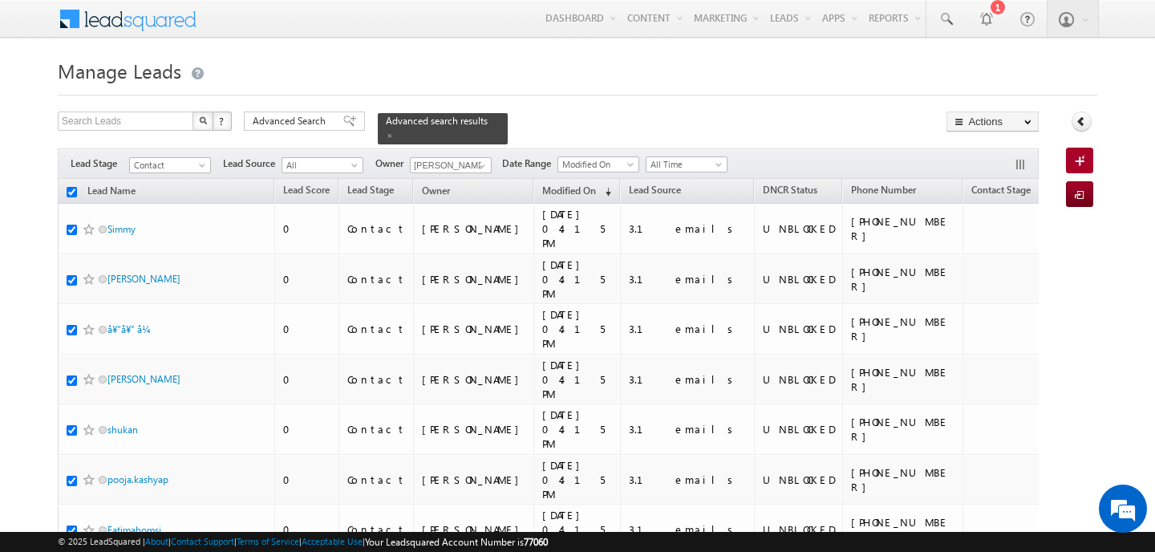
checkbox input "true"
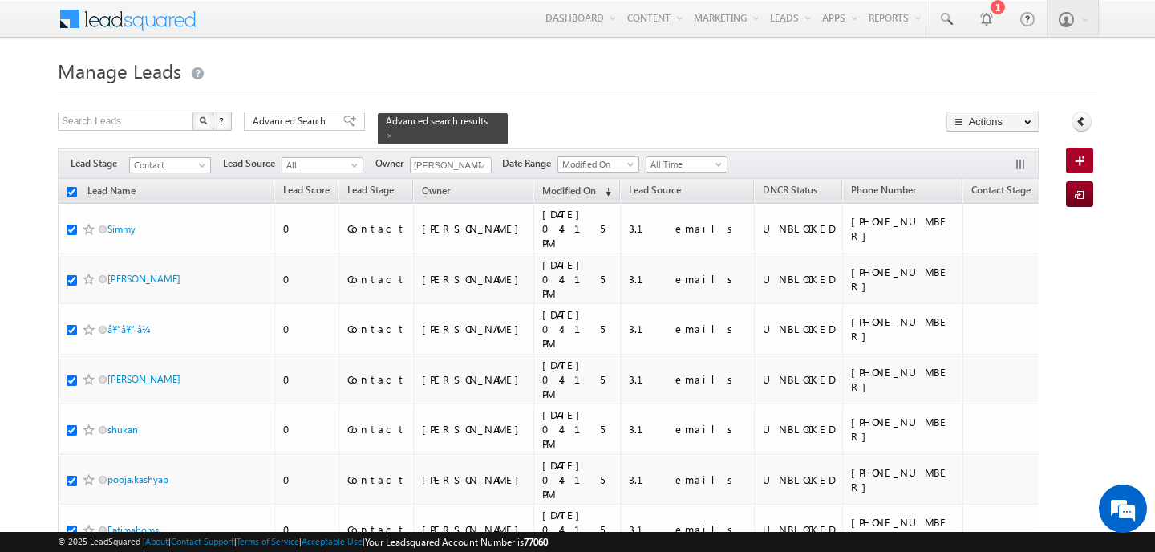
checkbox input "true"
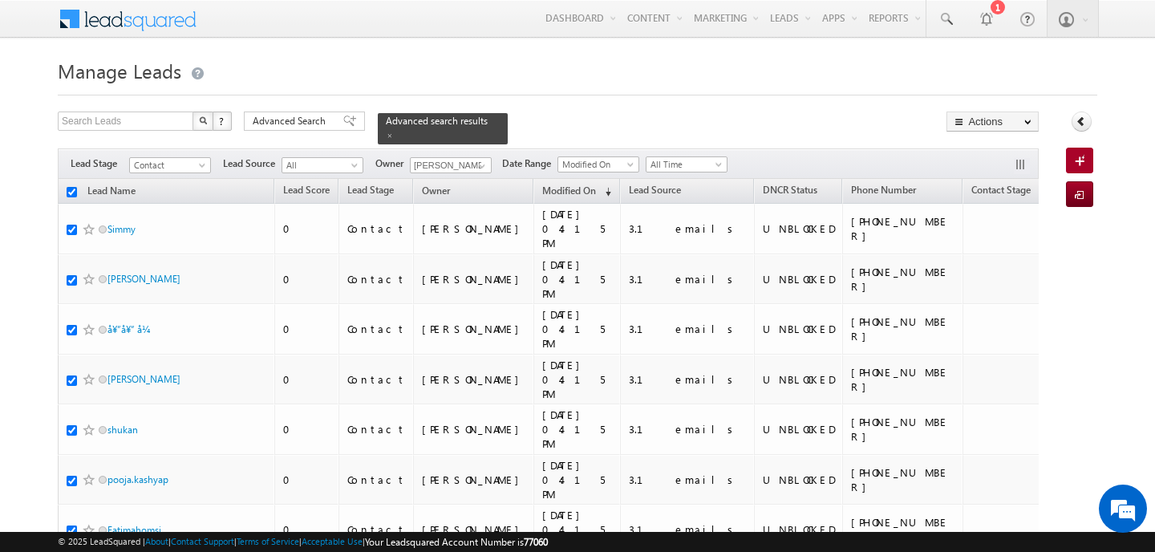
checkbox input "true"
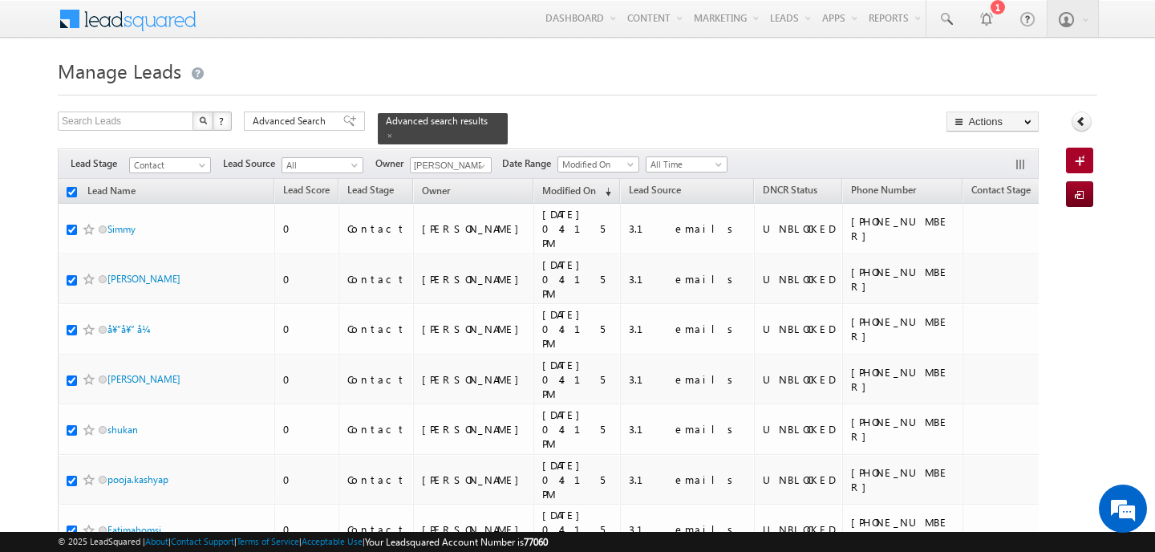
checkbox input "true"
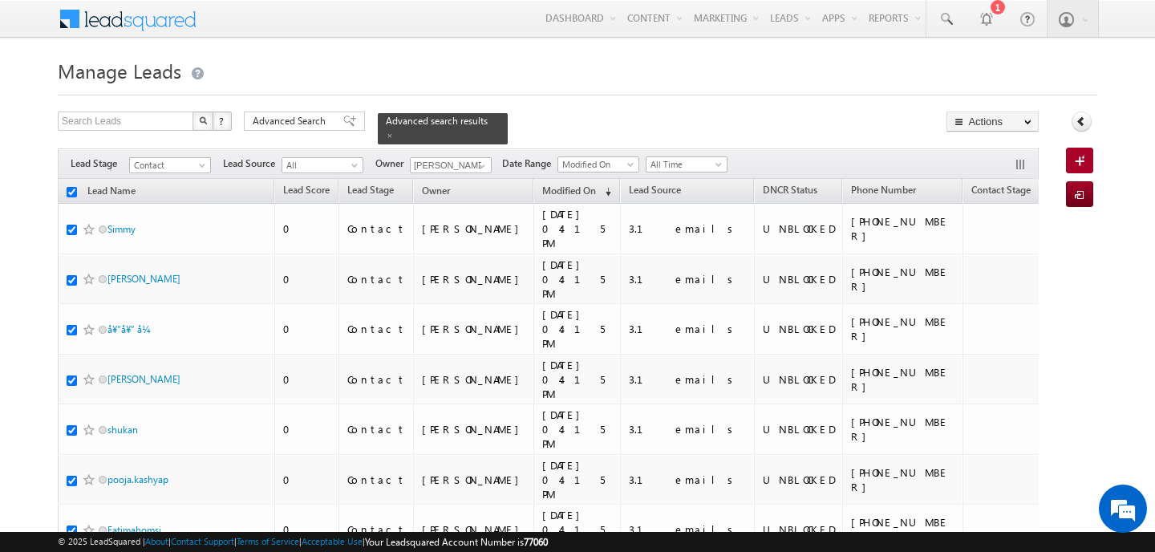
checkbox input "true"
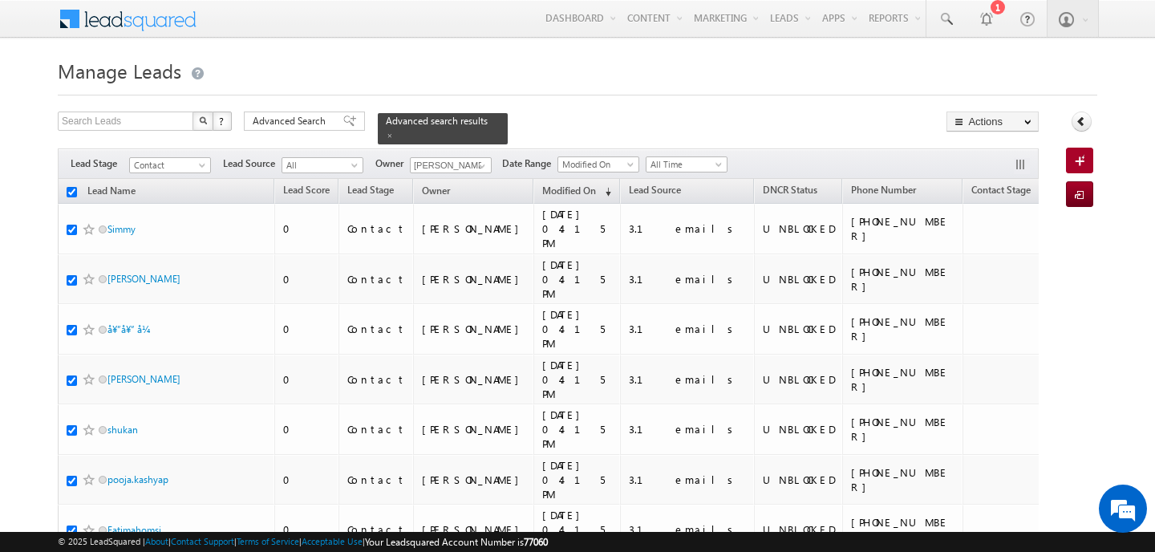
checkbox input "true"
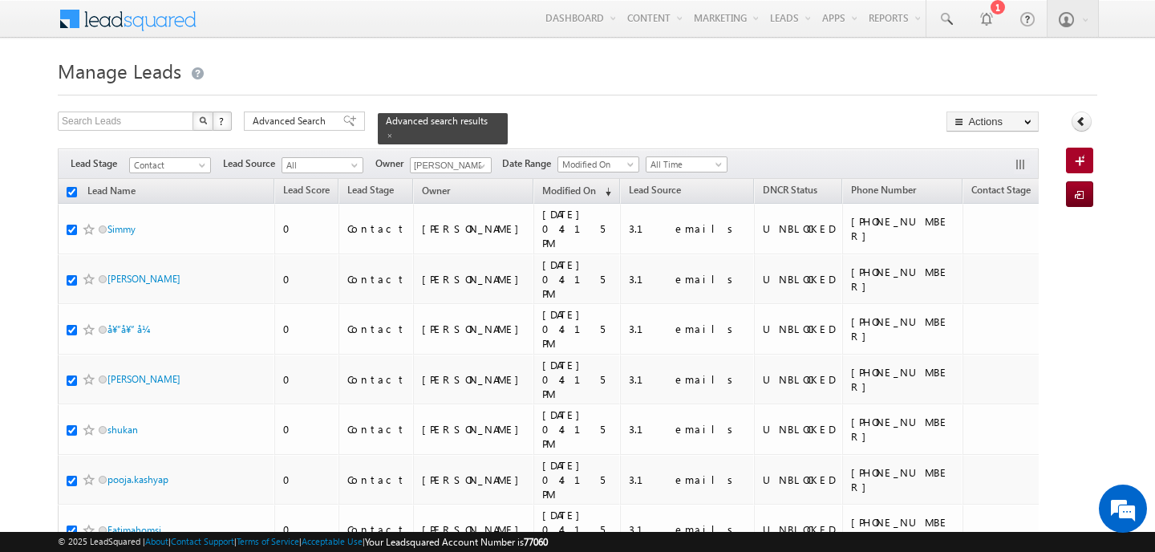
checkbox input "true"
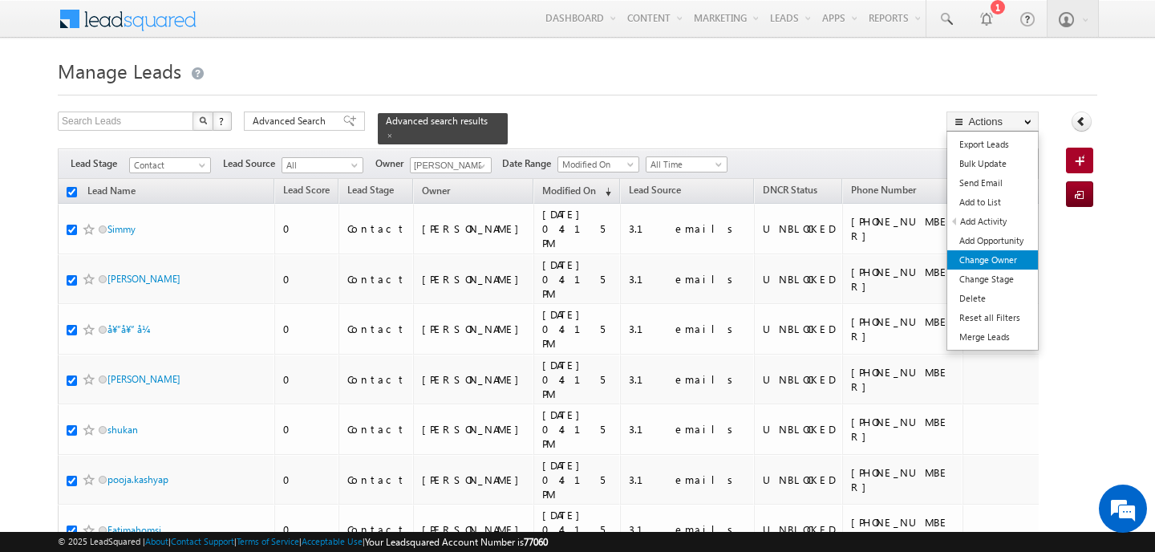
click at [986, 260] on link "Change Owner" at bounding box center [992, 259] width 91 height 19
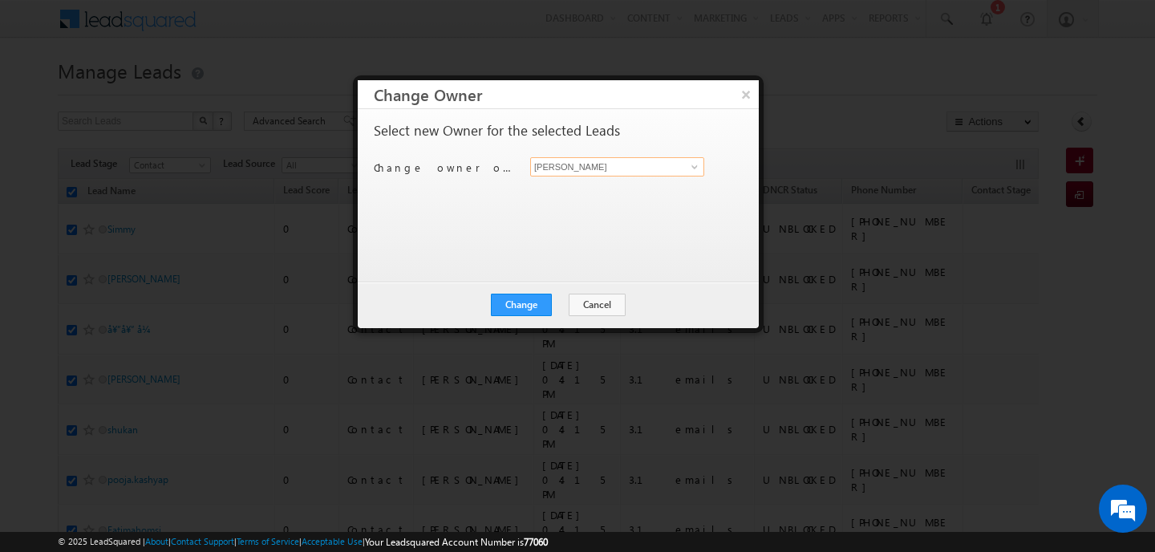
click at [627, 170] on input "[PERSON_NAME]" at bounding box center [617, 166] width 174 height 19
click at [614, 199] on span "anand.pandey@indglobal.ae" at bounding box center [609, 198] width 144 height 12
click at [537, 312] on button "Change" at bounding box center [521, 305] width 61 height 22
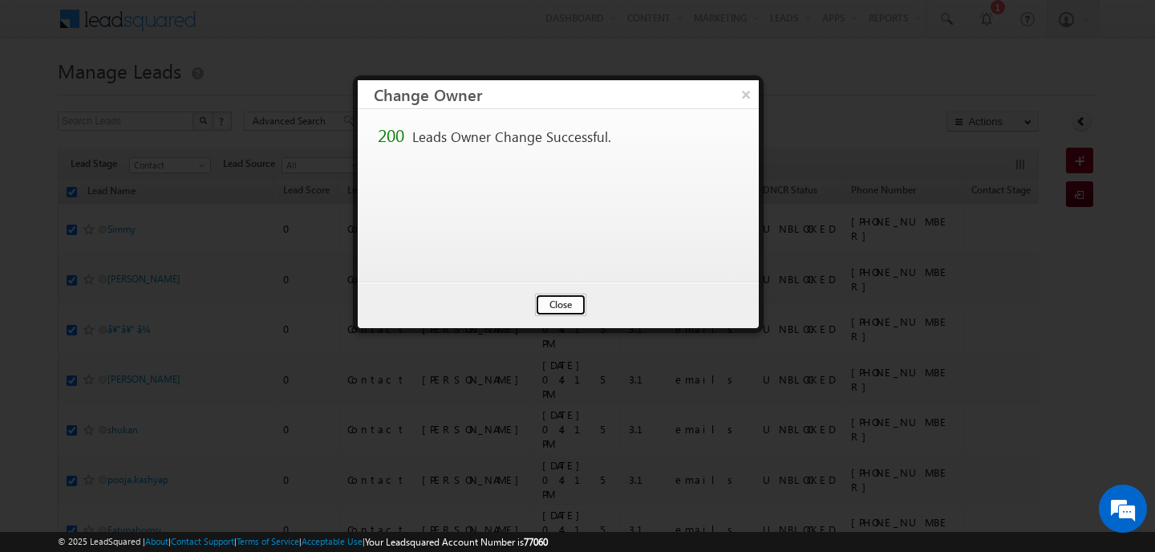
click at [560, 308] on button "Close" at bounding box center [560, 305] width 51 height 22
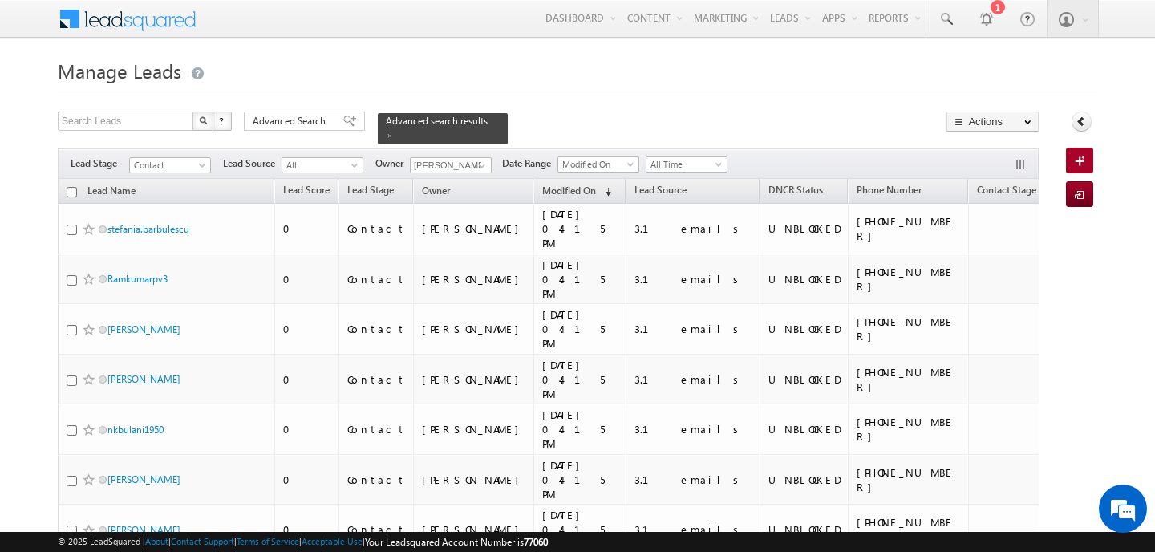
click at [73, 187] on input "checkbox" at bounding box center [72, 192] width 10 height 10
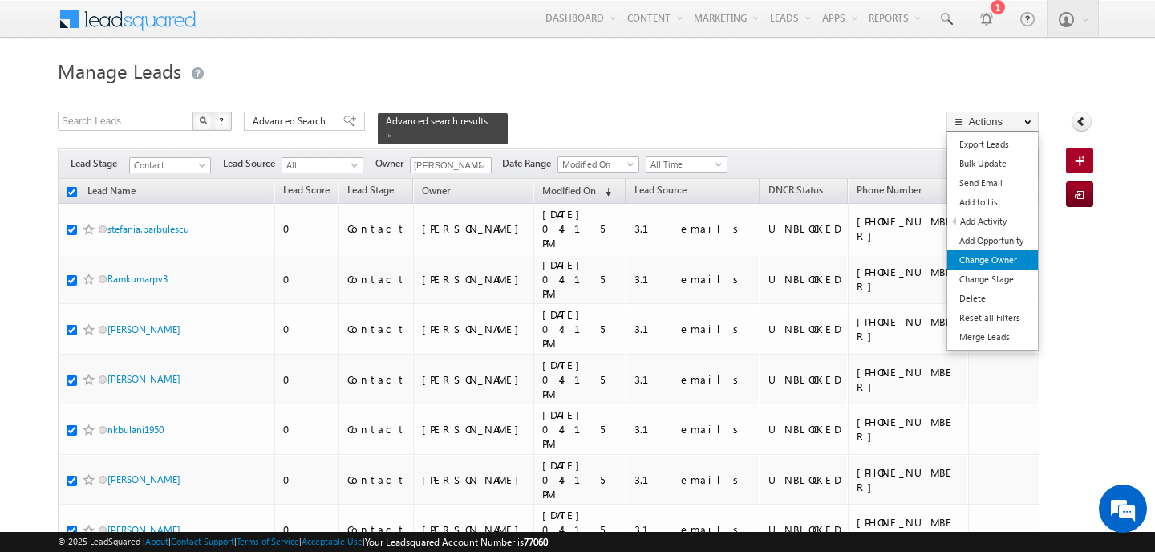
click at [988, 253] on link "Change Owner" at bounding box center [992, 259] width 91 height 19
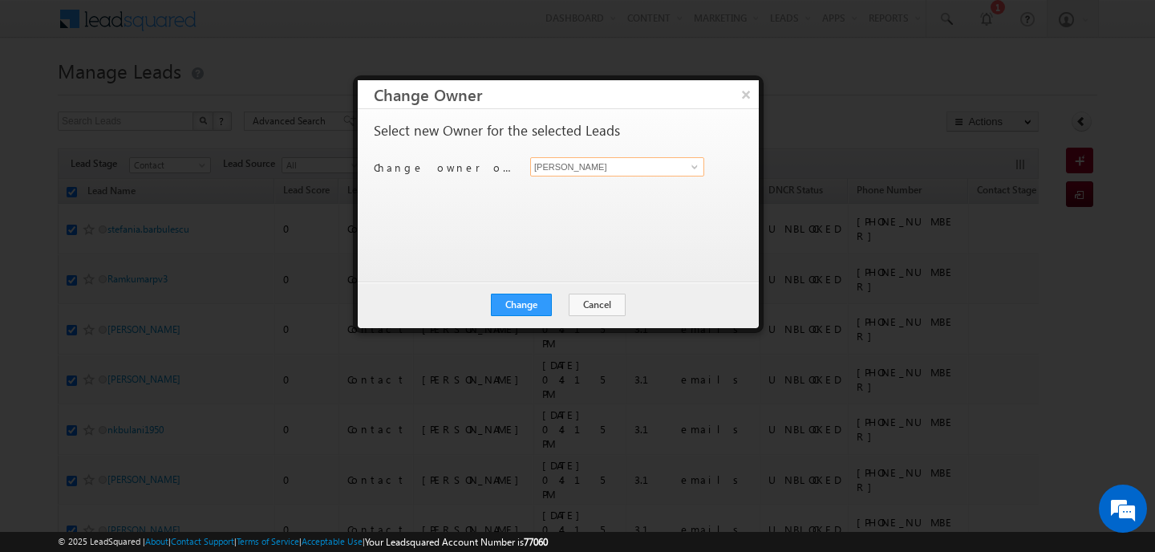
click at [621, 172] on input "[PERSON_NAME]" at bounding box center [617, 166] width 174 height 19
click at [593, 185] on link "Shubham Tripathi shubhamdutta.tripathi@indglobal.ae" at bounding box center [617, 191] width 174 height 30
click at [552, 302] on button "Change" at bounding box center [521, 305] width 61 height 22
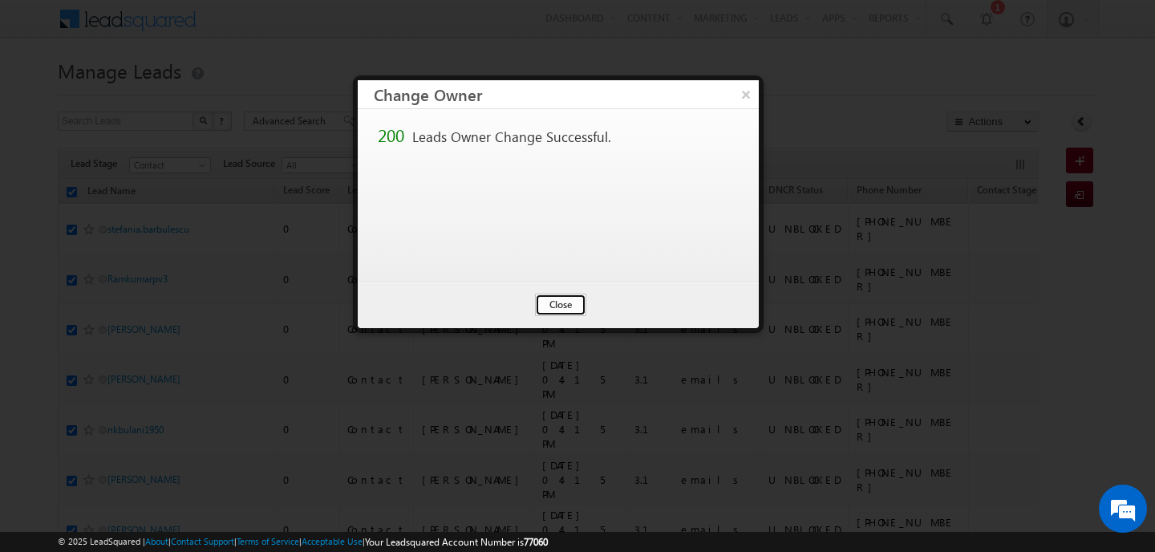
click at [577, 311] on button "Close" at bounding box center [560, 305] width 51 height 22
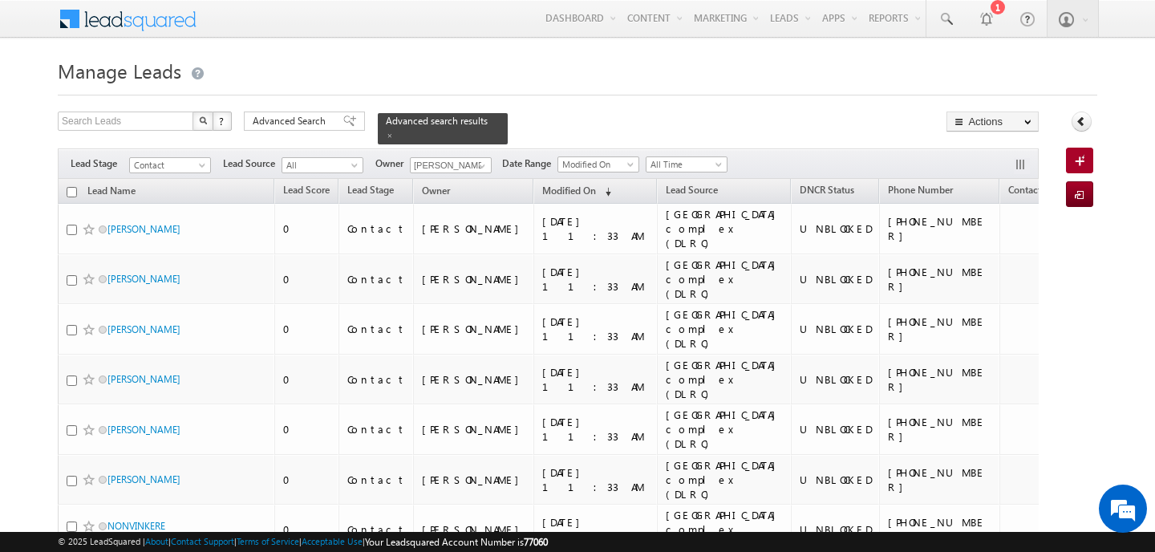
click at [75, 187] on input "checkbox" at bounding box center [72, 192] width 10 height 10
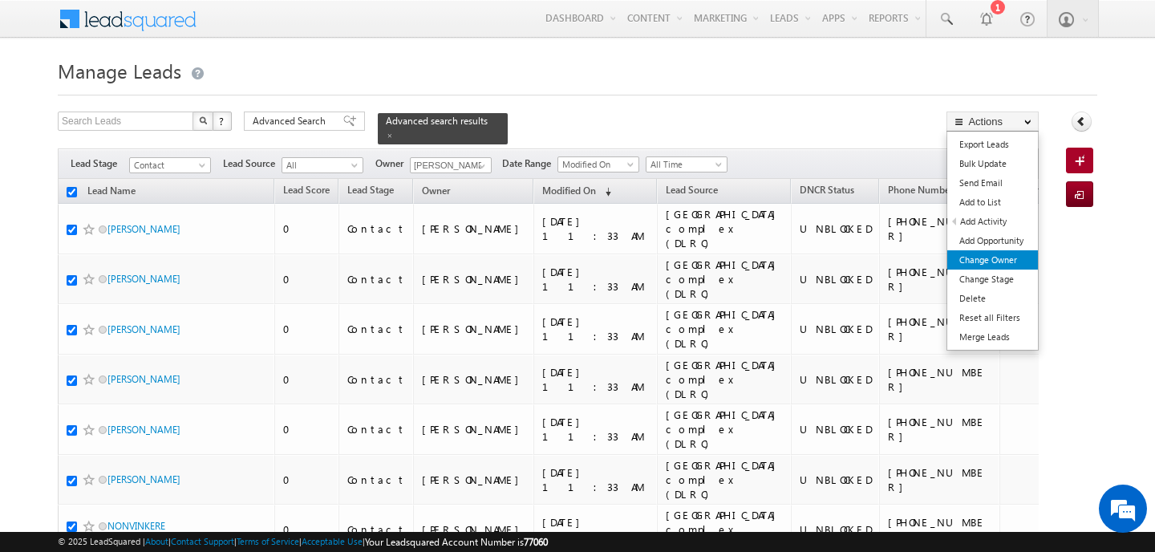
click at [1015, 261] on link "Change Owner" at bounding box center [992, 259] width 91 height 19
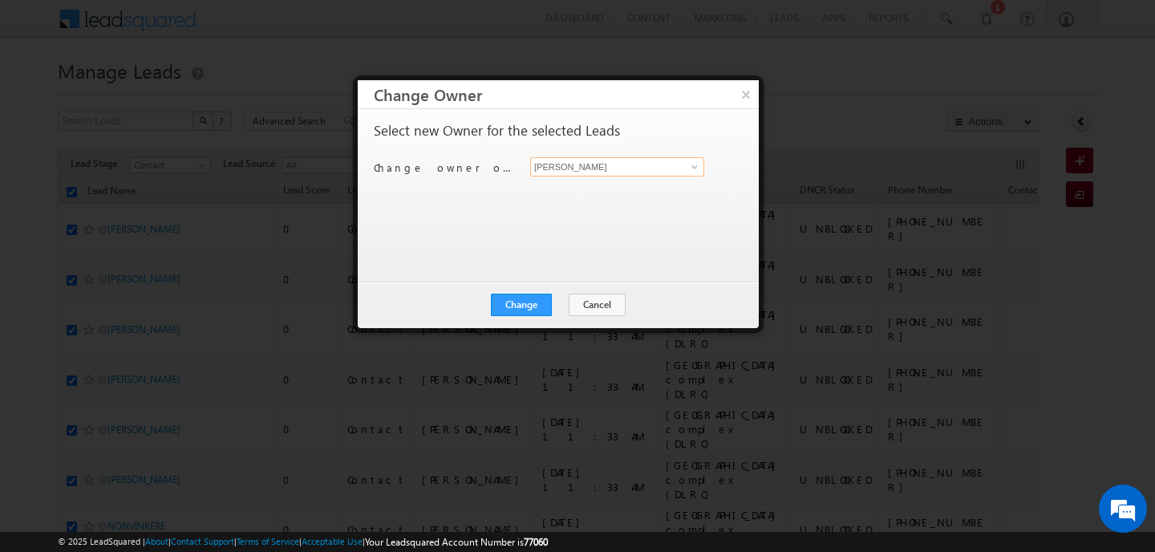
click at [642, 164] on input "[PERSON_NAME]" at bounding box center [617, 166] width 174 height 19
click at [590, 194] on span "mehfooza.memon@indglobal.ae" at bounding box center [609, 198] width 144 height 12
click at [538, 302] on button "Change" at bounding box center [521, 305] width 61 height 22
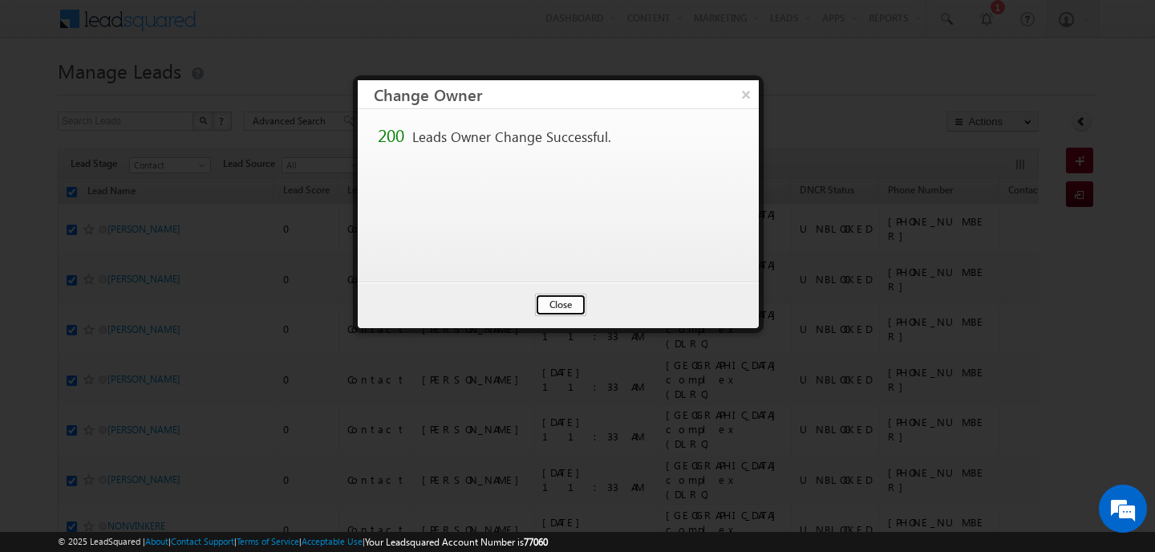
click at [553, 305] on button "Close" at bounding box center [560, 305] width 51 height 22
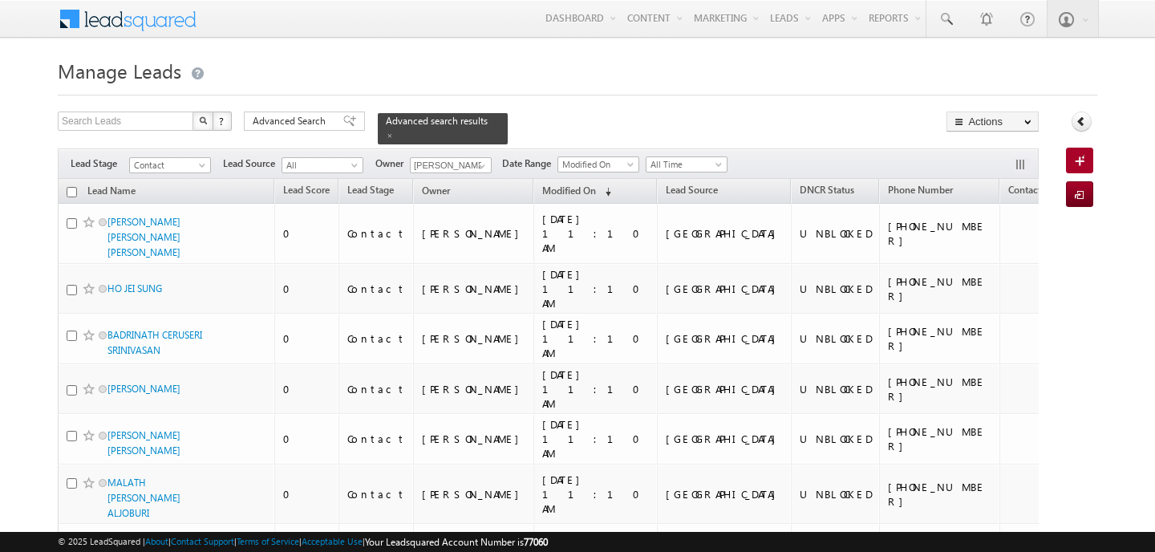
click at [69, 187] on input "checkbox" at bounding box center [72, 192] width 10 height 10
checkbox input "true"
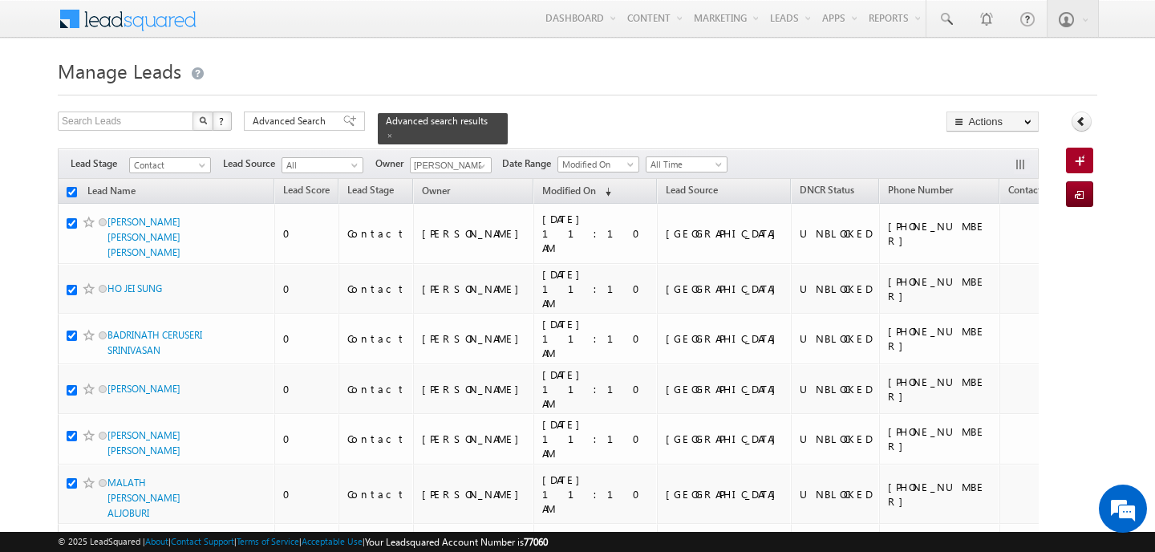
checkbox input "true"
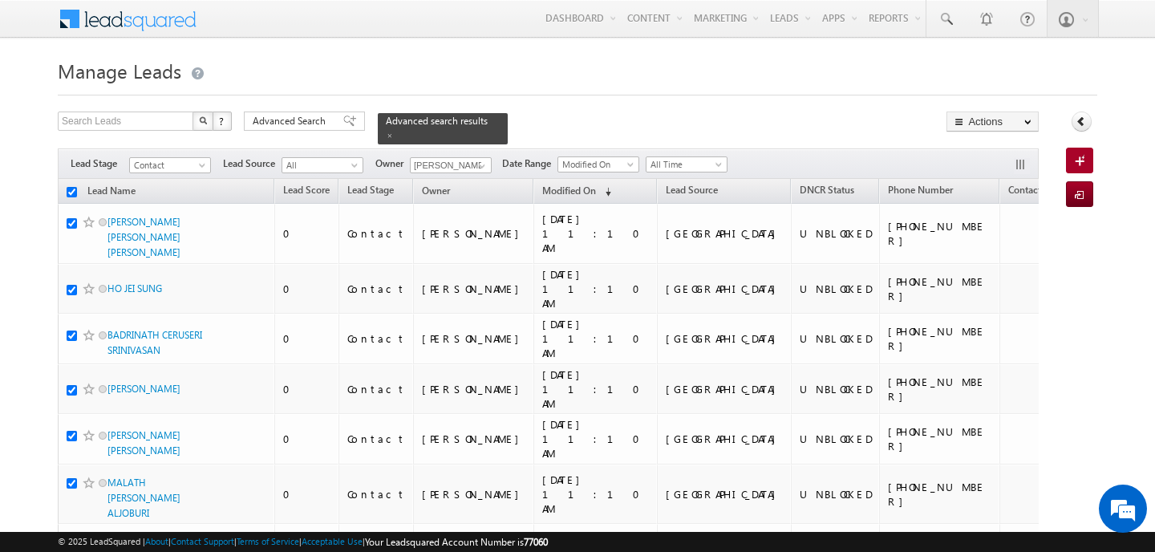
checkbox input "true"
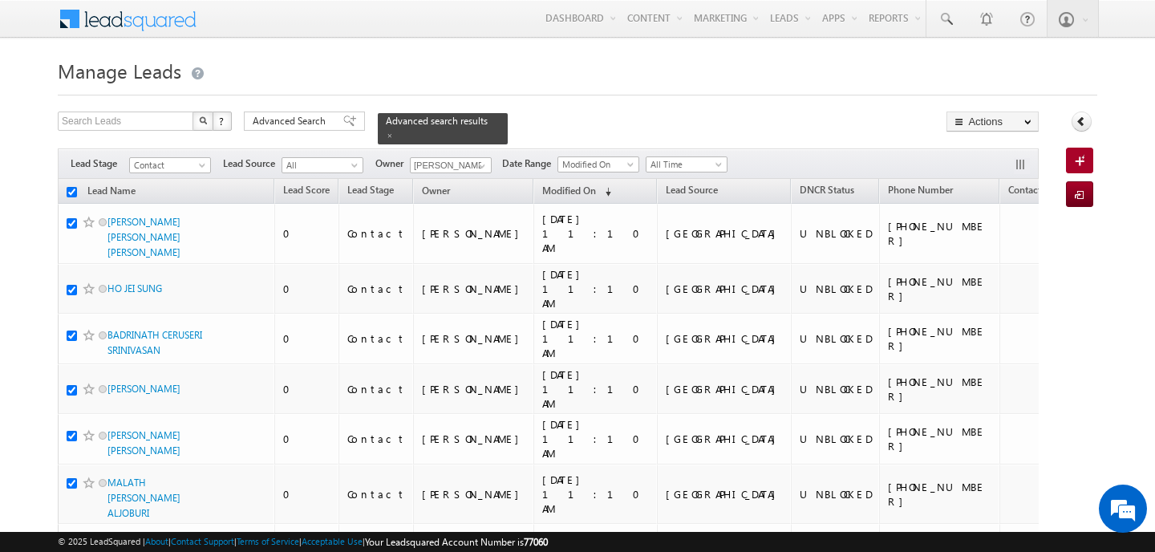
checkbox input "true"
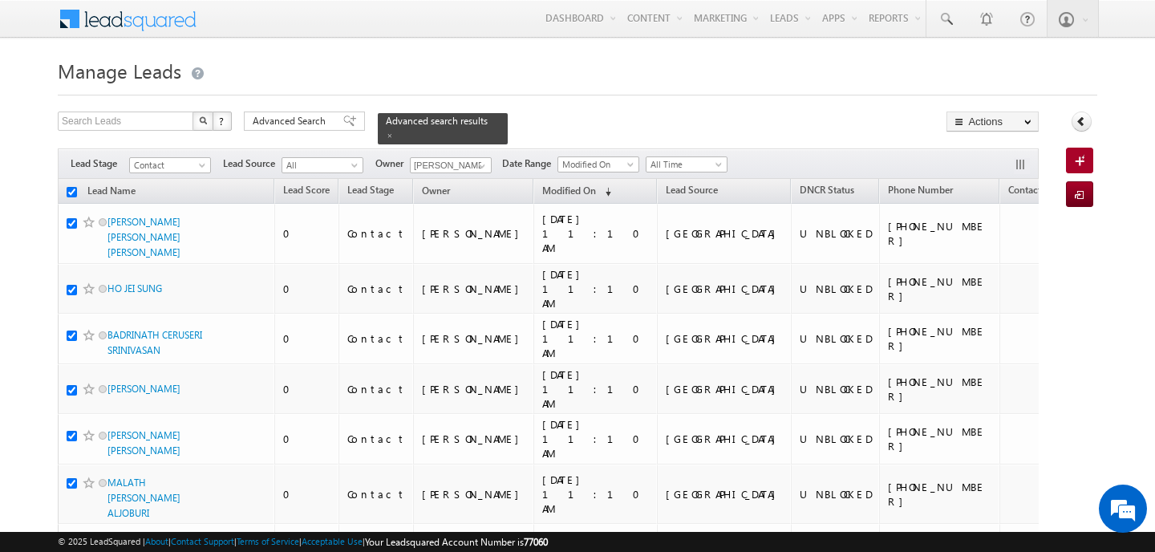
checkbox input "true"
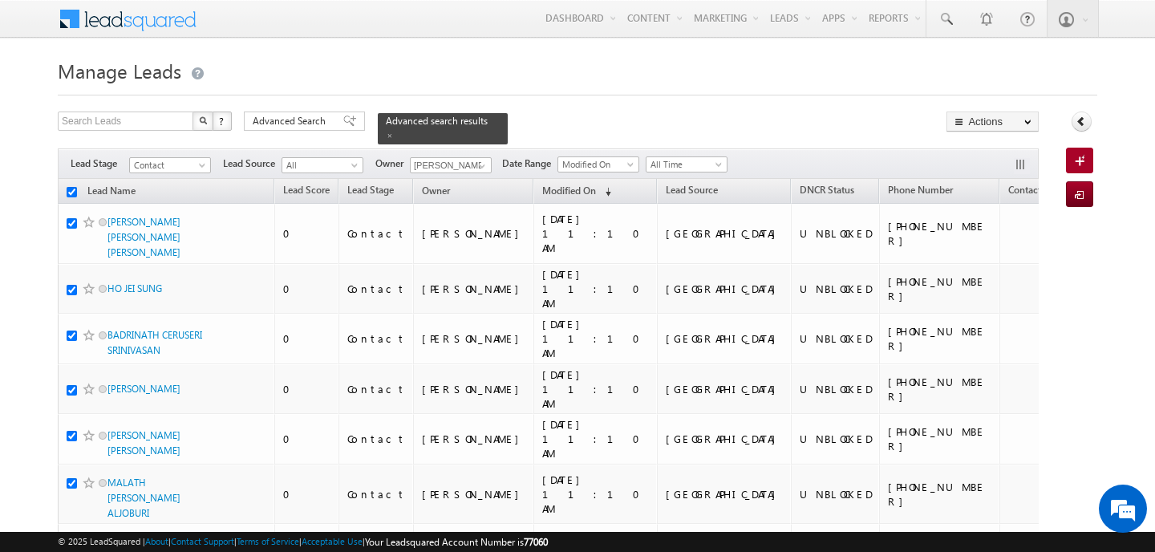
checkbox input "true"
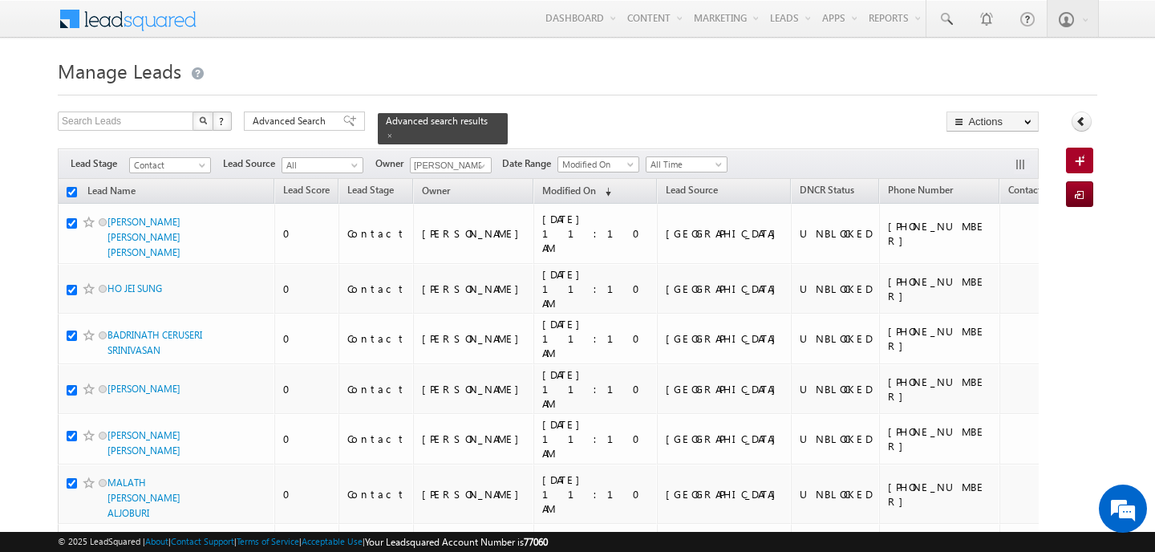
checkbox input "true"
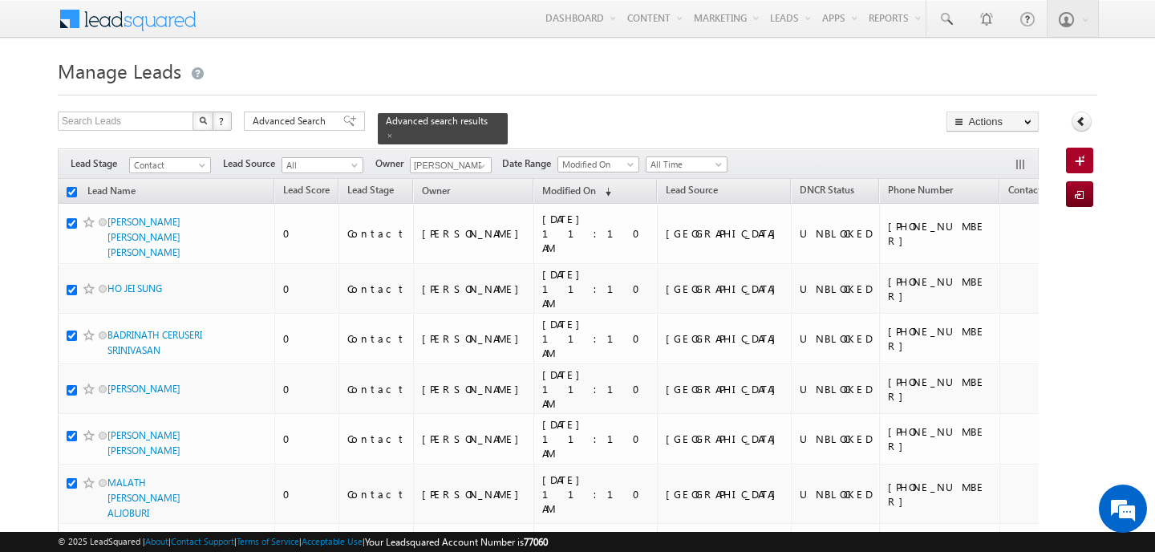
checkbox input "true"
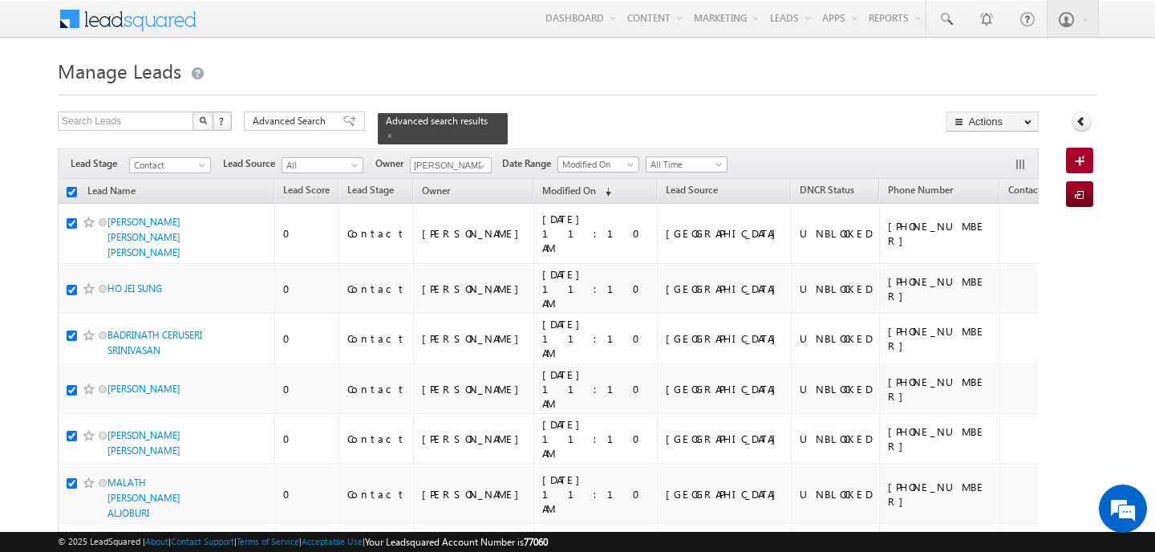
checkbox input "true"
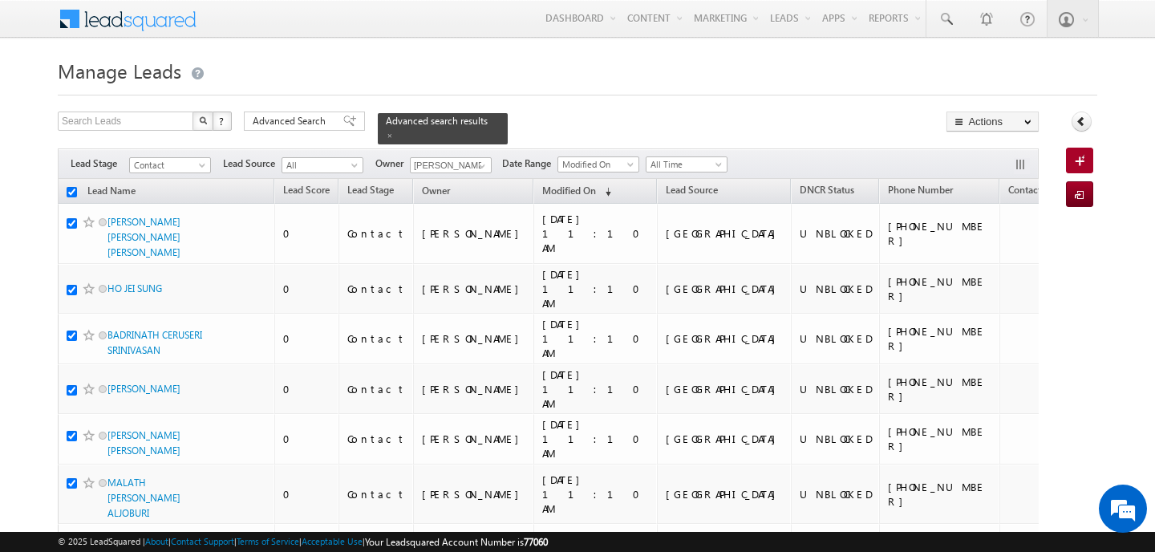
checkbox input "true"
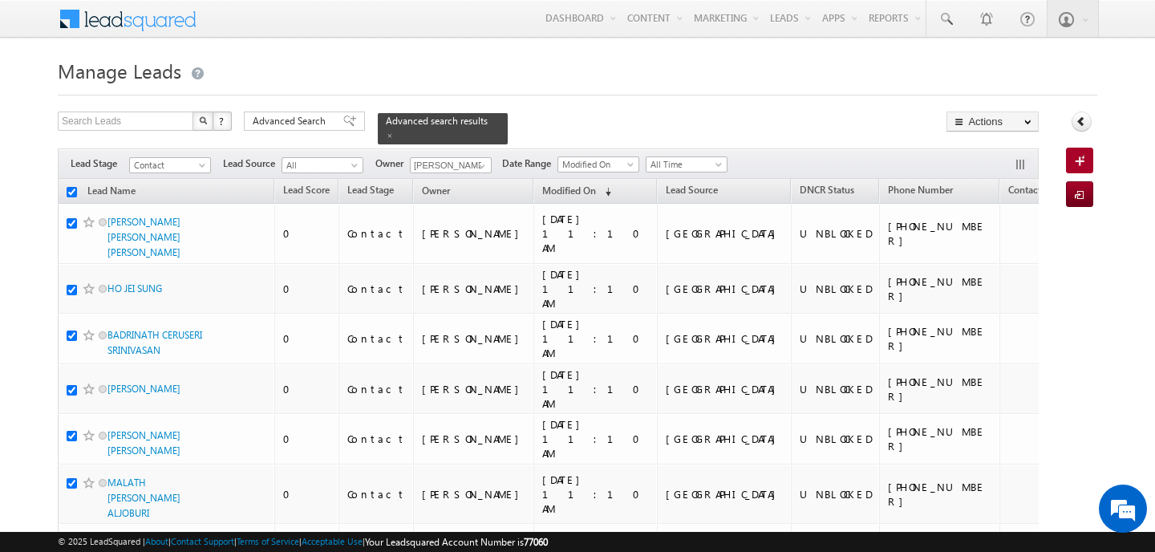
checkbox input "true"
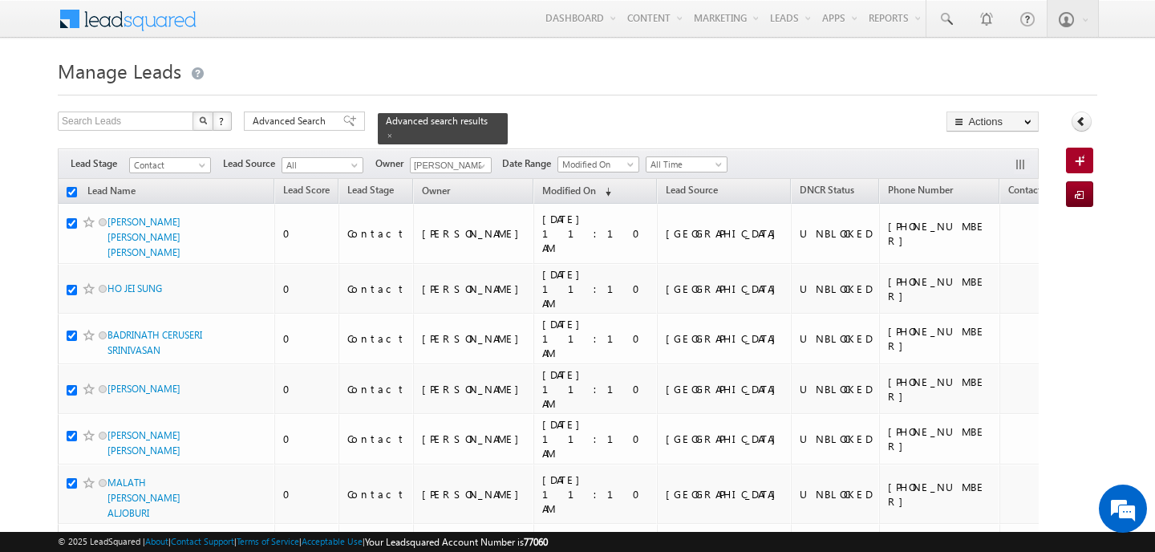
checkbox input "true"
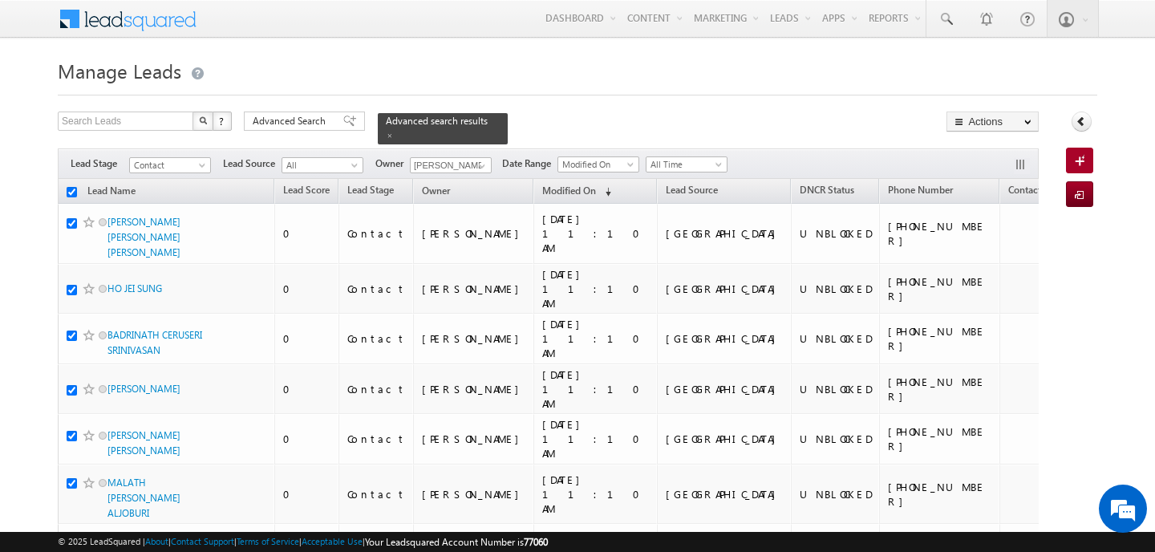
checkbox input "true"
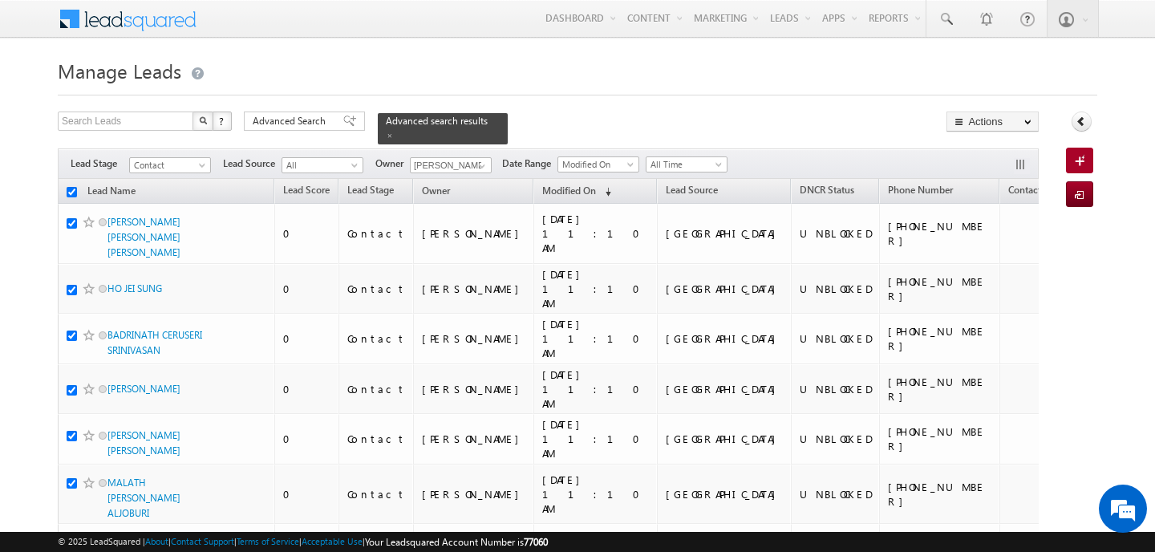
checkbox input "true"
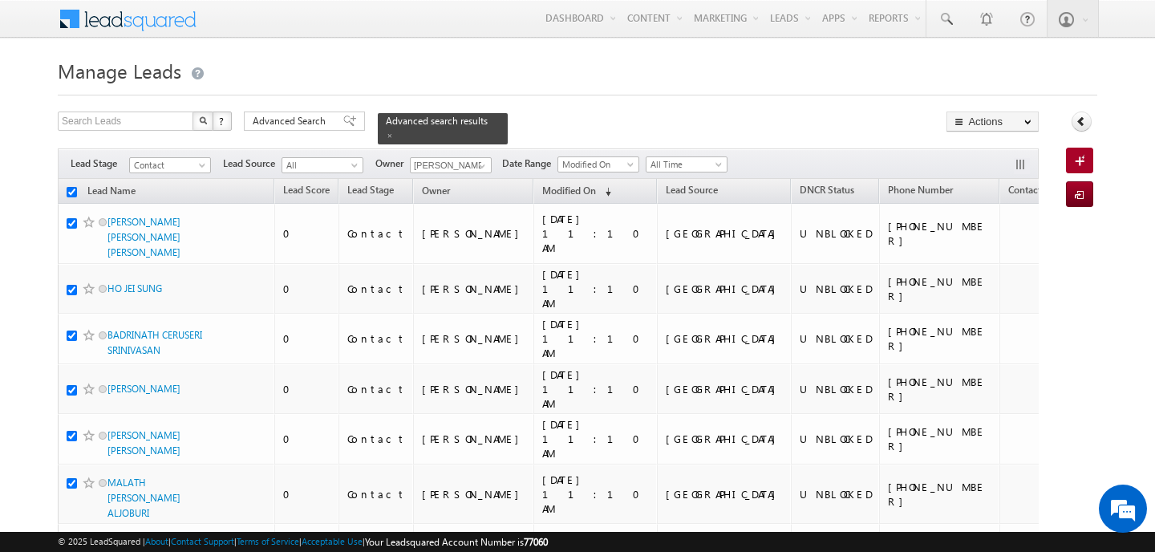
checkbox input "true"
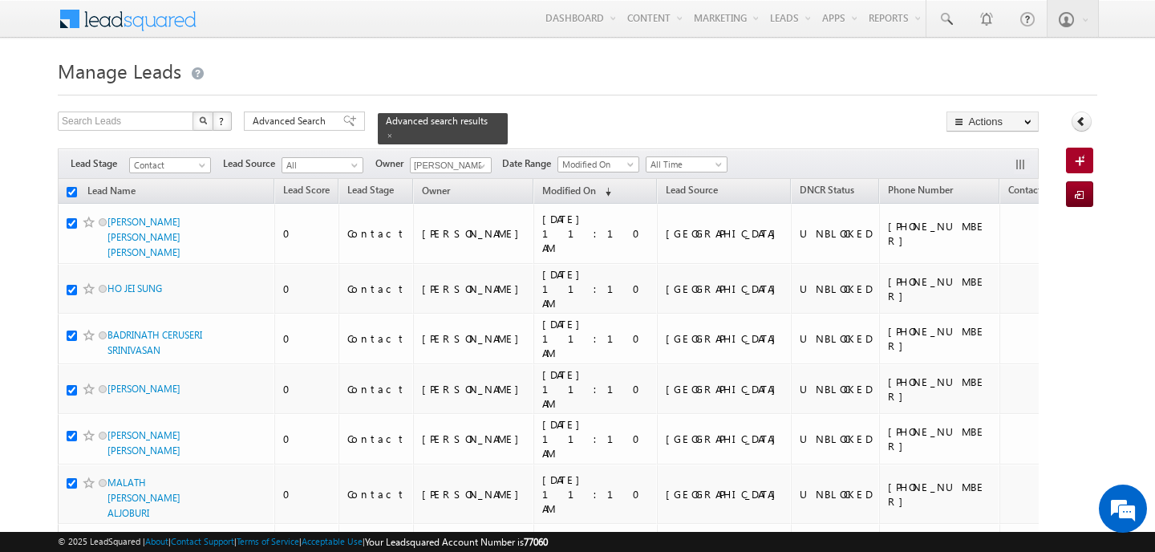
checkbox input "true"
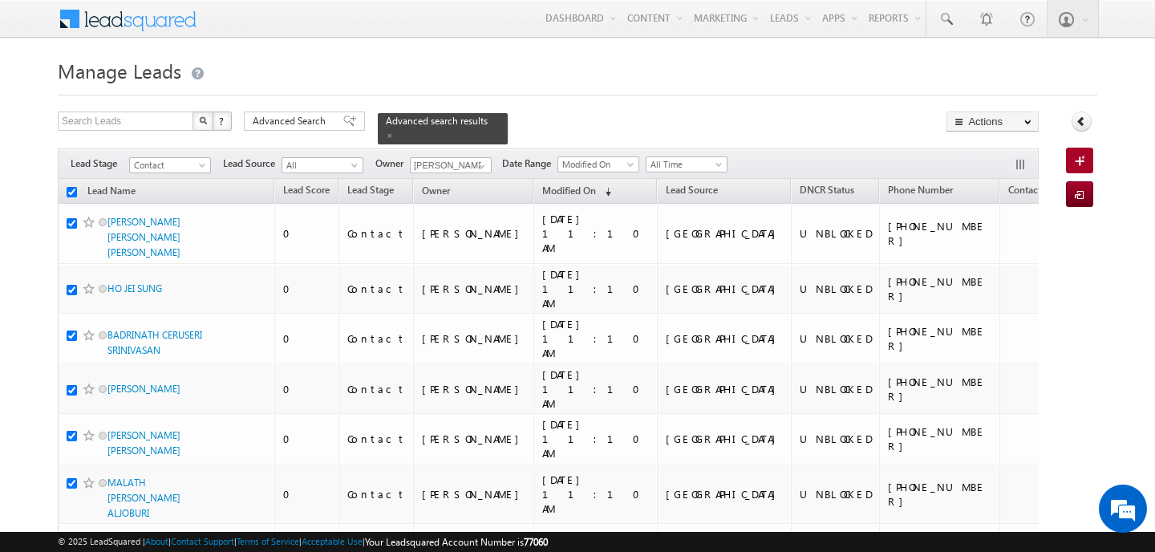
checkbox input "true"
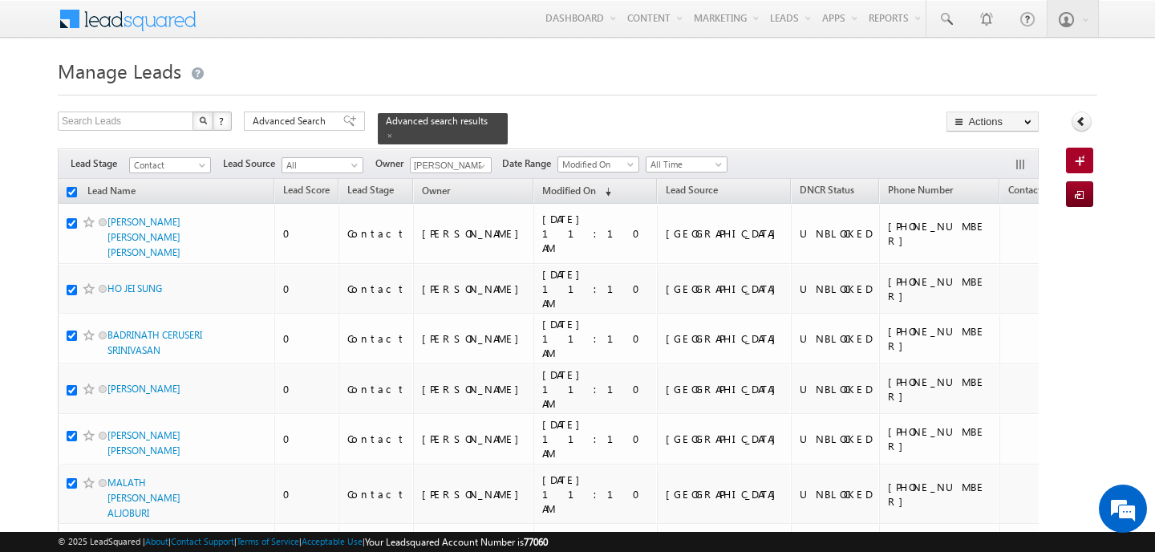
checkbox input "true"
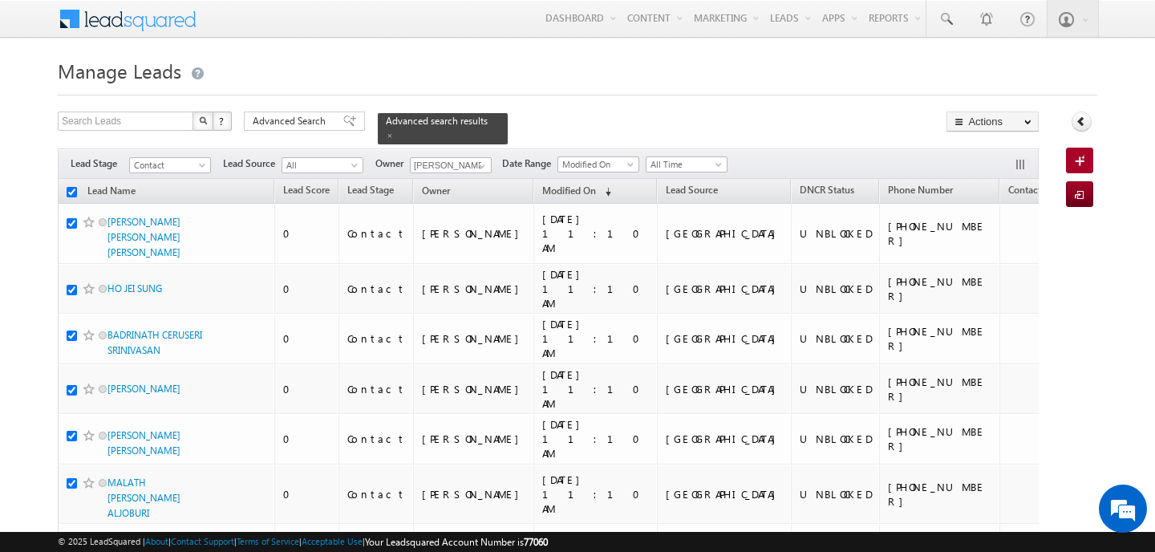
checkbox input "true"
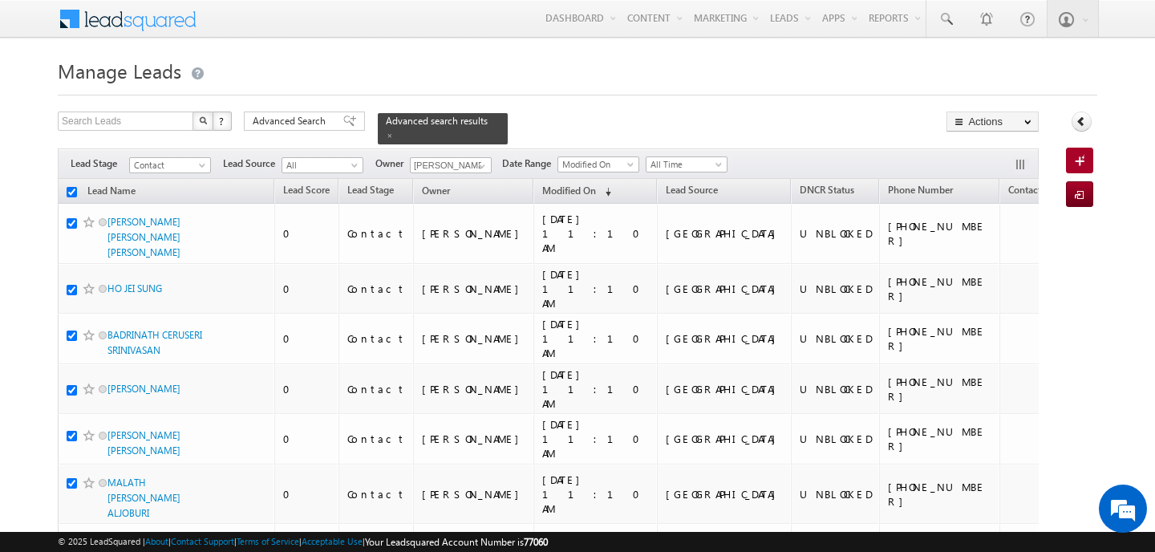
checkbox input "true"
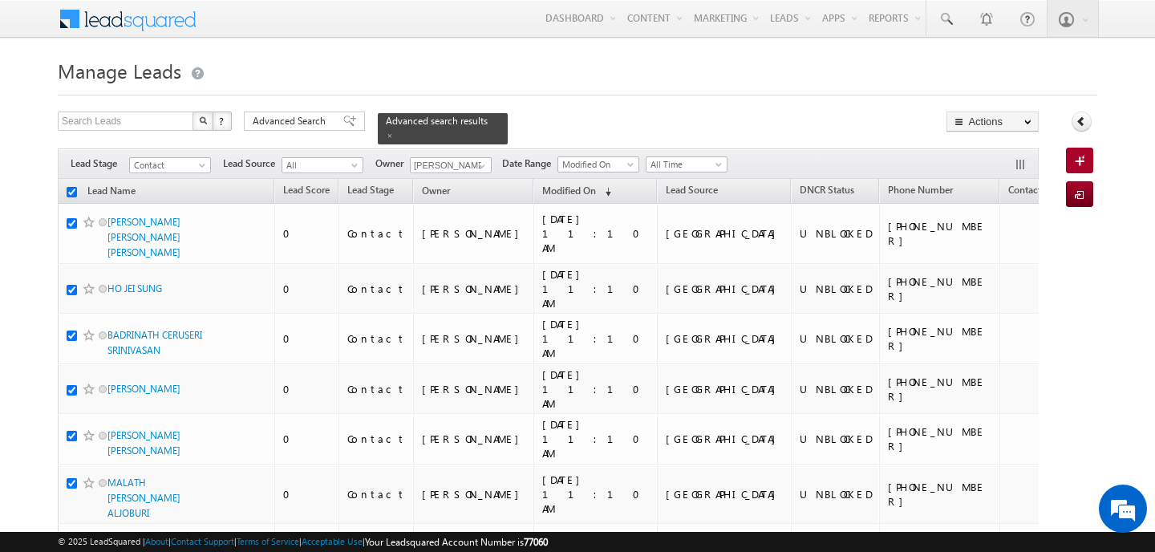
checkbox input "true"
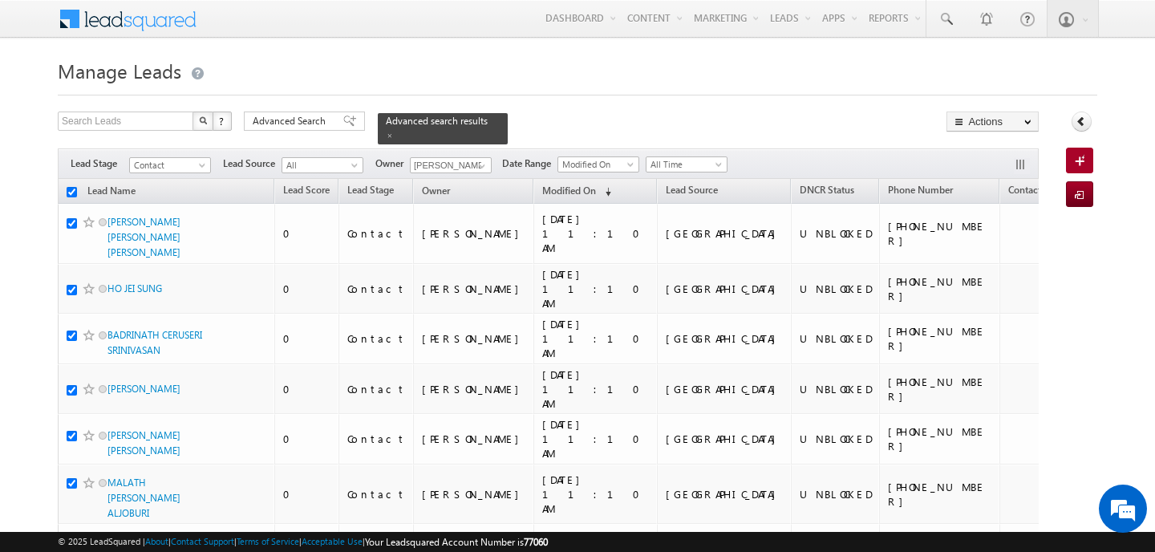
checkbox input "true"
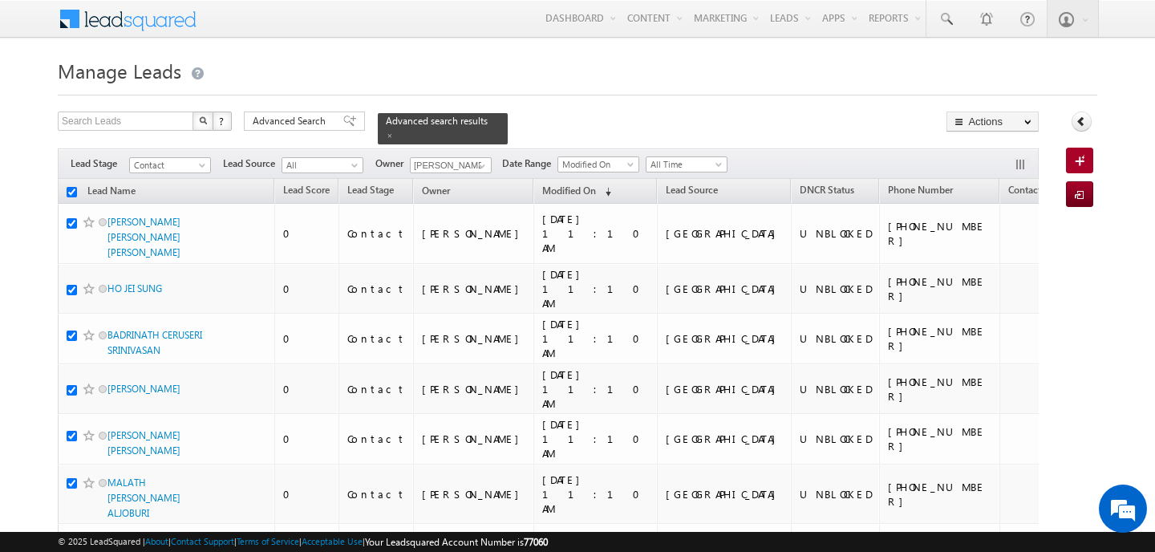
checkbox input "true"
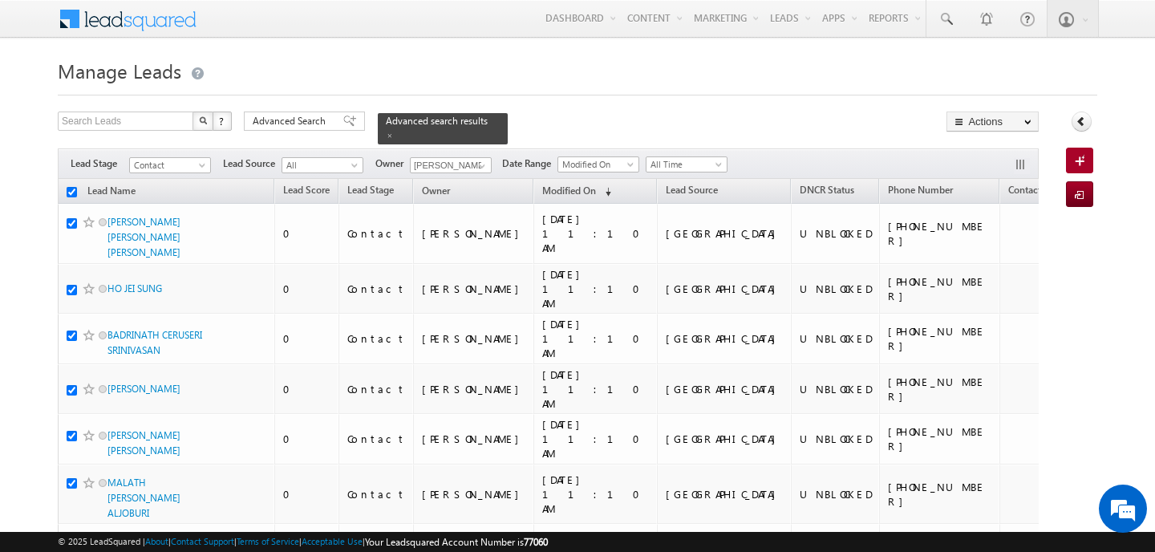
checkbox input "true"
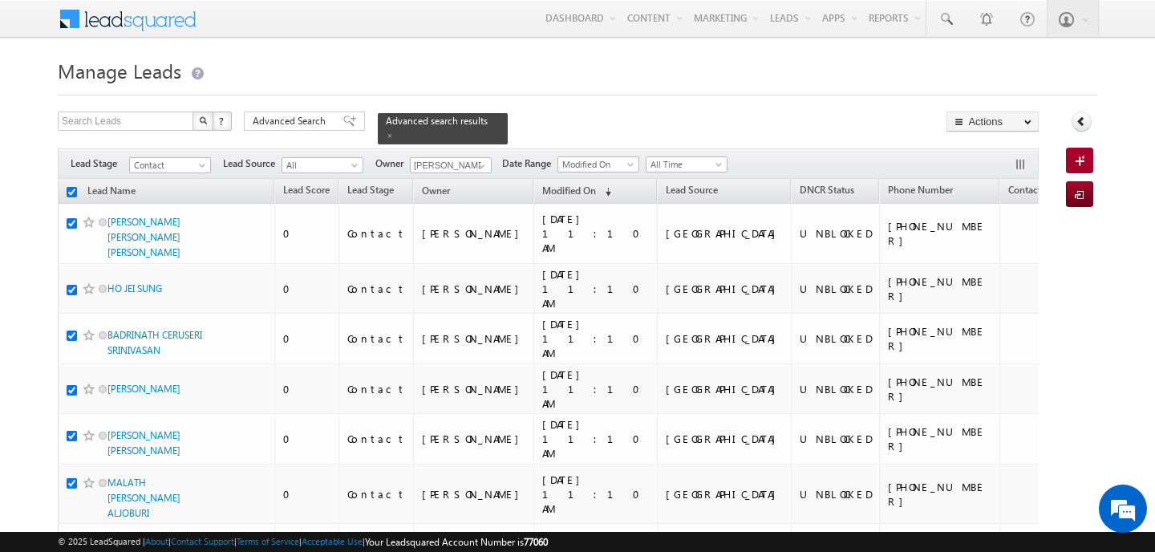
checkbox input "true"
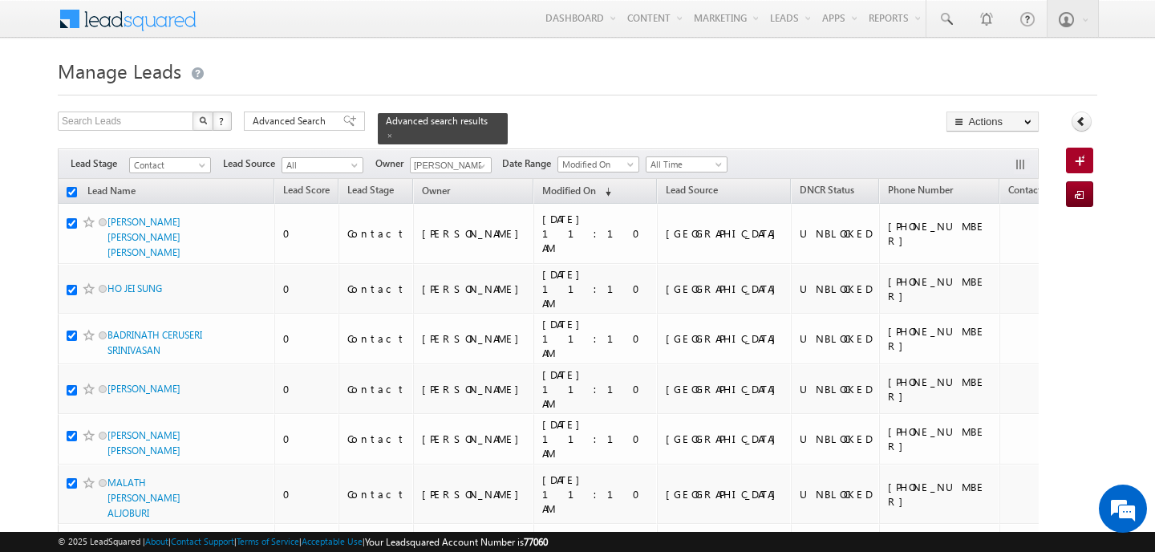
checkbox input "true"
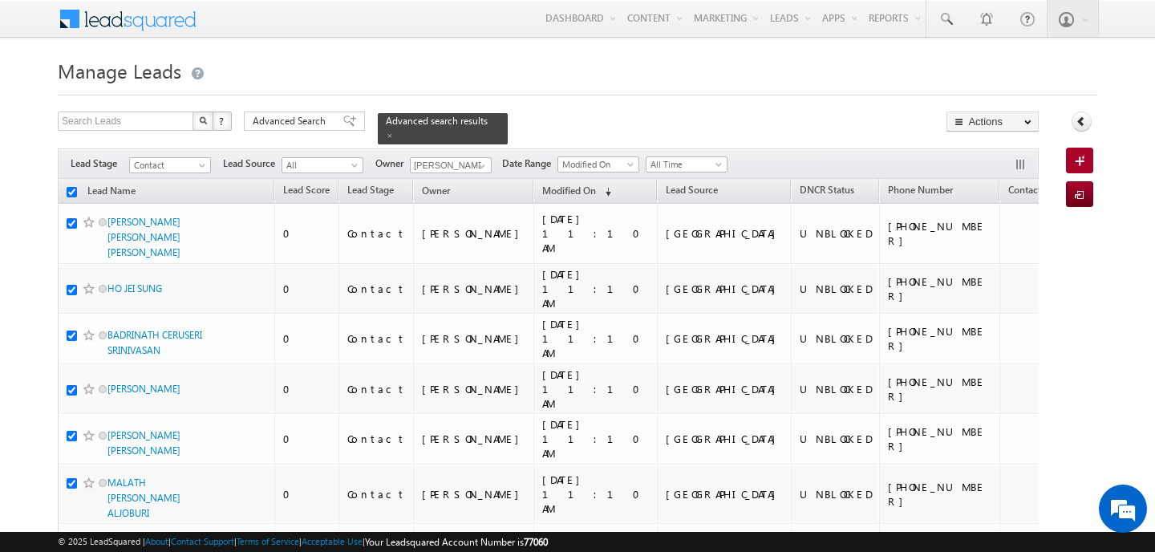
checkbox input "true"
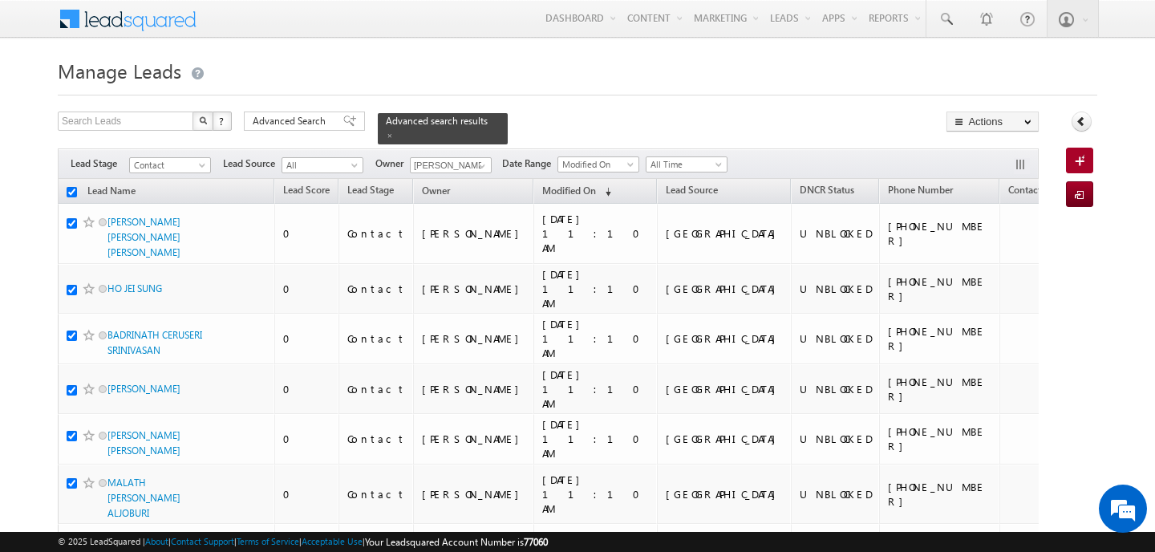
checkbox input "true"
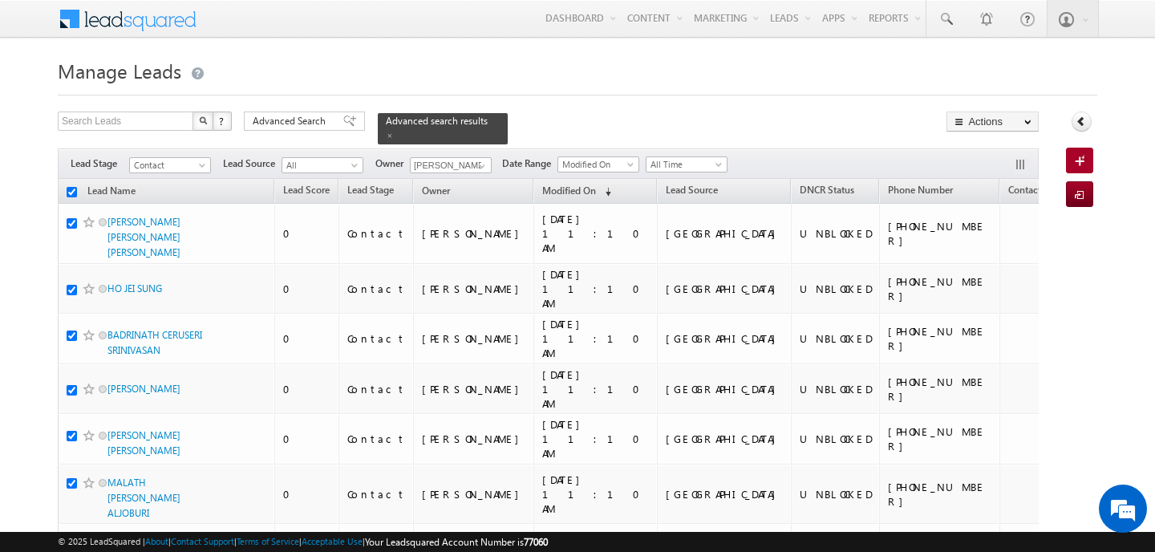
checkbox input "true"
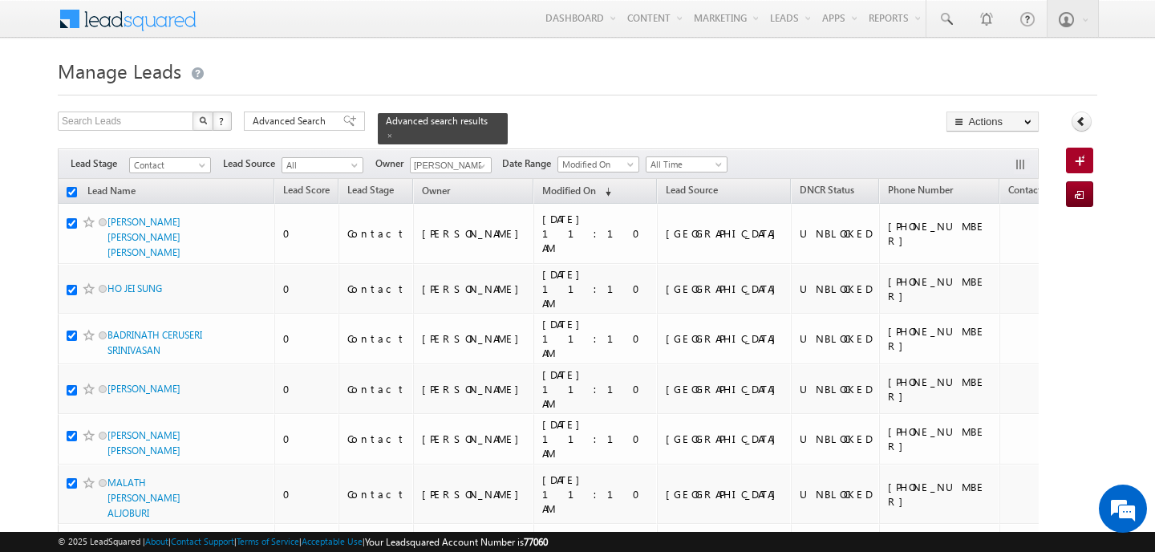
checkbox input "true"
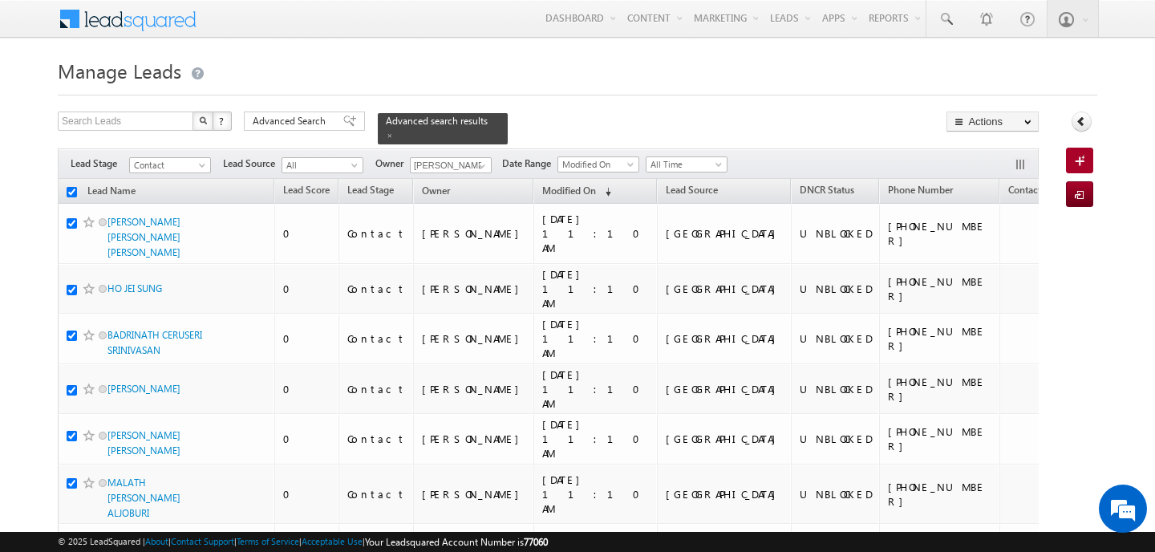
checkbox input "true"
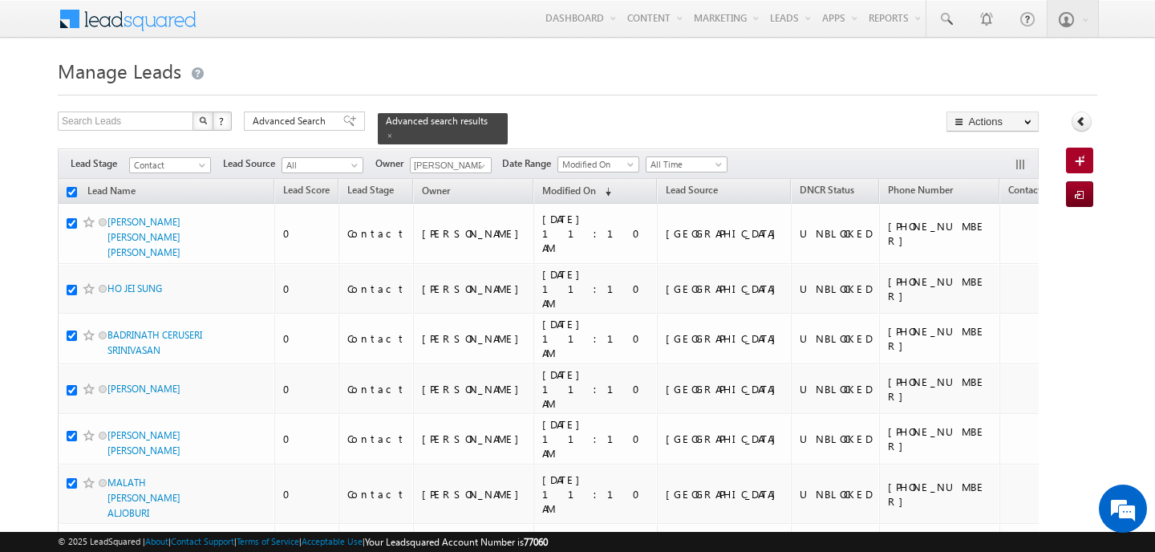
checkbox input "true"
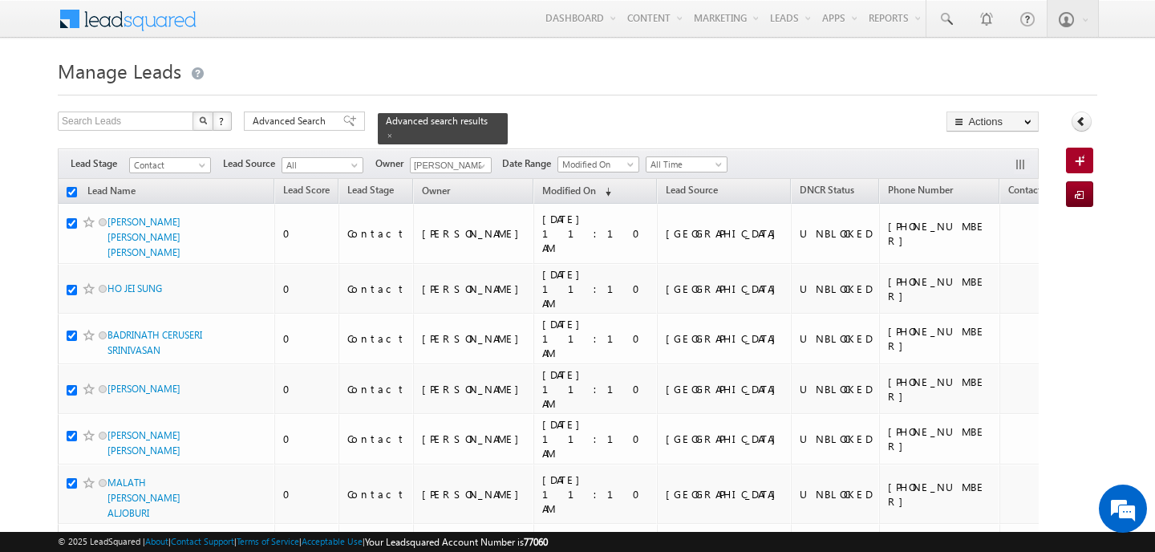
checkbox input "true"
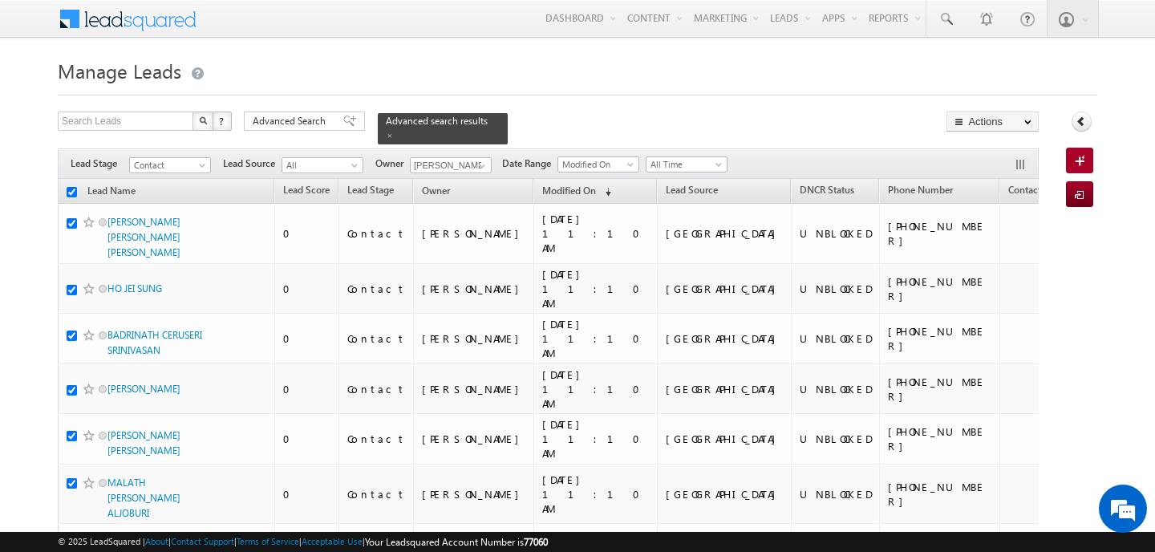
checkbox input "true"
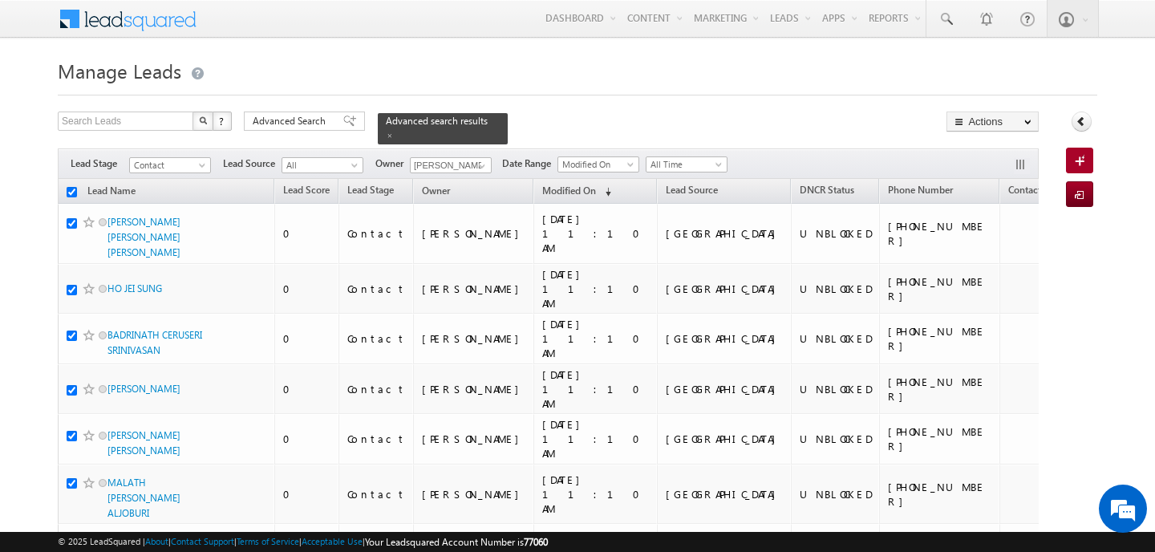
checkbox input "true"
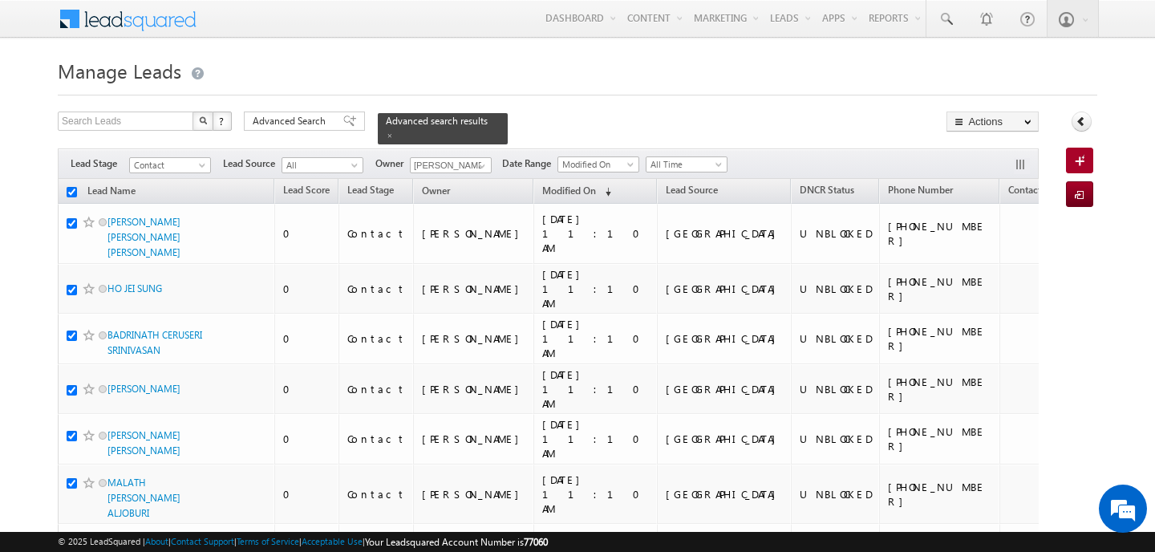
checkbox input "true"
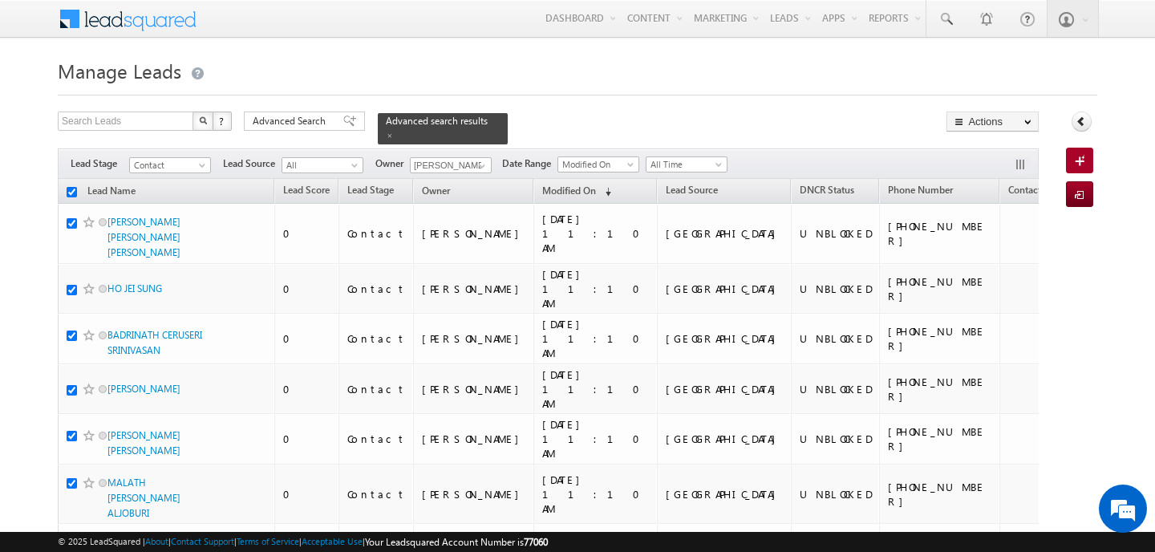
checkbox input "true"
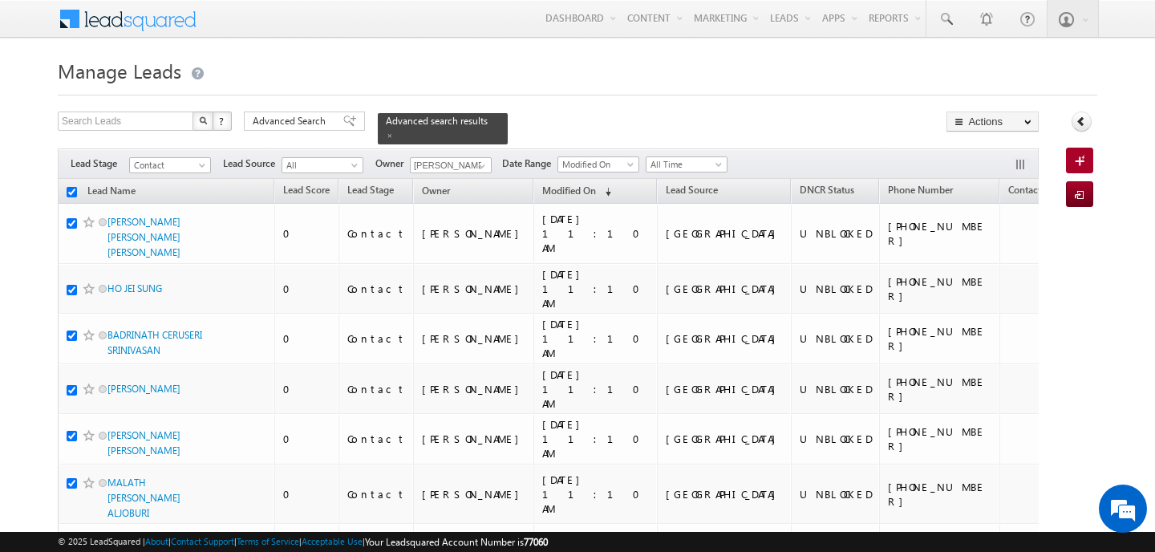
checkbox input "true"
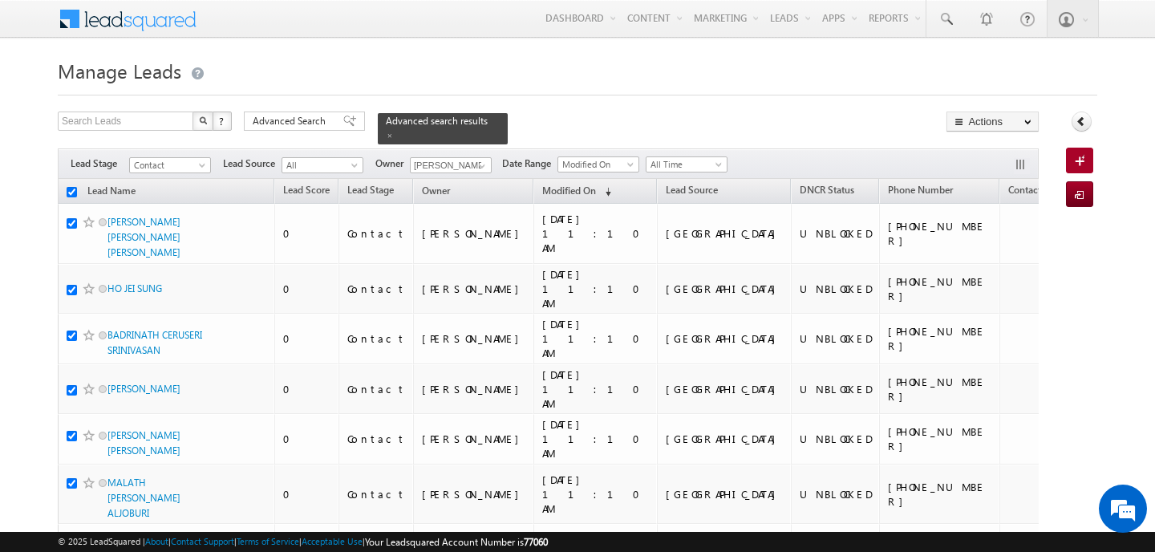
checkbox input "true"
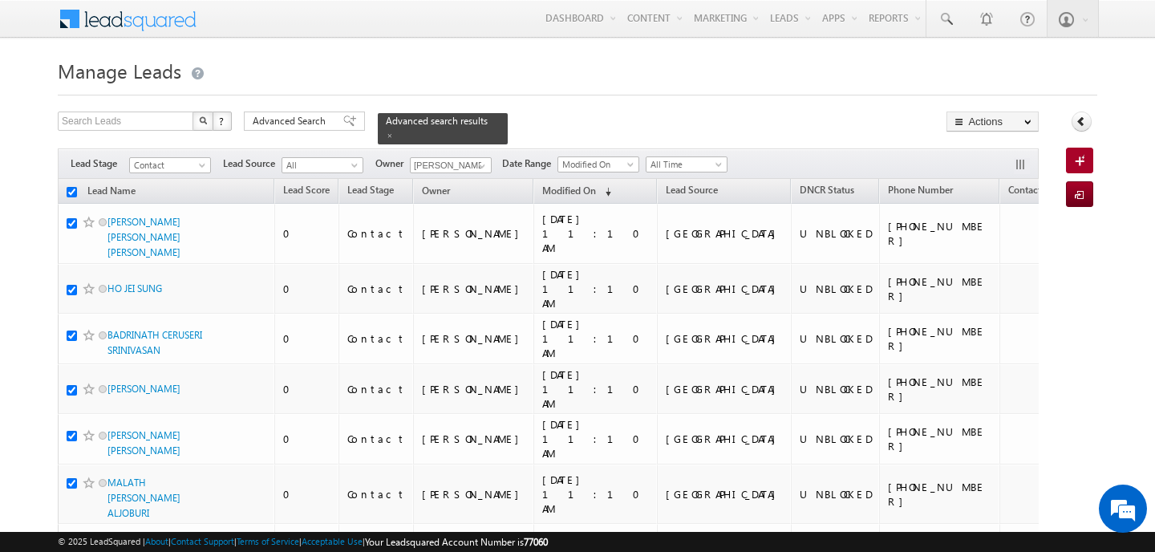
checkbox input "true"
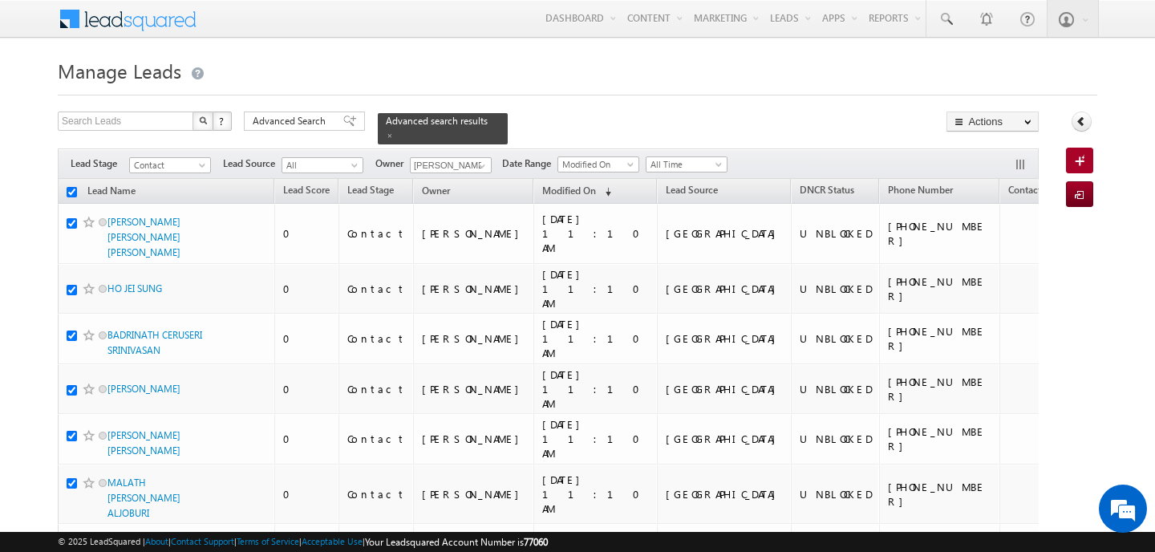
checkbox input "true"
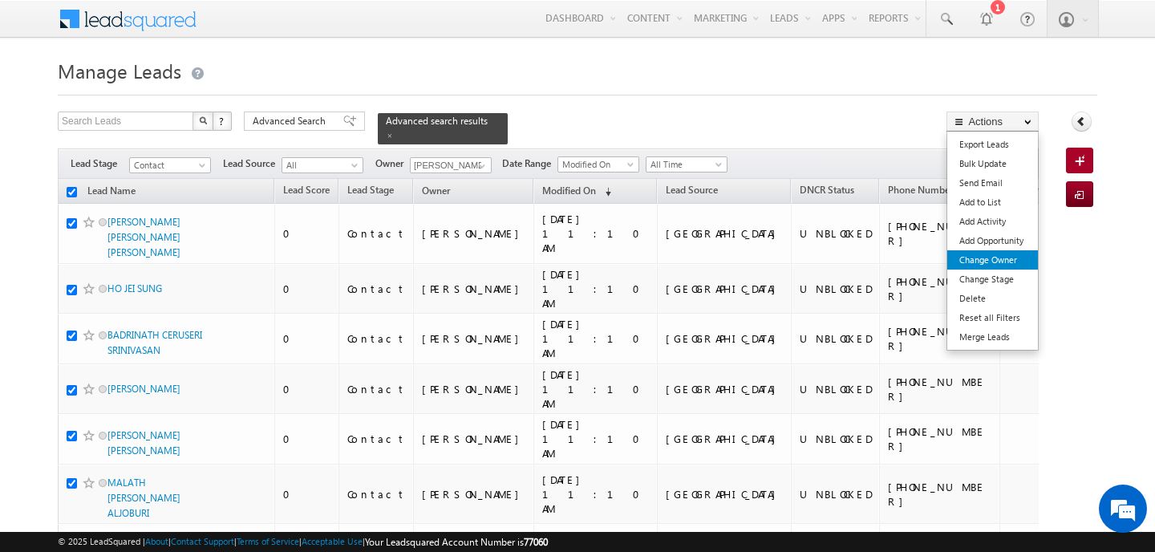
click at [1008, 253] on link "Change Owner" at bounding box center [992, 259] width 91 height 19
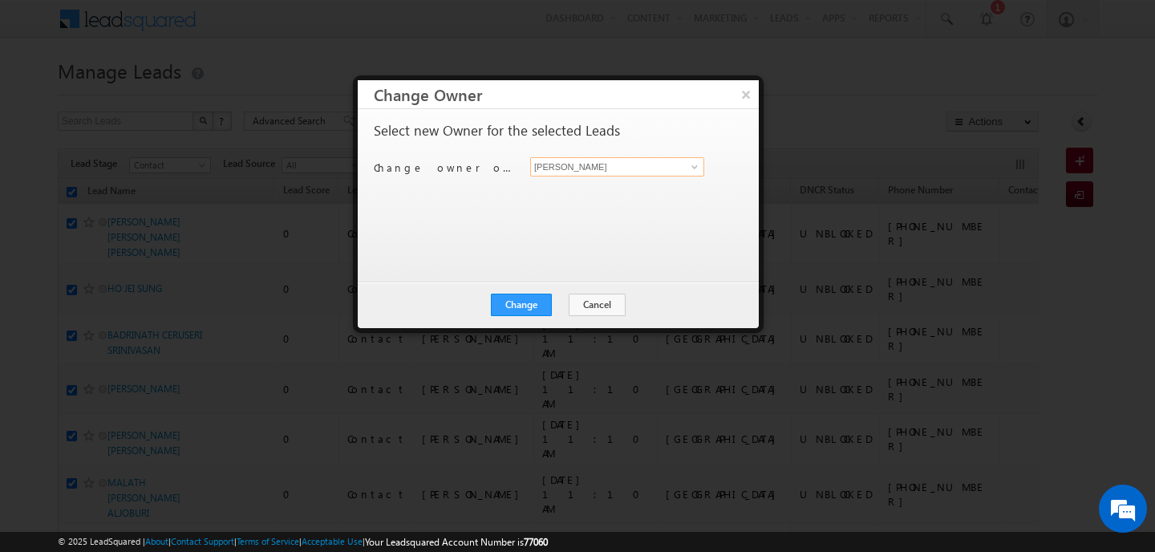
click at [628, 168] on input "[PERSON_NAME]" at bounding box center [617, 166] width 174 height 19
click at [607, 191] on link "Disha Chouhan disha.chouhan@indglobal.ae" at bounding box center [617, 191] width 174 height 30
click at [542, 308] on button "Change" at bounding box center [521, 305] width 61 height 22
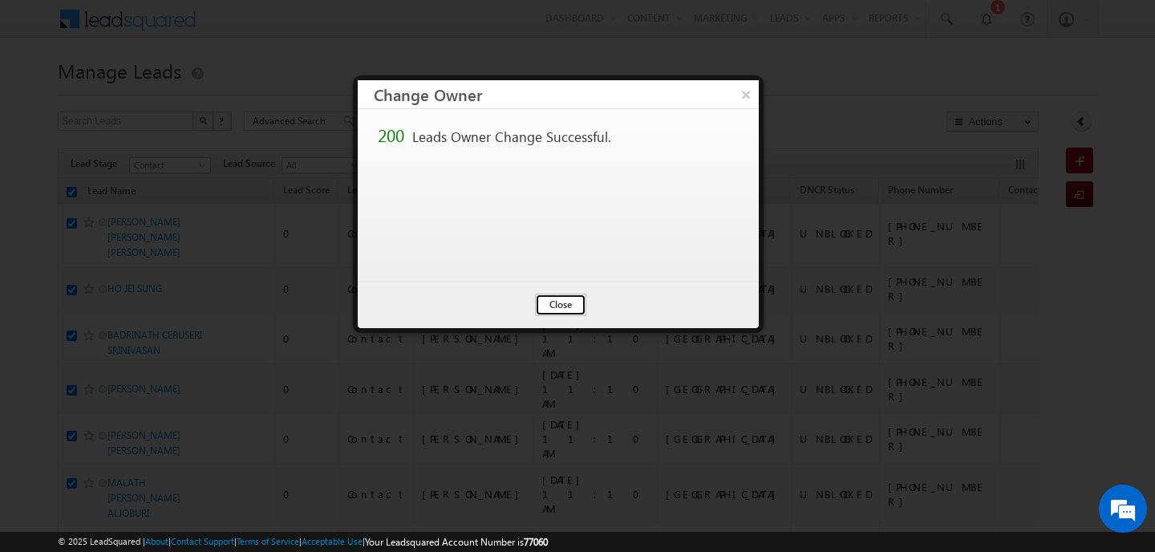
click at [561, 310] on button "Close" at bounding box center [560, 305] width 51 height 22
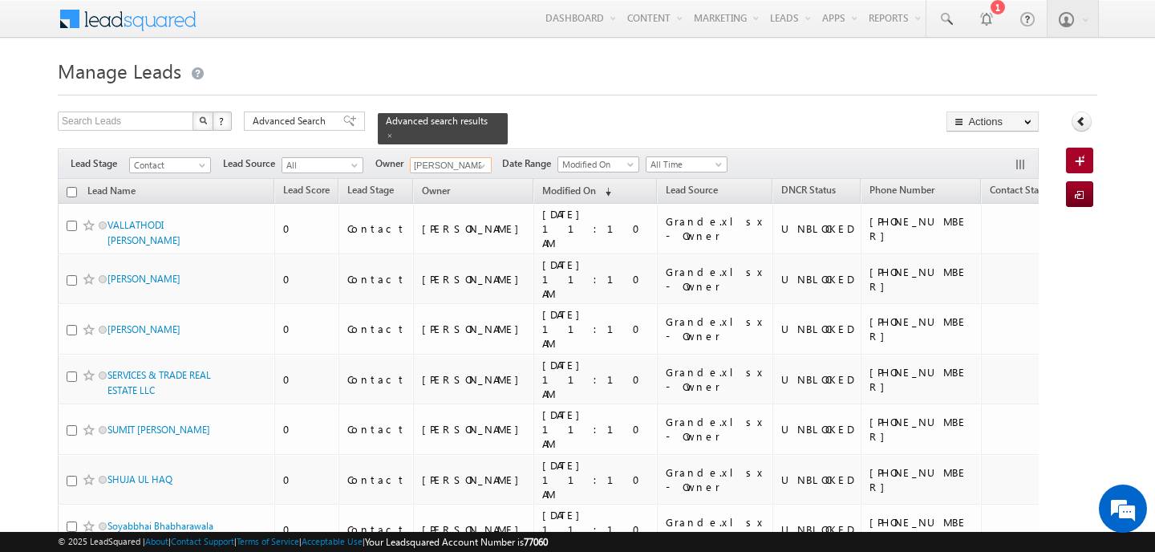
click at [426, 157] on input "[PERSON_NAME]" at bounding box center [451, 165] width 82 height 16
click at [441, 177] on link "Swarup Chandradas [EMAIL_ADDRESS][DOMAIN_NAME]" at bounding box center [490, 188] width 160 height 30
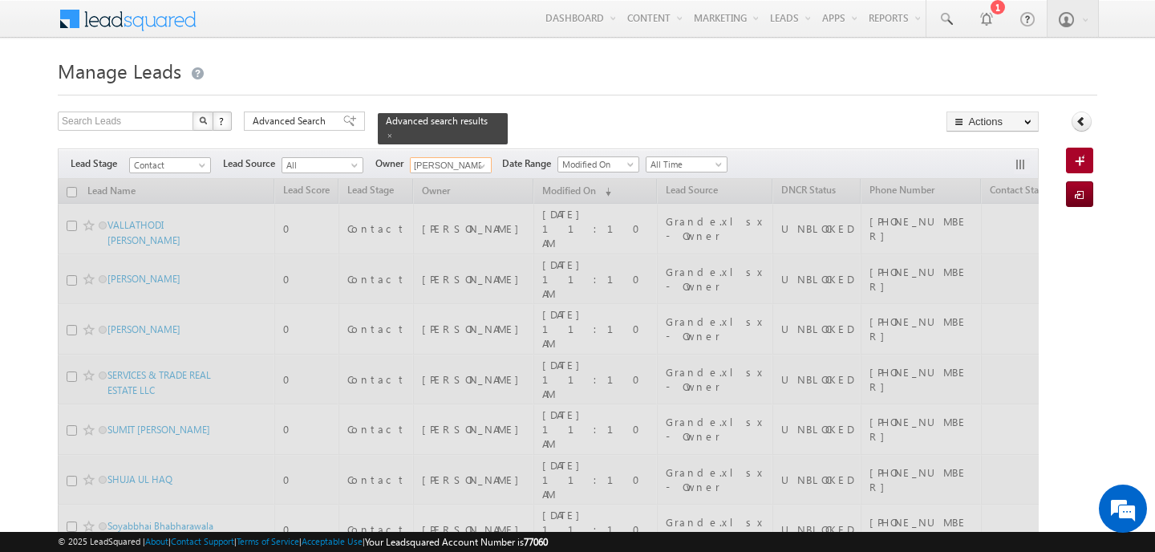
type input "[PERSON_NAME]"
click at [717, 161] on span at bounding box center [720, 167] width 13 height 13
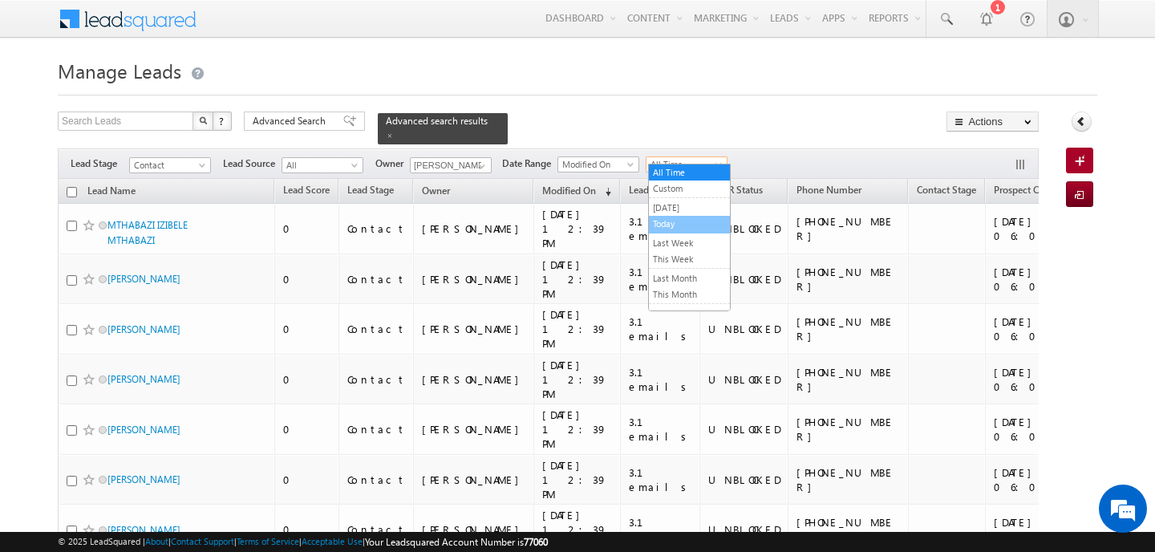
click at [683, 220] on link "Today" at bounding box center [689, 224] width 81 height 14
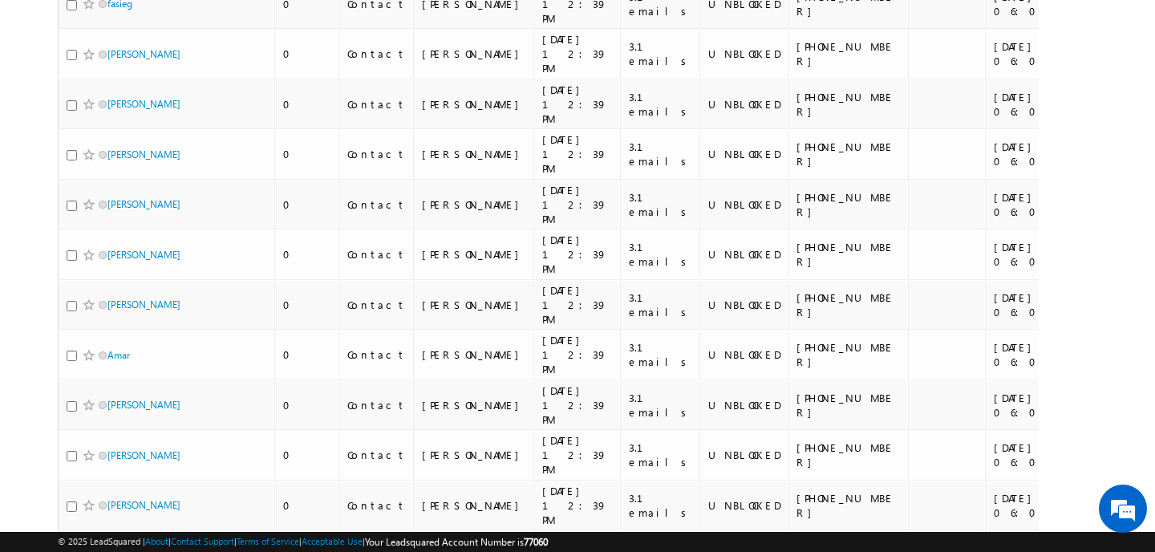
scroll to position [965, 0]
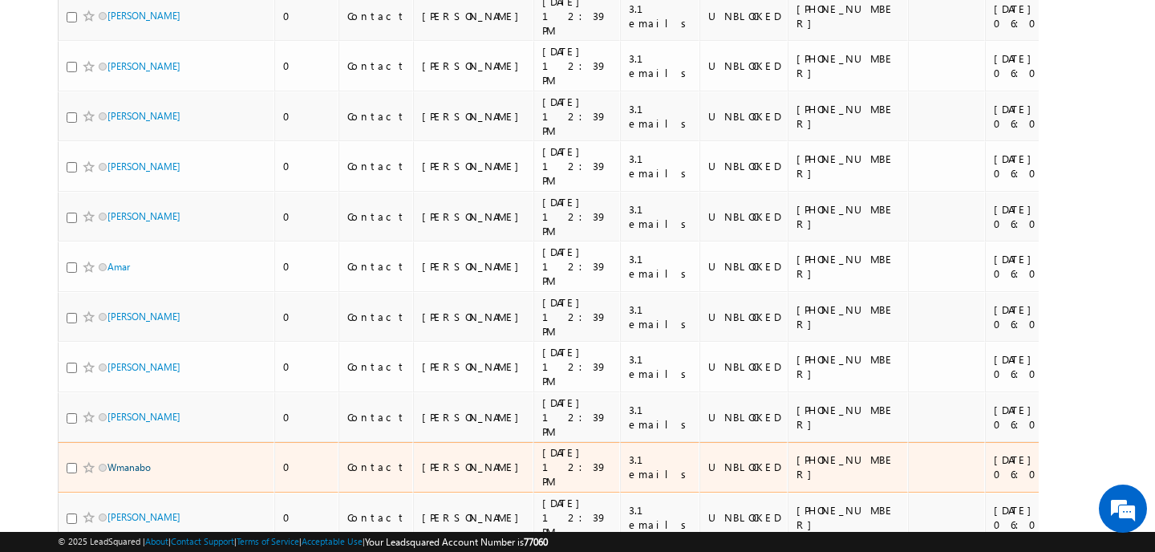
click at [142, 461] on link "Wmanabo" at bounding box center [128, 467] width 43 height 12
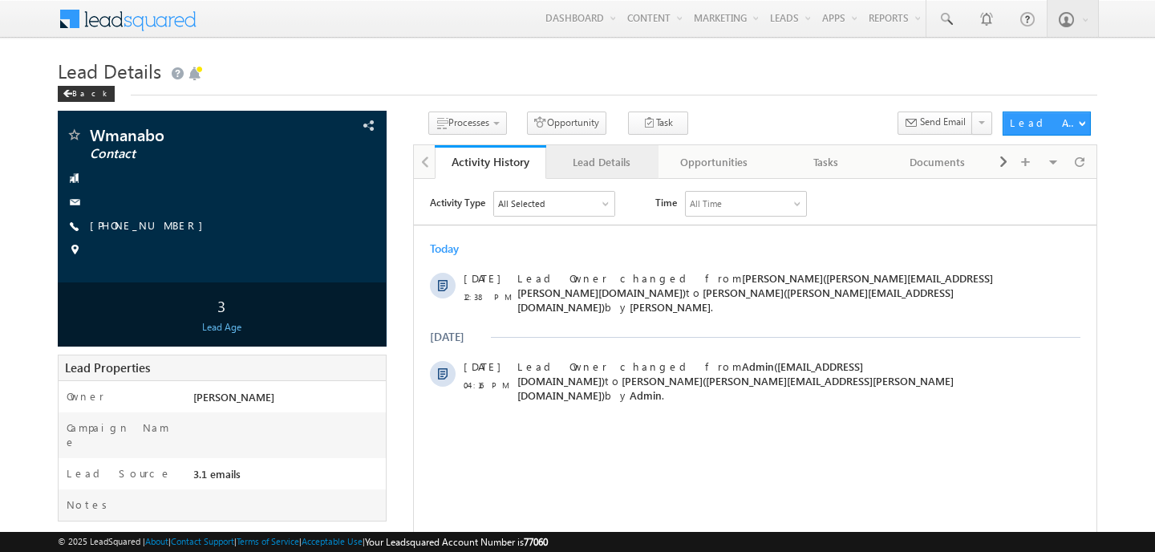
click at [608, 164] on div "Lead Details" at bounding box center [601, 161] width 85 height 19
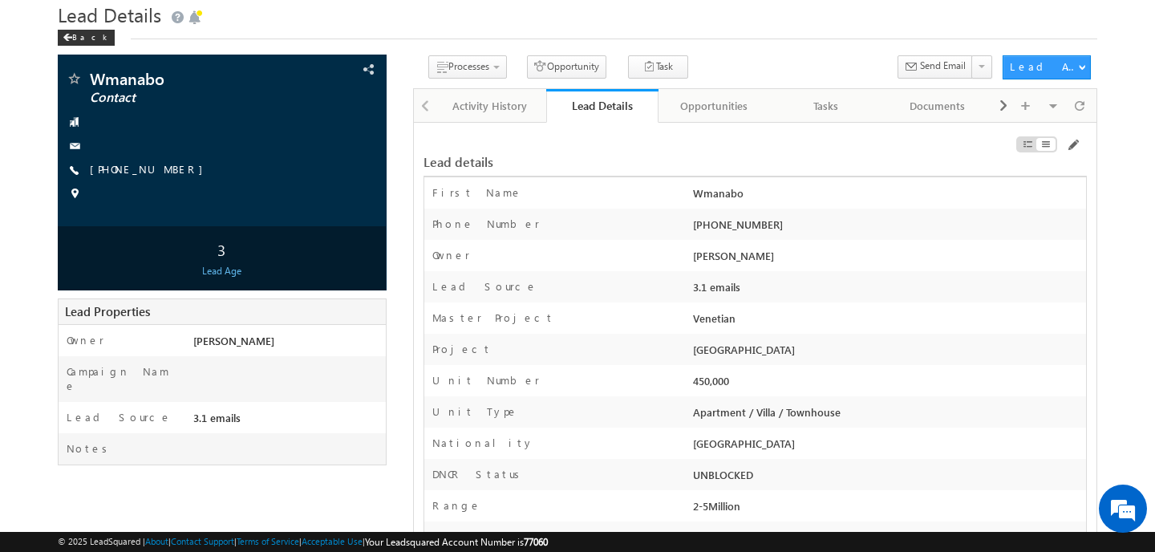
scroll to position [55, 0]
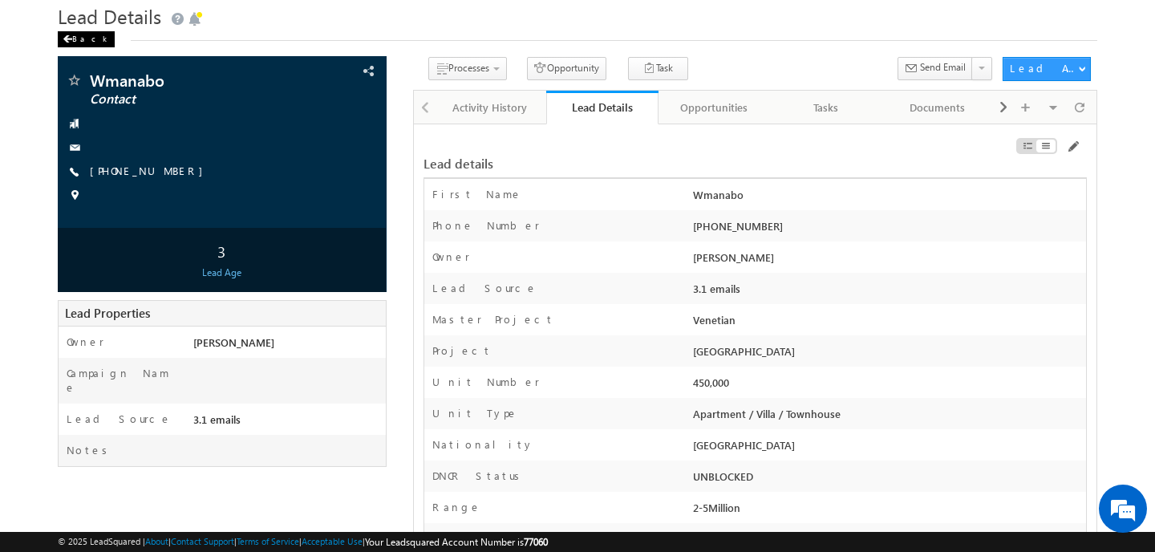
click at [70, 31] on div "Back" at bounding box center [86, 39] width 57 height 16
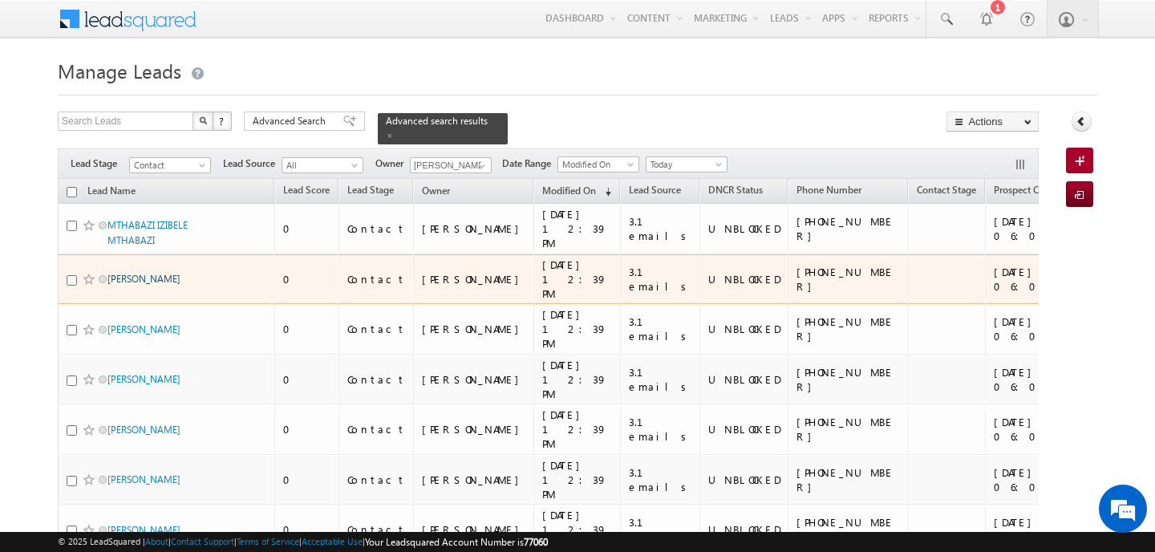
click at [137, 273] on link "[PERSON_NAME]" at bounding box center [143, 279] width 73 height 12
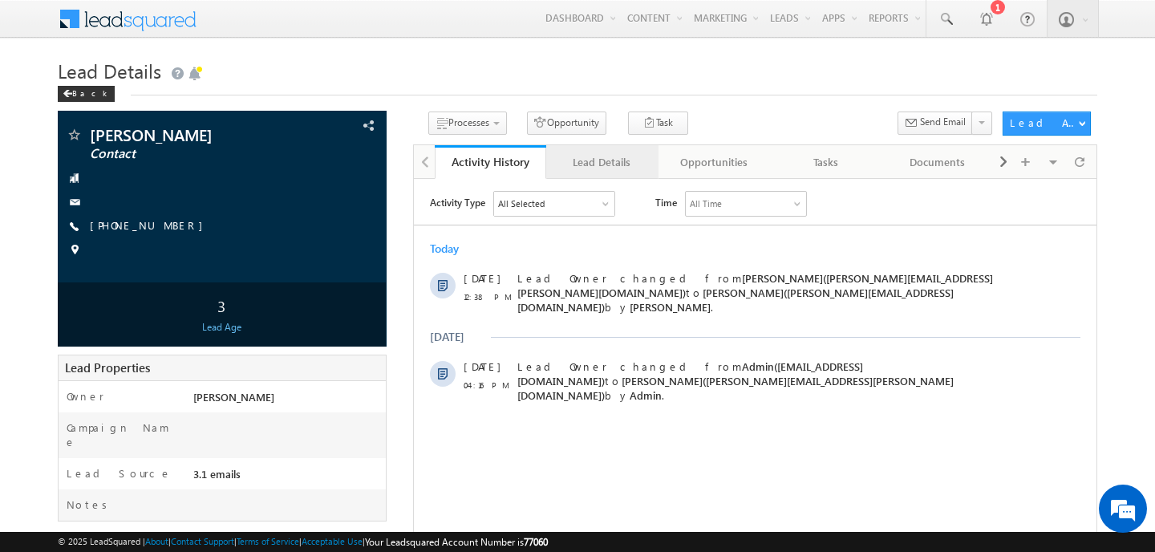
click at [599, 164] on div "Lead Details" at bounding box center [601, 161] width 85 height 19
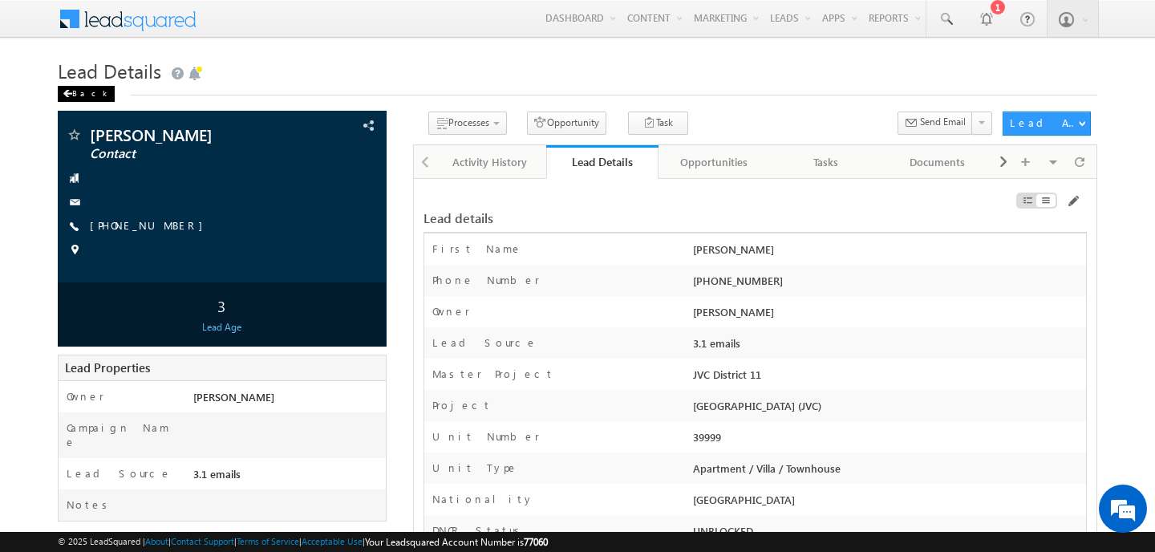
click at [85, 101] on div "Back" at bounding box center [86, 94] width 57 height 16
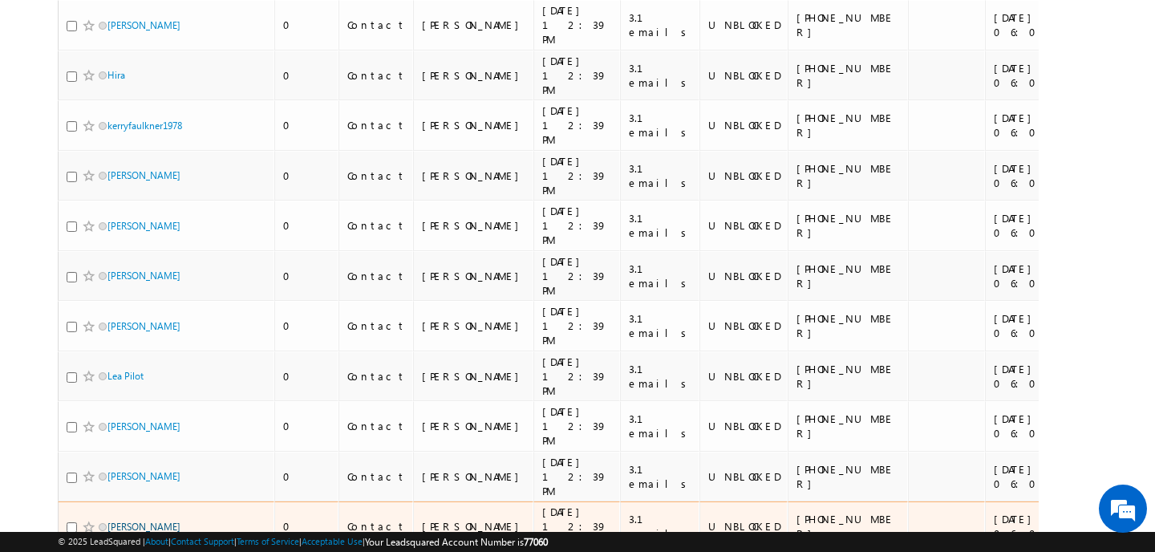
click at [158, 521] on link "[PERSON_NAME]" at bounding box center [143, 527] width 73 height 12
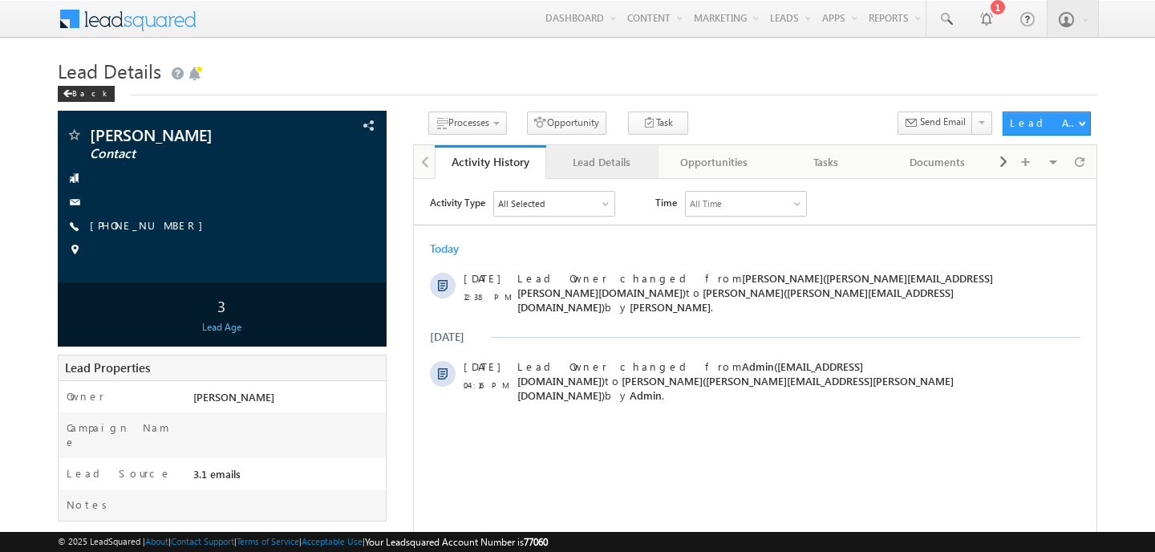
click at [600, 160] on div "Lead Details" at bounding box center [601, 161] width 85 height 19
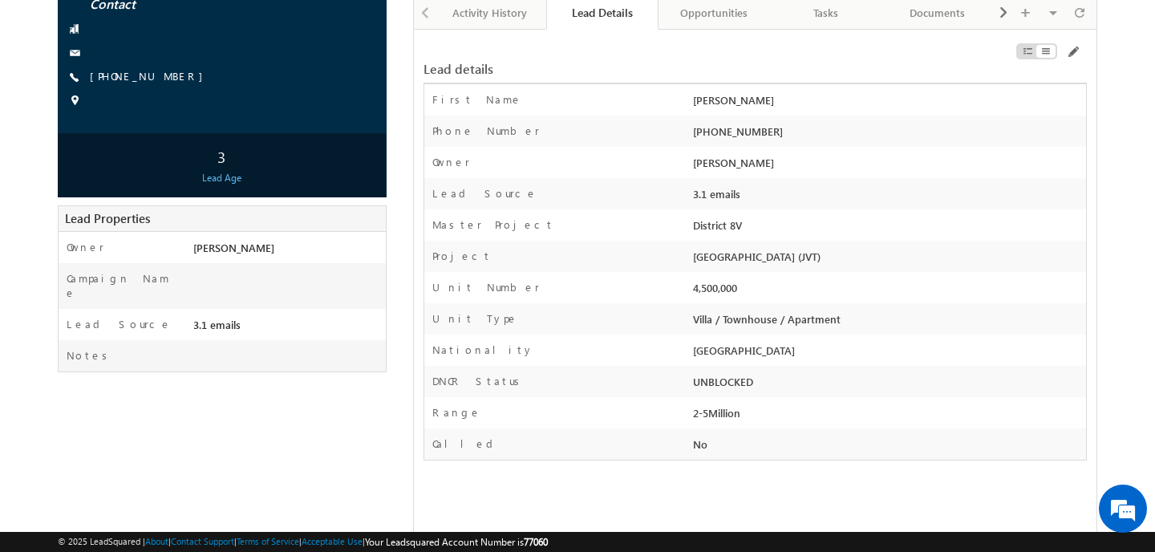
scroll to position [150, 0]
click at [711, 284] on div "4,500,000" at bounding box center [887, 290] width 397 height 22
click at [590, 283] on div "Unit Number" at bounding box center [556, 290] width 265 height 23
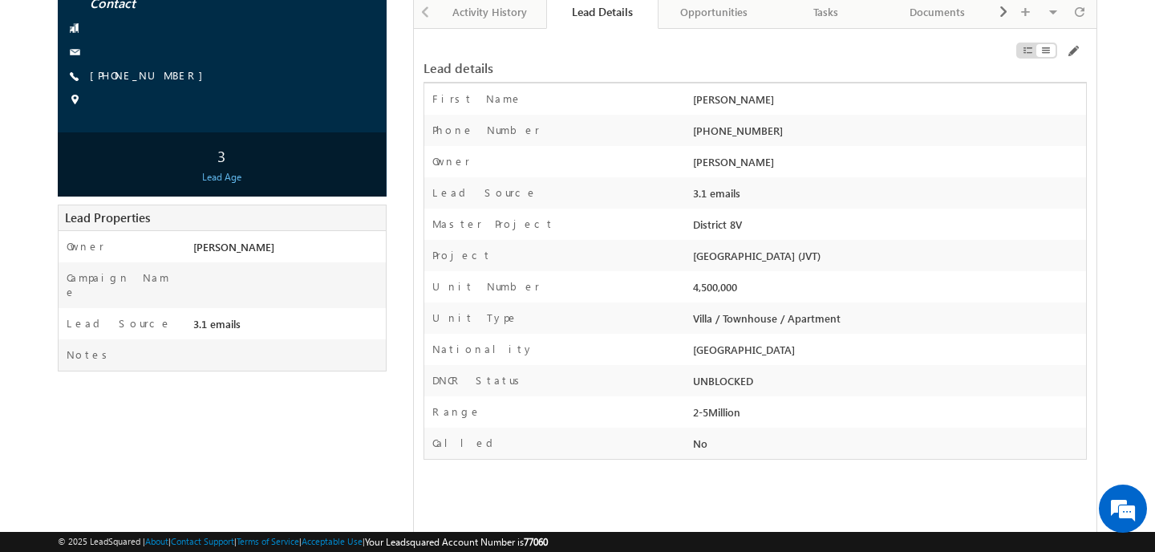
click at [590, 283] on div "Unit Number" at bounding box center [556, 290] width 265 height 23
click at [567, 402] on div "Range 2-5Million" at bounding box center [755, 411] width 662 height 31
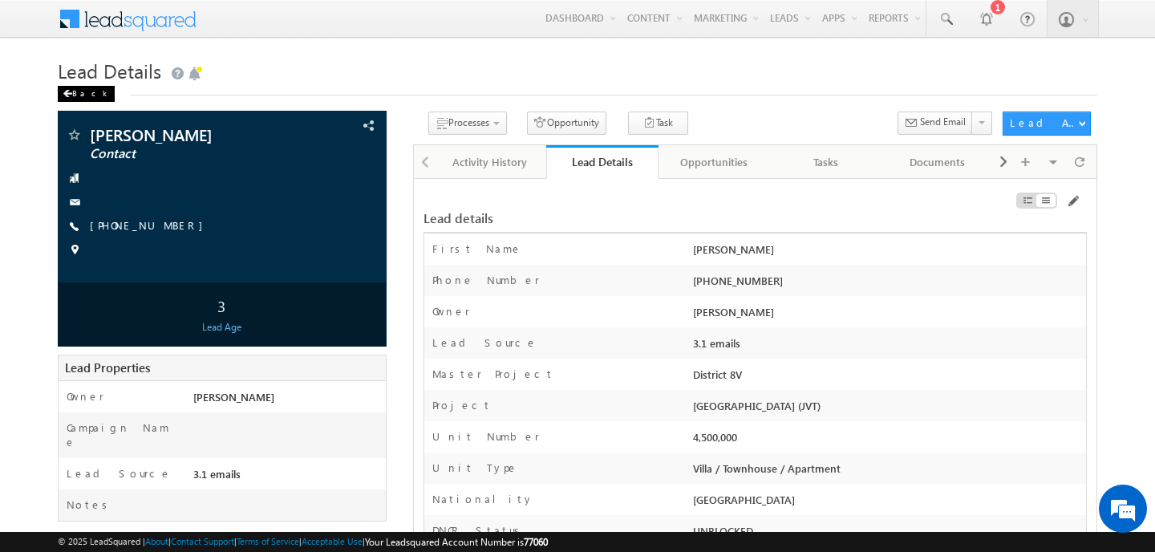
click at [86, 91] on div "Back" at bounding box center [86, 94] width 57 height 16
